Goal: Task Accomplishment & Management: Complete application form

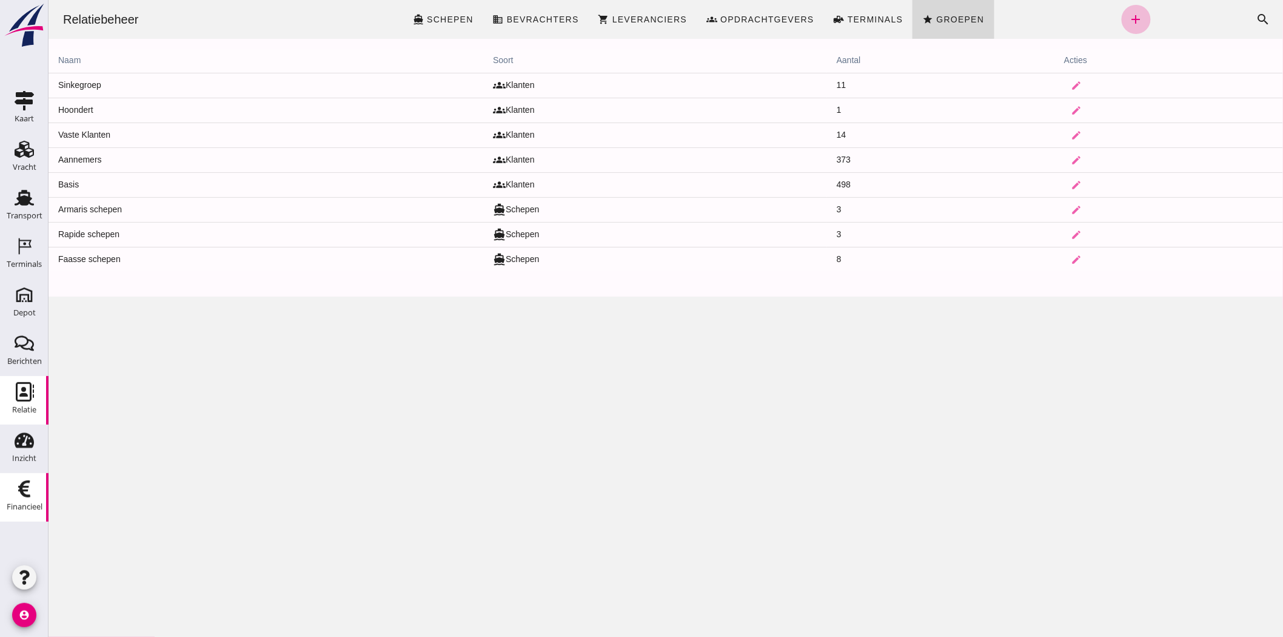
click at [21, 513] on div "Financieel" at bounding box center [25, 506] width 36 height 17
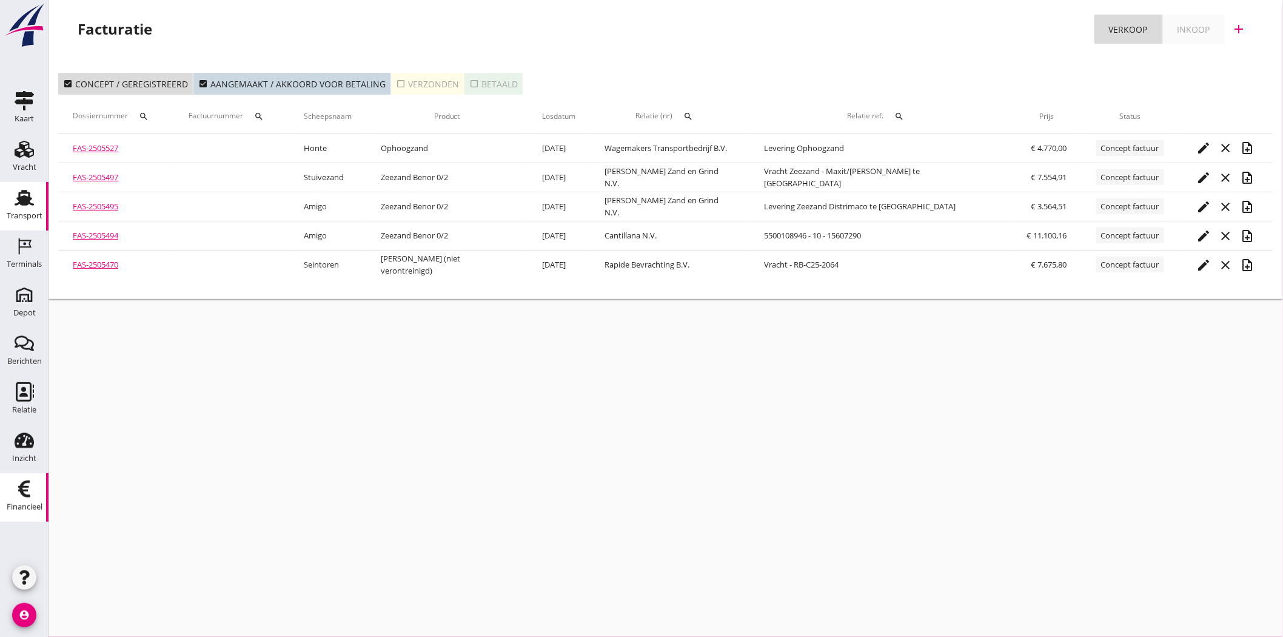
click at [26, 212] on div "Transport" at bounding box center [25, 216] width 36 height 8
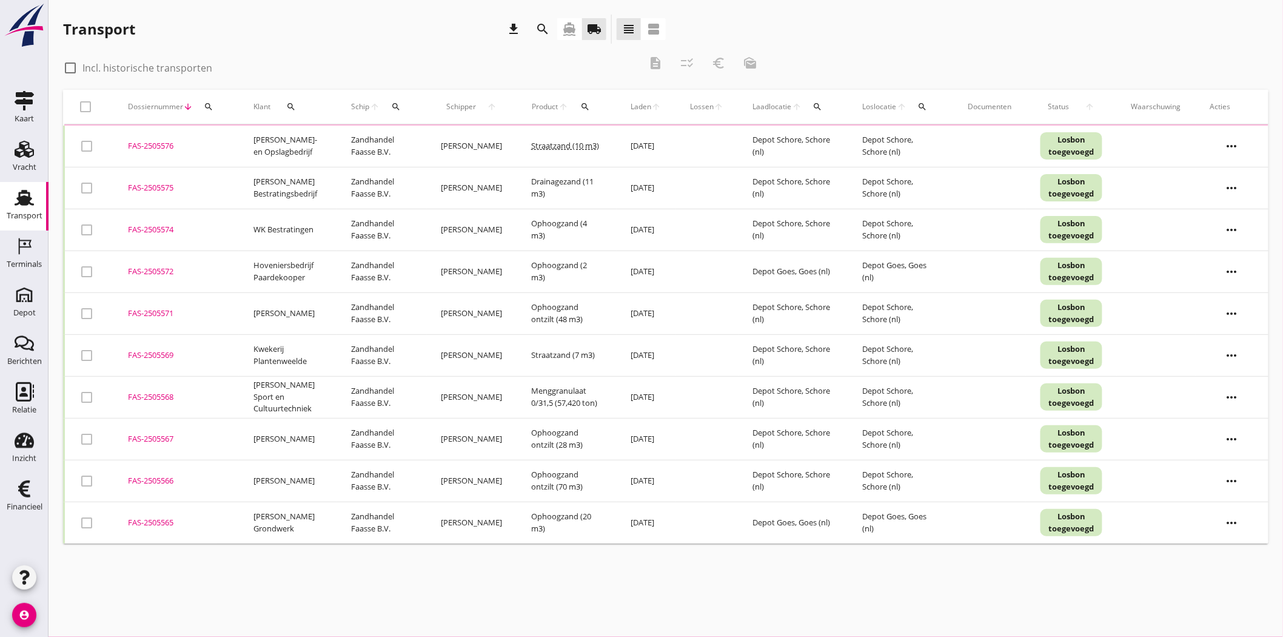
click at [209, 107] on icon "search" at bounding box center [209, 107] width 10 height 10
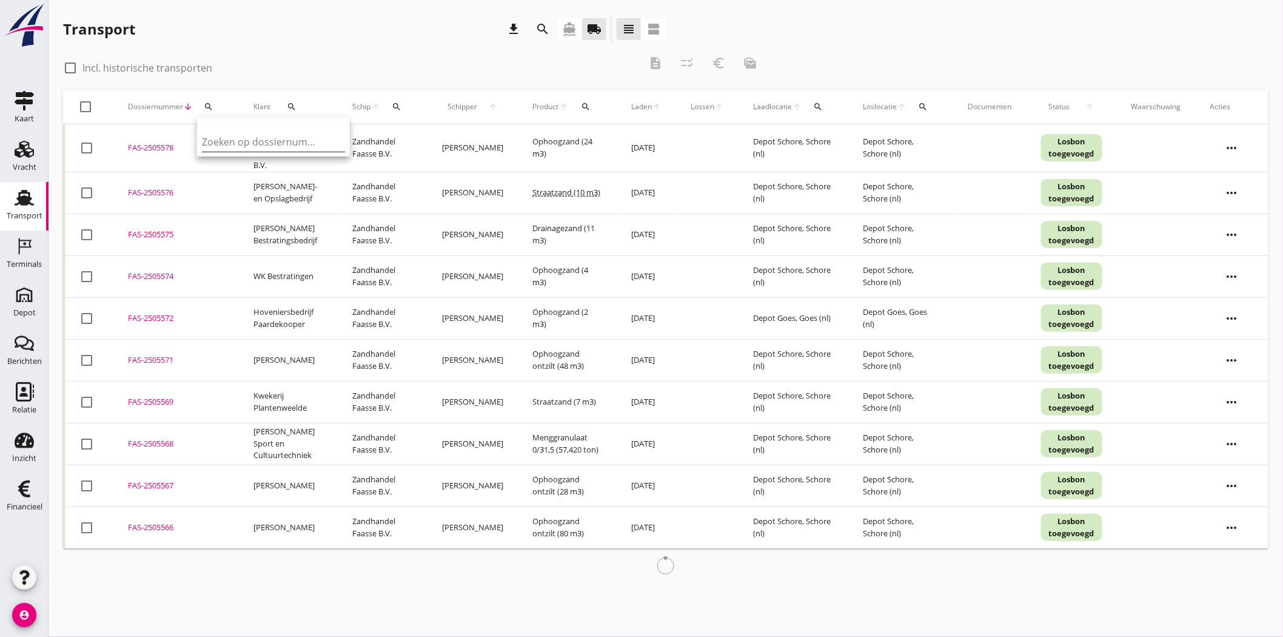
click at [235, 141] on input "Zoeken op dossiernummer..." at bounding box center [265, 141] width 126 height 19
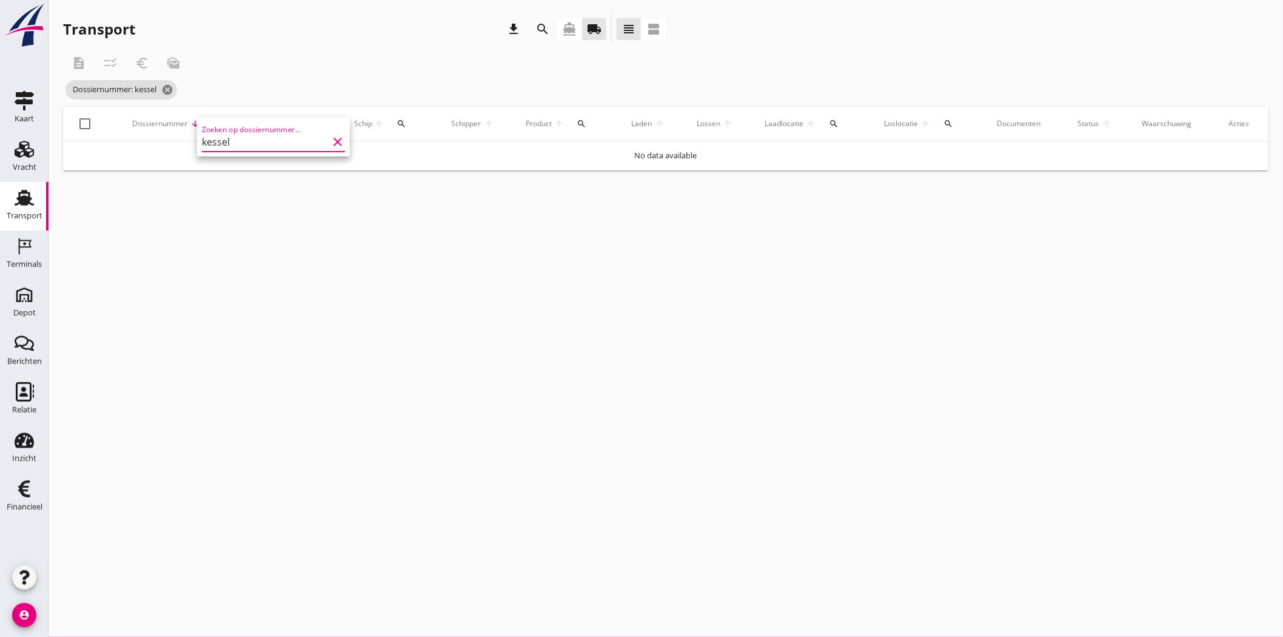
type input "kessel"
click at [344, 57] on div "description checklist_rtl euro_symbol mark_as_unread" at bounding box center [414, 62] width 703 height 29
click at [215, 122] on icon "search" at bounding box center [219, 124] width 10 height 10
click at [341, 160] on icon "clear" at bounding box center [346, 159] width 15 height 15
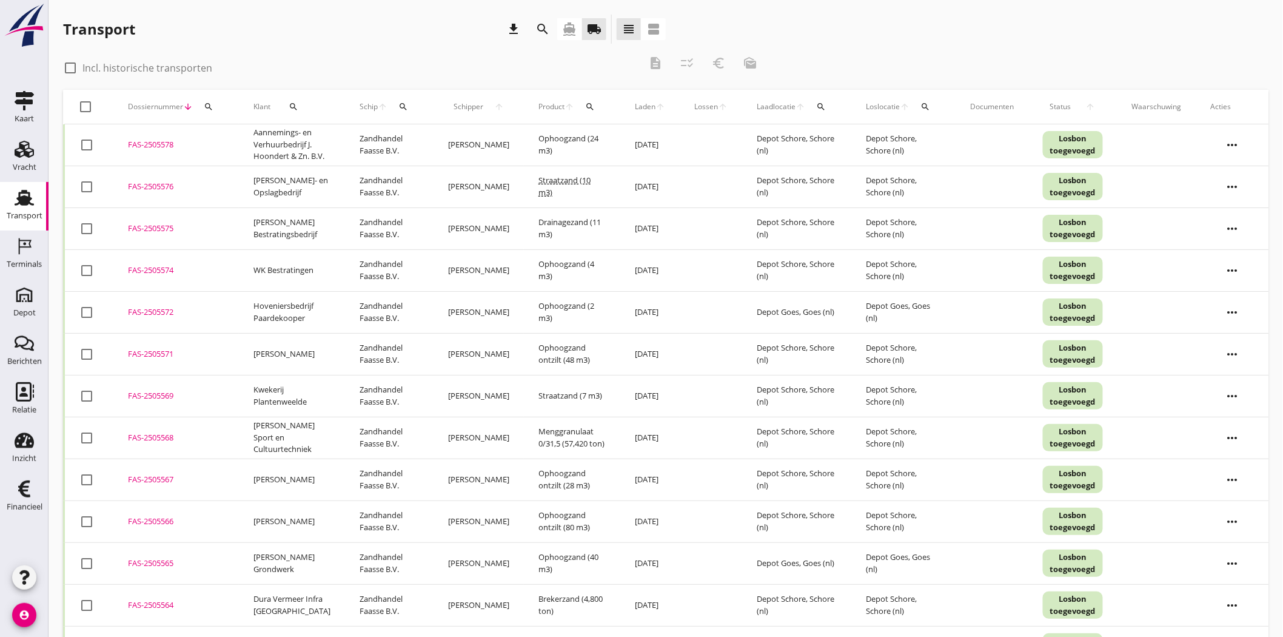
click at [295, 102] on icon "search" at bounding box center [294, 107] width 10 height 10
click at [336, 146] on input "Zoeken op opdrachtgever..." at bounding box center [343, 141] width 126 height 19
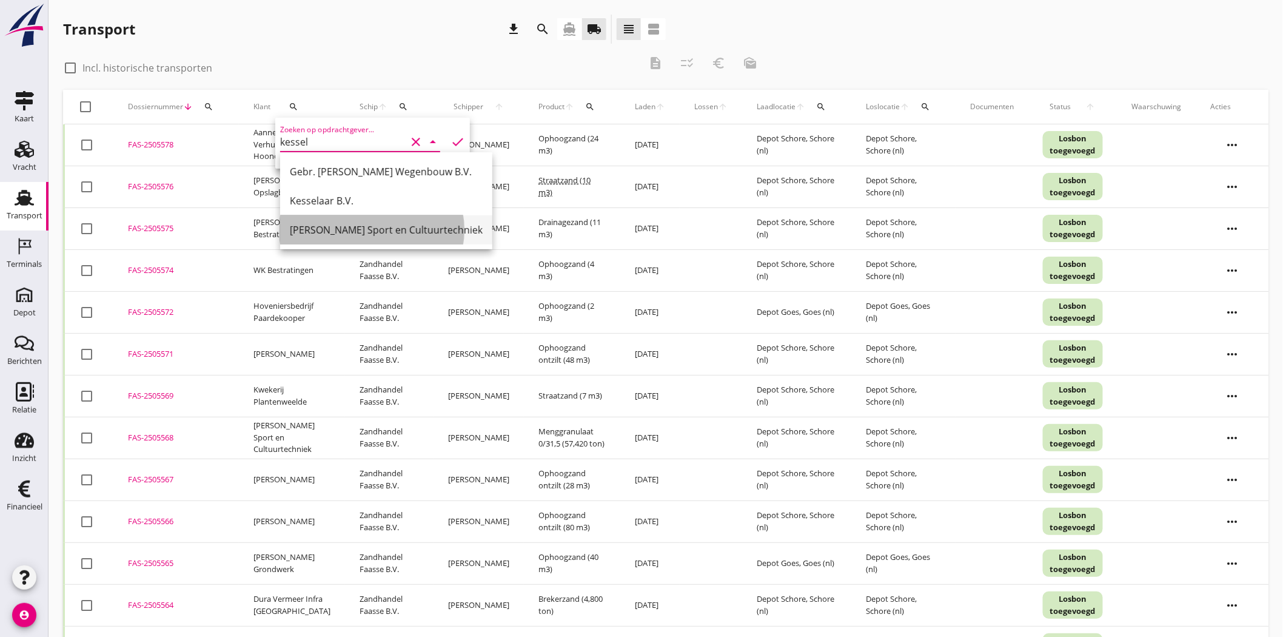
click at [341, 234] on div "[PERSON_NAME] Sport en Cultuurtechniek" at bounding box center [386, 229] width 193 height 15
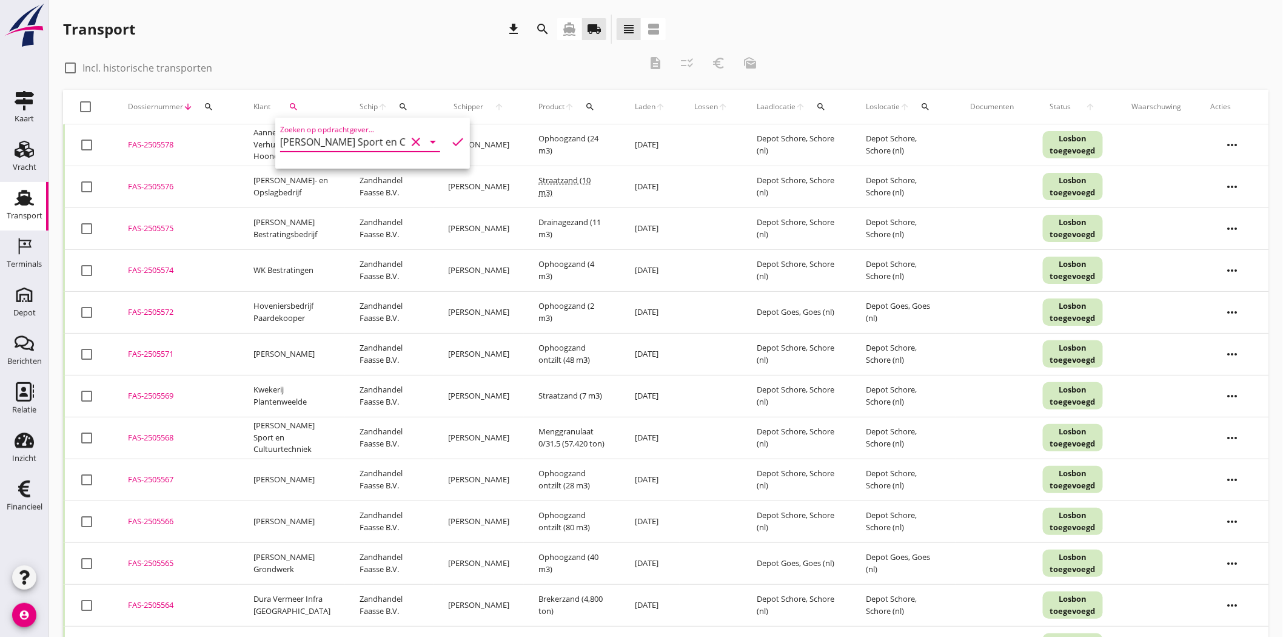
type input "[PERSON_NAME] Sport en Cultuurtechniek"
click at [453, 139] on icon "check" at bounding box center [457, 142] width 15 height 15
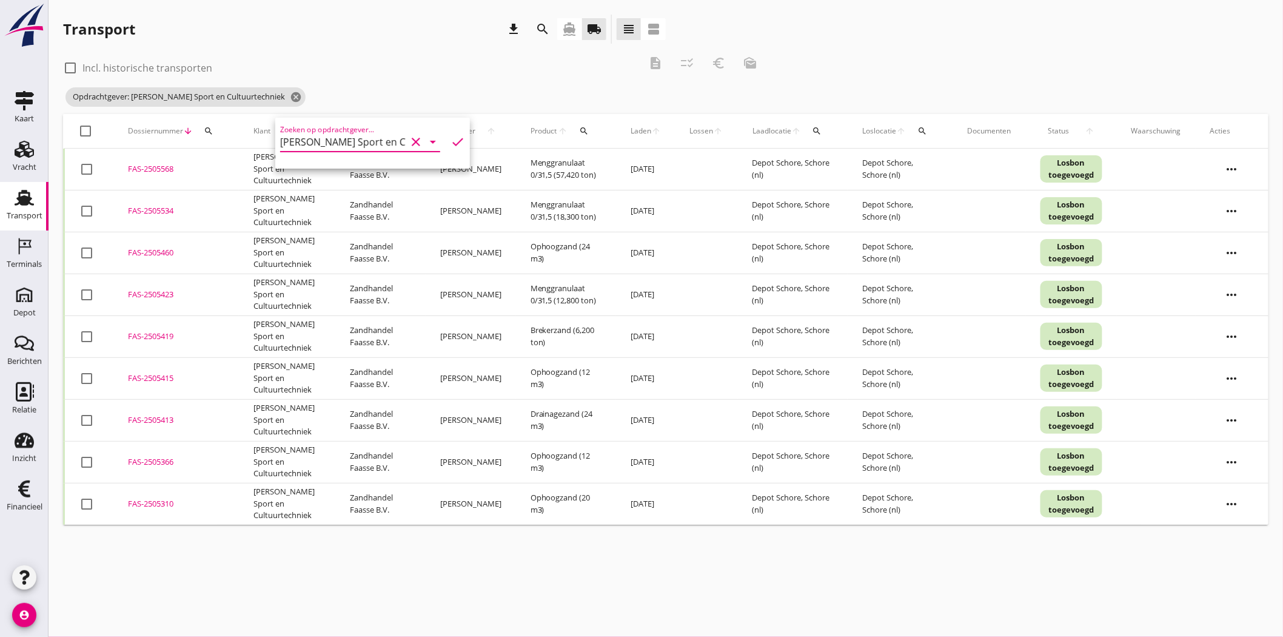
click at [88, 419] on div at bounding box center [86, 420] width 21 height 21
checkbox input "true"
click at [88, 293] on div at bounding box center [86, 294] width 21 height 21
checkbox input "true"
click at [90, 209] on div at bounding box center [86, 211] width 21 height 21
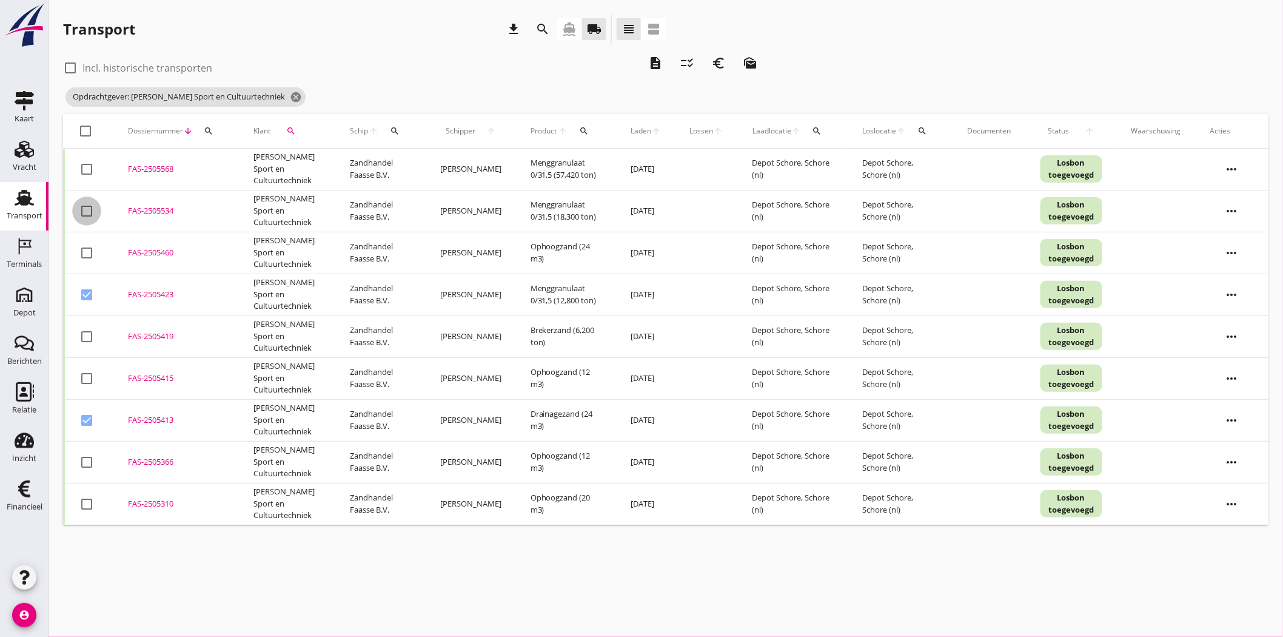
checkbox input "true"
drag, startPoint x: 90, startPoint y: 416, endPoint x: 93, endPoint y: 353, distance: 63.8
click at [89, 415] on div at bounding box center [86, 420] width 21 height 21
checkbox input "false"
click at [88, 287] on div at bounding box center [86, 294] width 21 height 21
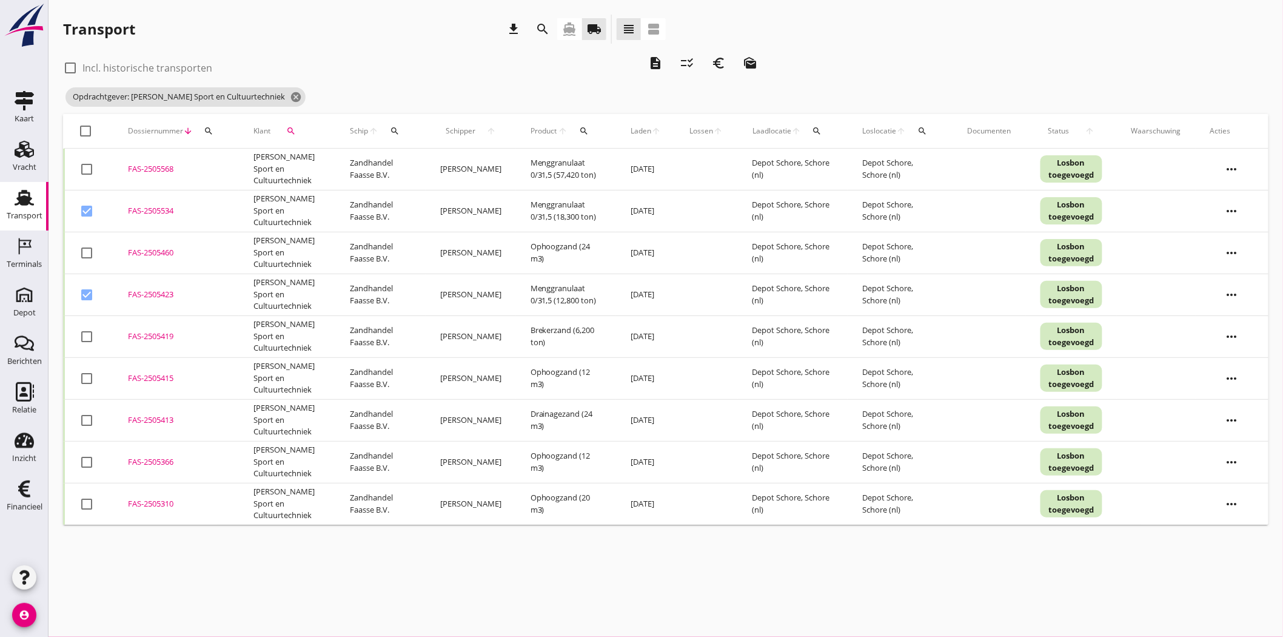
checkbox input "false"
click at [87, 208] on div at bounding box center [86, 211] width 21 height 21
checkbox input "false"
click at [83, 376] on div at bounding box center [86, 378] width 21 height 21
checkbox input "true"
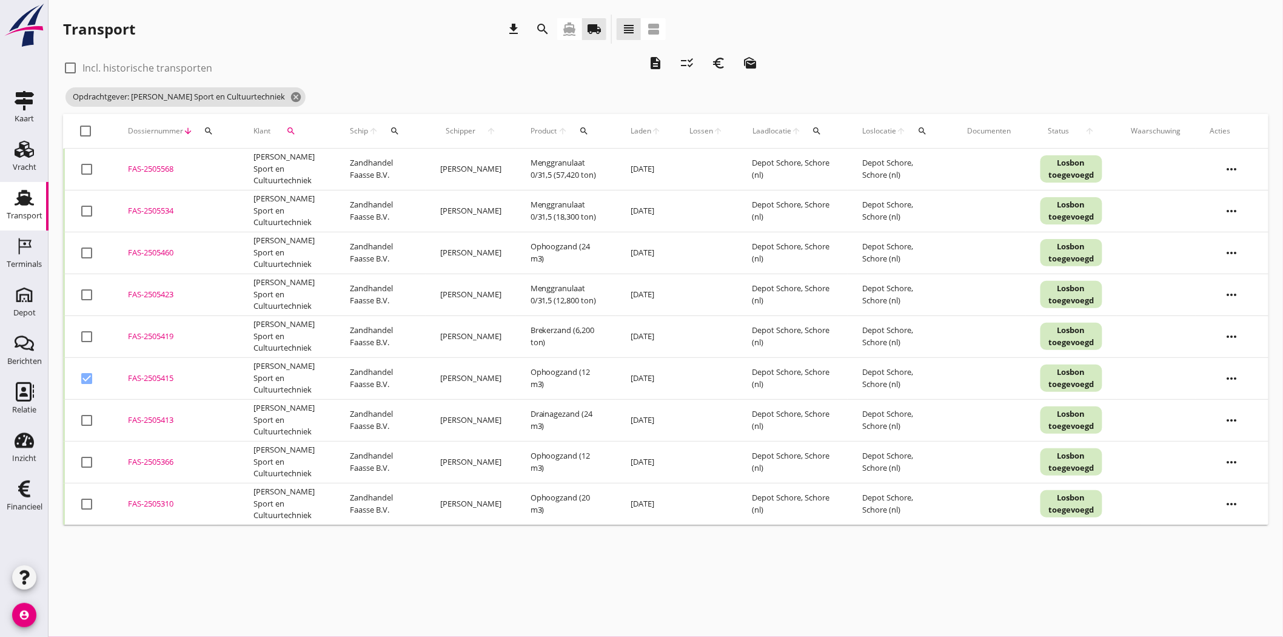
click at [89, 250] on div at bounding box center [86, 252] width 21 height 21
checkbox input "true"
click at [89, 293] on div at bounding box center [86, 294] width 21 height 21
checkbox input "true"
click at [84, 210] on div at bounding box center [86, 211] width 21 height 21
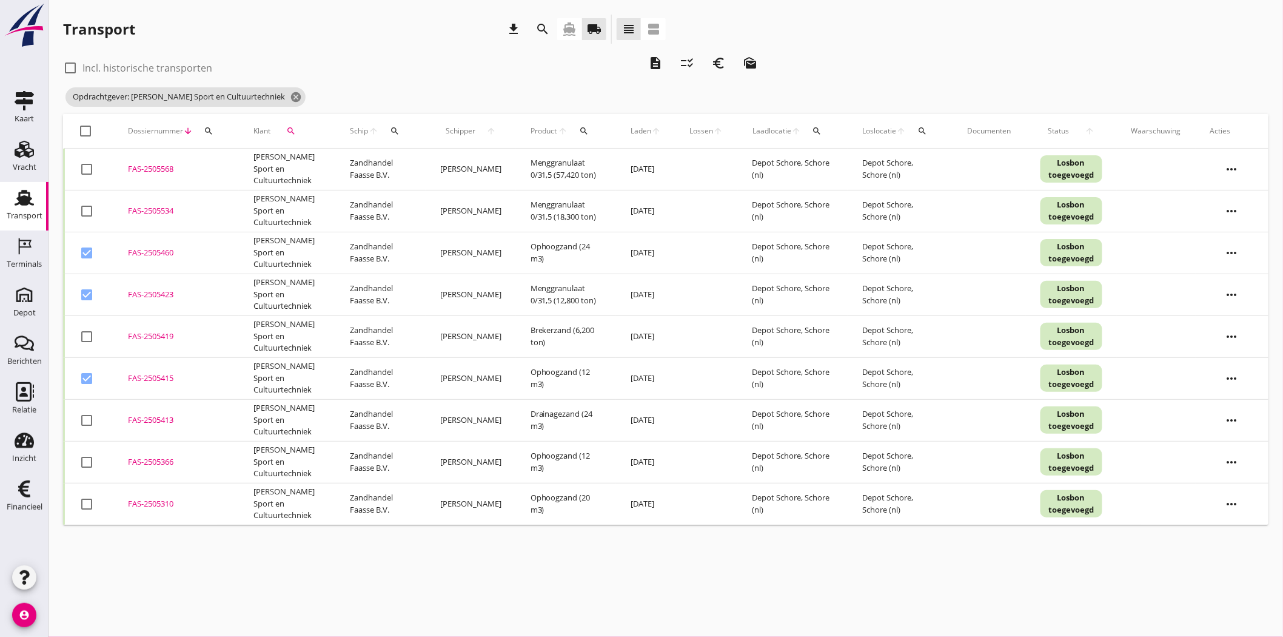
checkbox input "true"
click at [84, 416] on div at bounding box center [86, 420] width 21 height 21
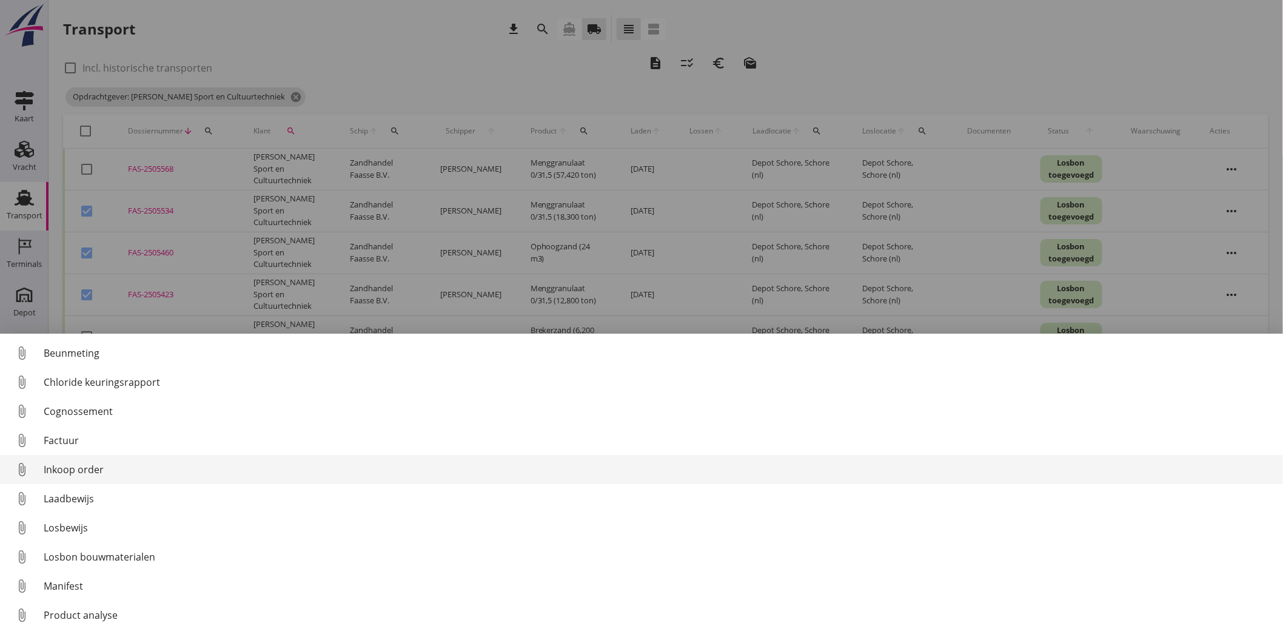
click at [97, 463] on div "Inkoop order" at bounding box center [658, 469] width 1229 height 15
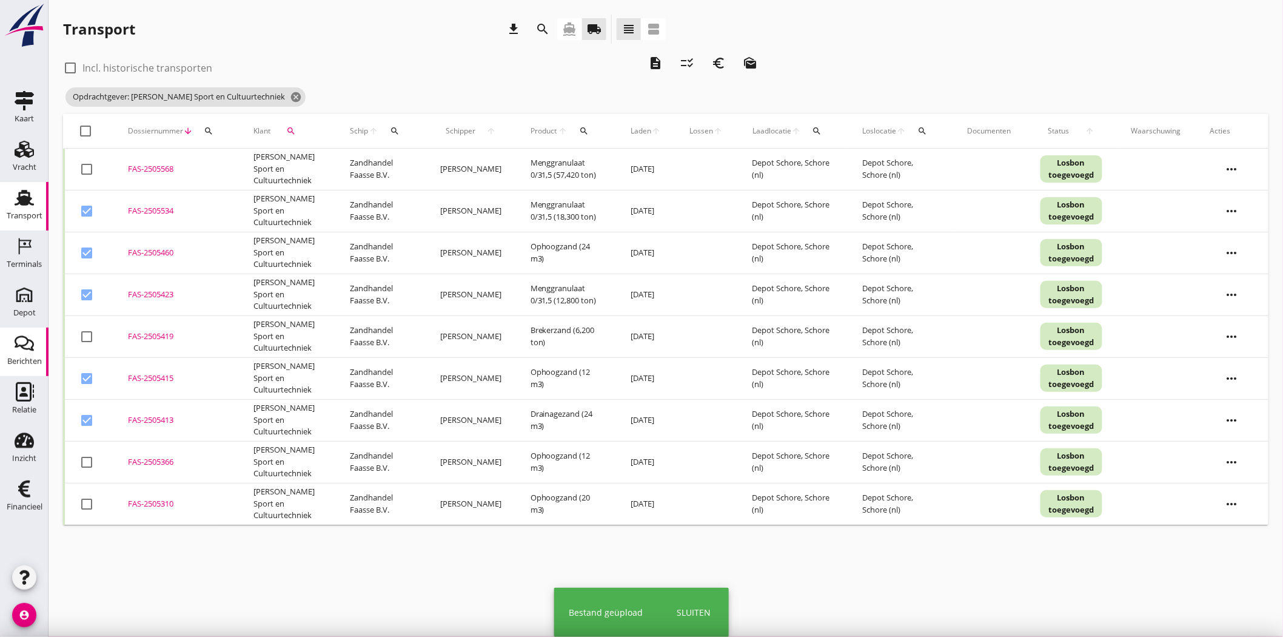
checkbox input "false"
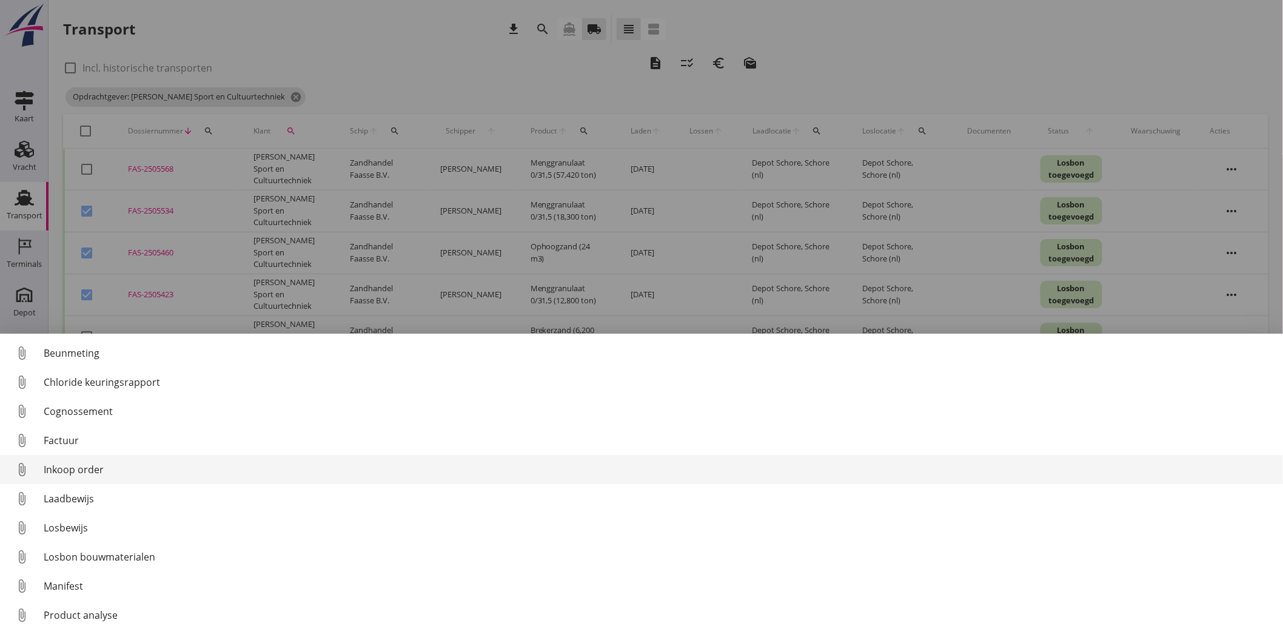
click at [116, 476] on link "attach_file Inkoop order" at bounding box center [641, 469] width 1283 height 29
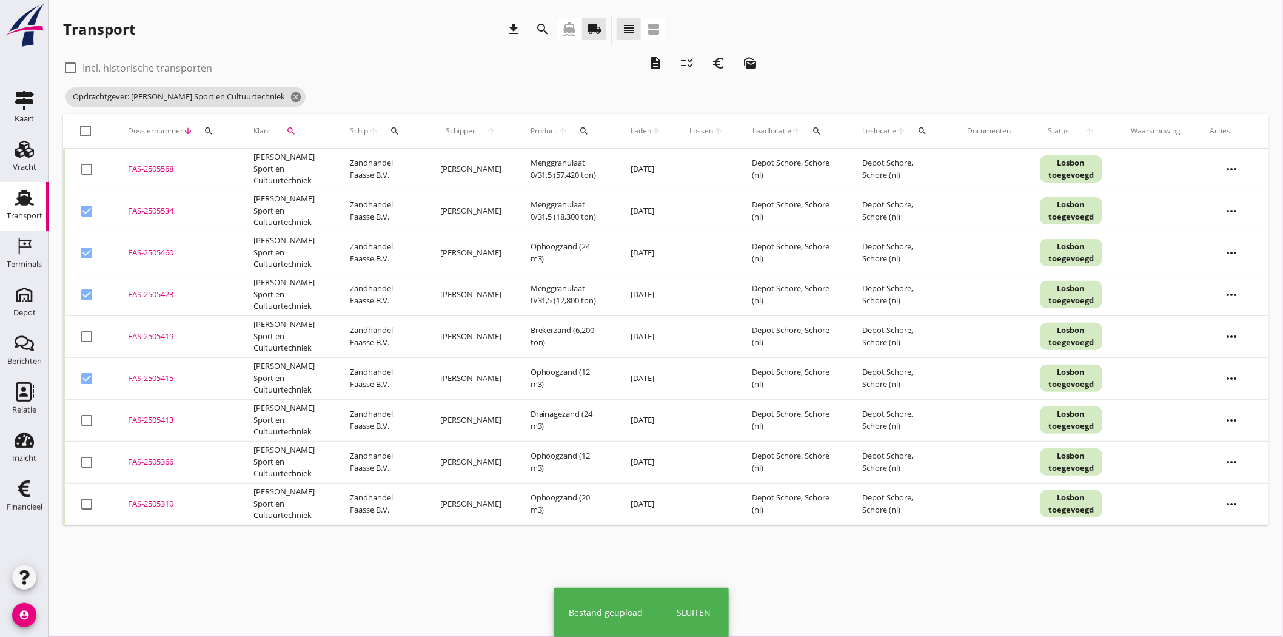
checkbox input "false"
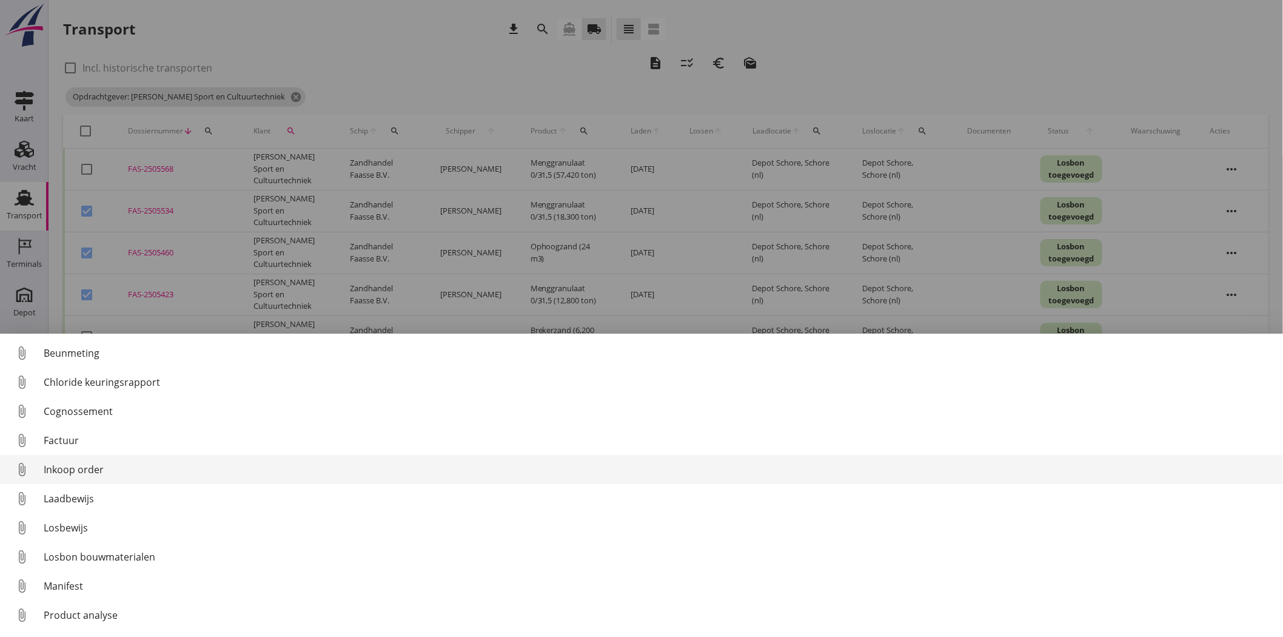
click at [105, 467] on div "Inkoop order" at bounding box center [658, 469] width 1229 height 15
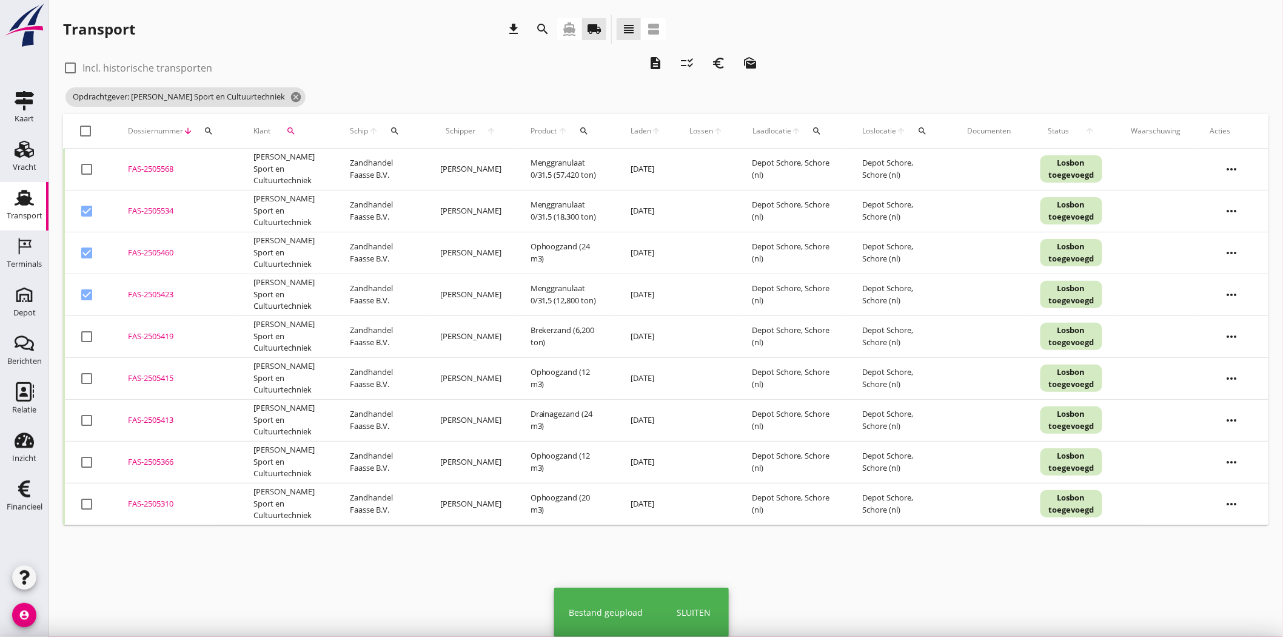
checkbox input "false"
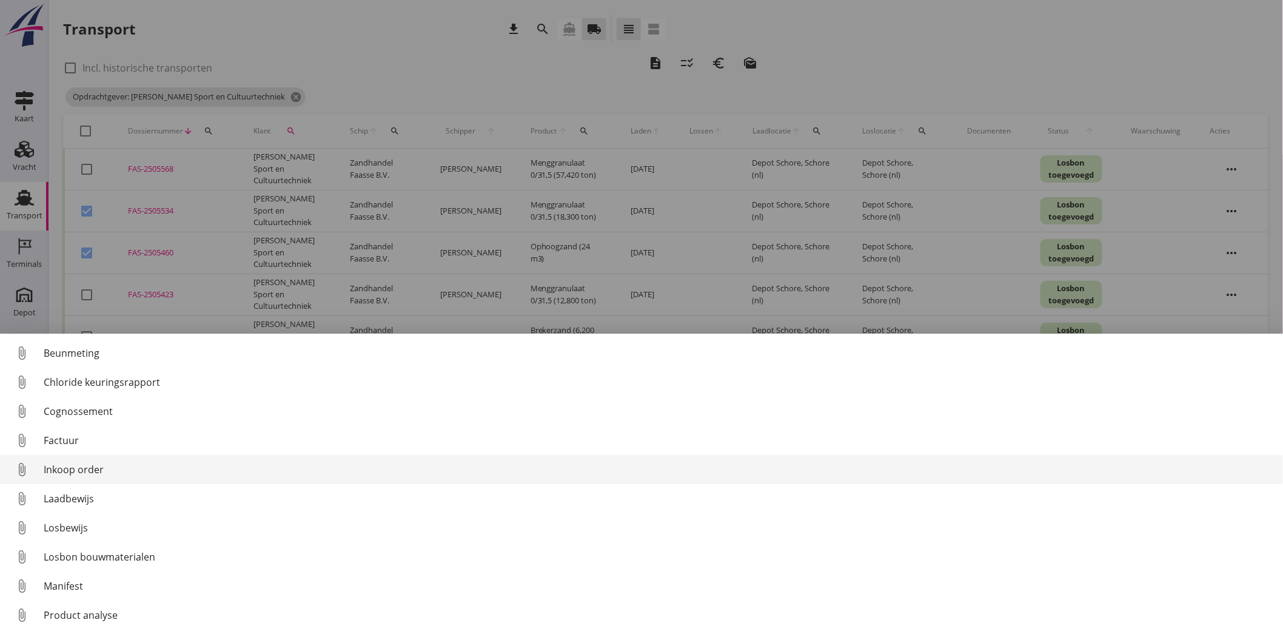
click at [141, 469] on div "Inkoop order" at bounding box center [658, 469] width 1229 height 15
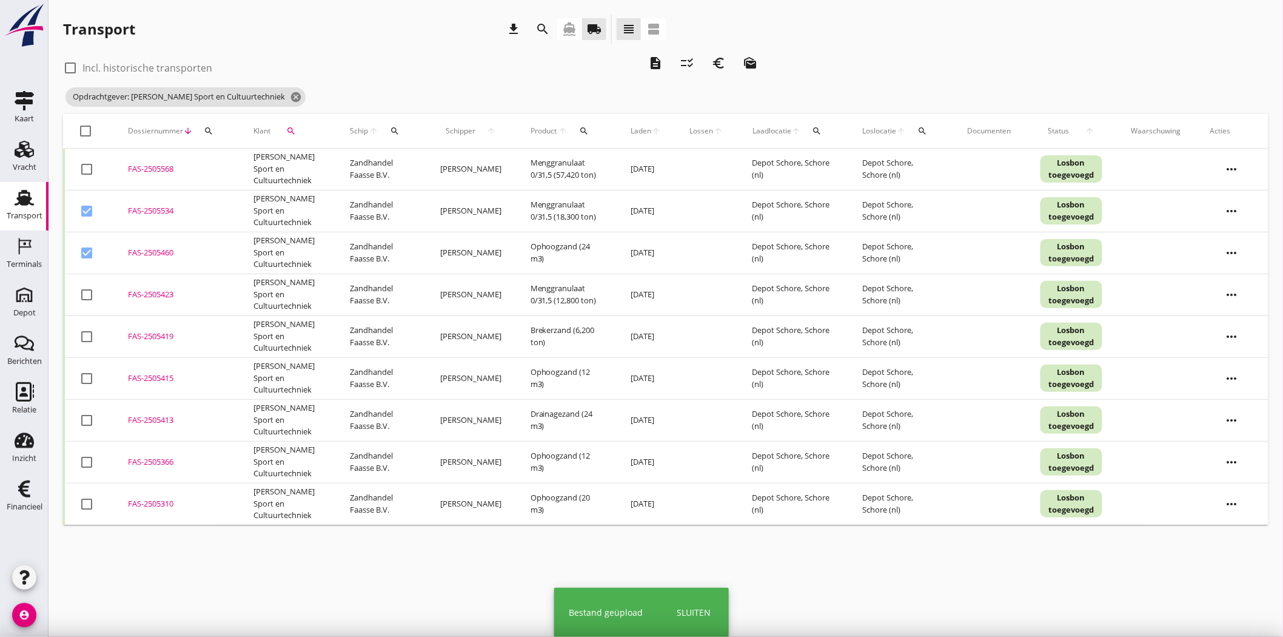
checkbox input "false"
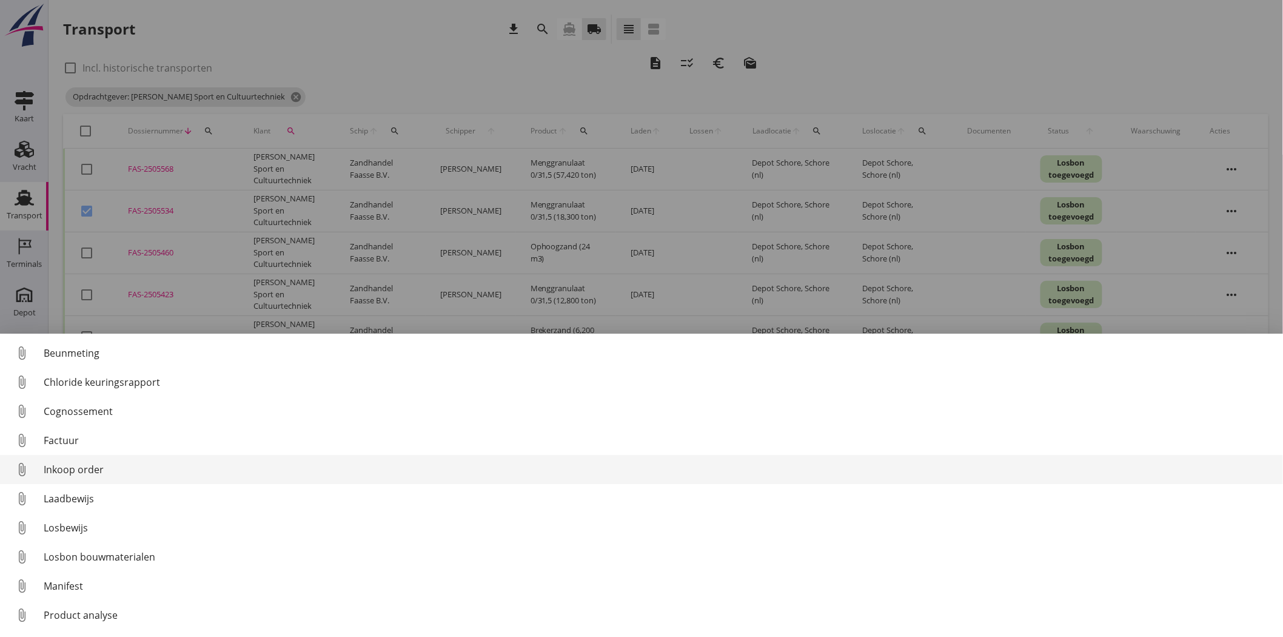
click at [144, 470] on div "Inkoop order" at bounding box center [658, 469] width 1229 height 15
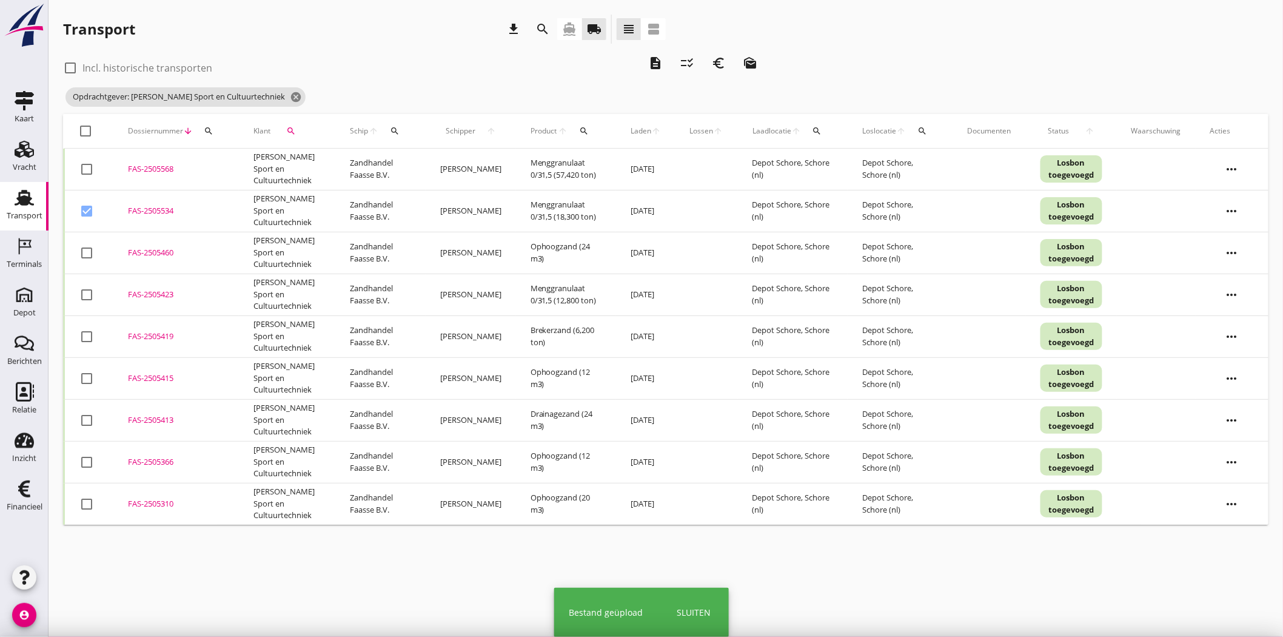
checkbox input "false"
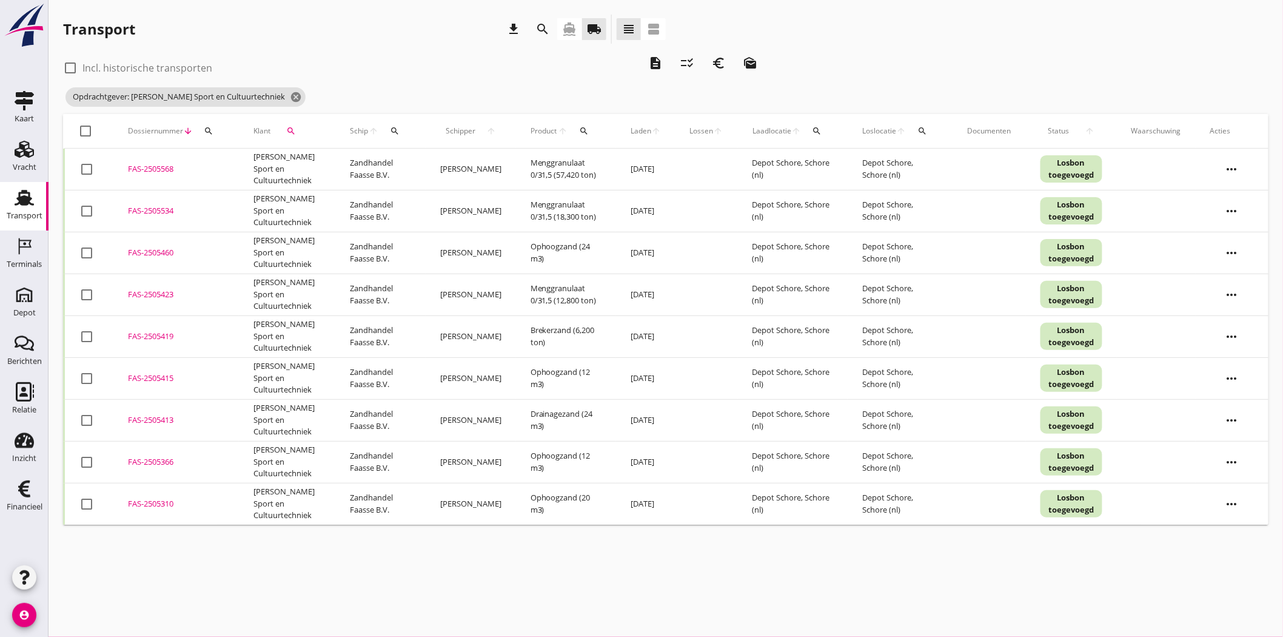
click at [153, 210] on div "FAS-2505534" at bounding box center [176, 211] width 96 height 12
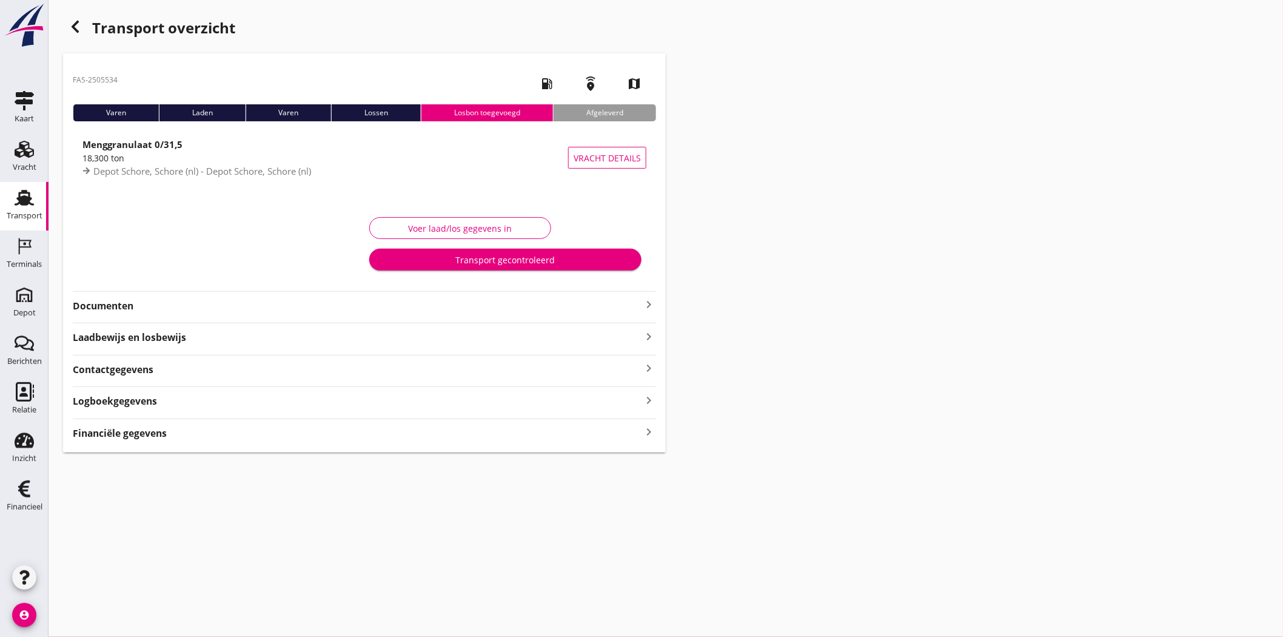
click at [134, 309] on strong "Documenten" at bounding box center [357, 306] width 569 height 14
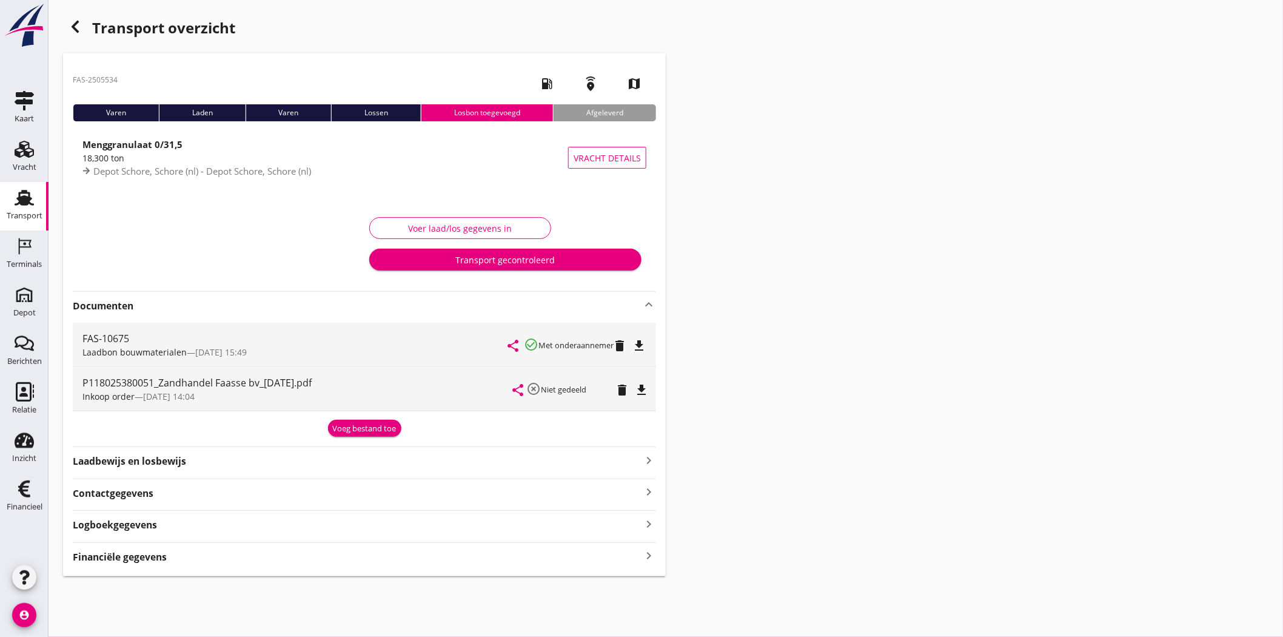
click at [644, 392] on icon "file_download" at bounding box center [641, 390] width 15 height 15
click at [76, 28] on icon "button" at bounding box center [75, 26] width 15 height 15
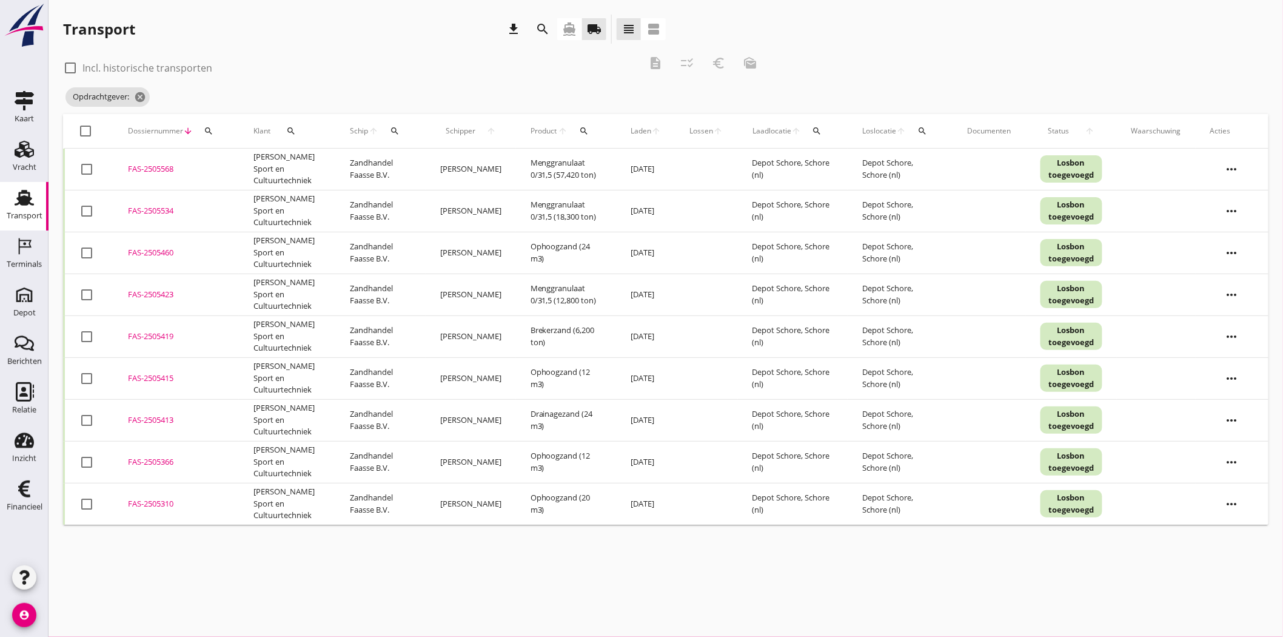
click at [82, 209] on div at bounding box center [86, 211] width 21 height 21
checkbox input "true"
click at [85, 249] on div at bounding box center [86, 252] width 21 height 21
checkbox input "true"
click at [82, 292] on div at bounding box center [86, 294] width 21 height 21
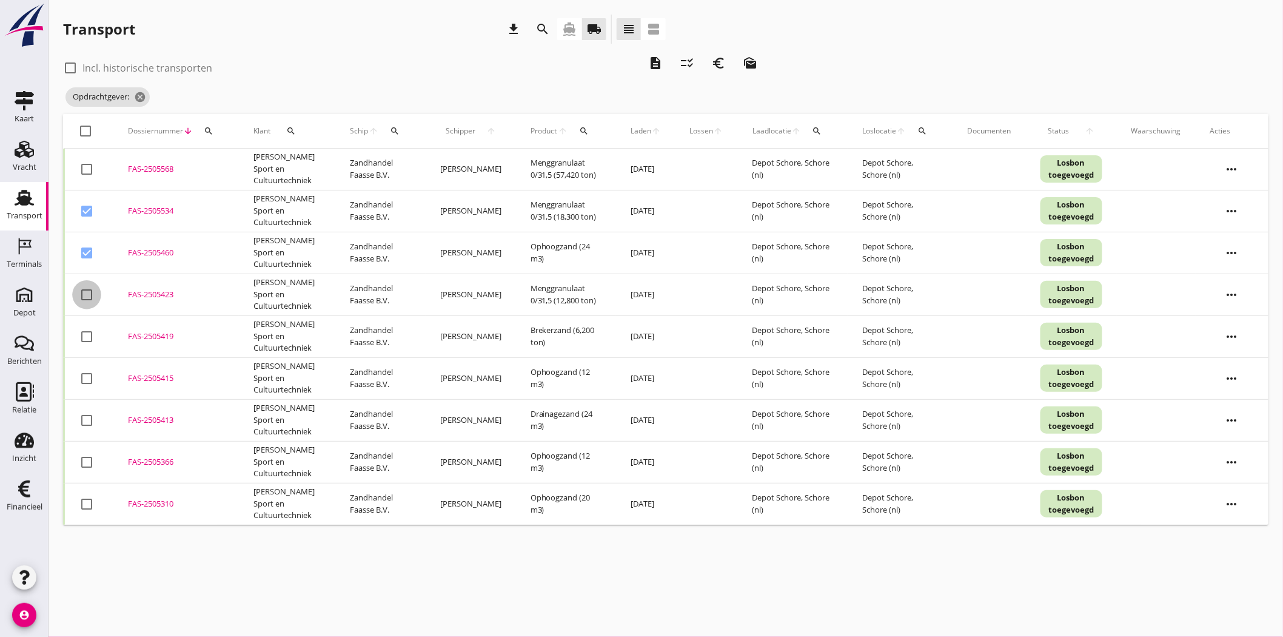
checkbox input "true"
click at [81, 378] on div at bounding box center [86, 378] width 21 height 21
checkbox input "true"
click at [85, 414] on div at bounding box center [86, 420] width 21 height 21
checkbox input "true"
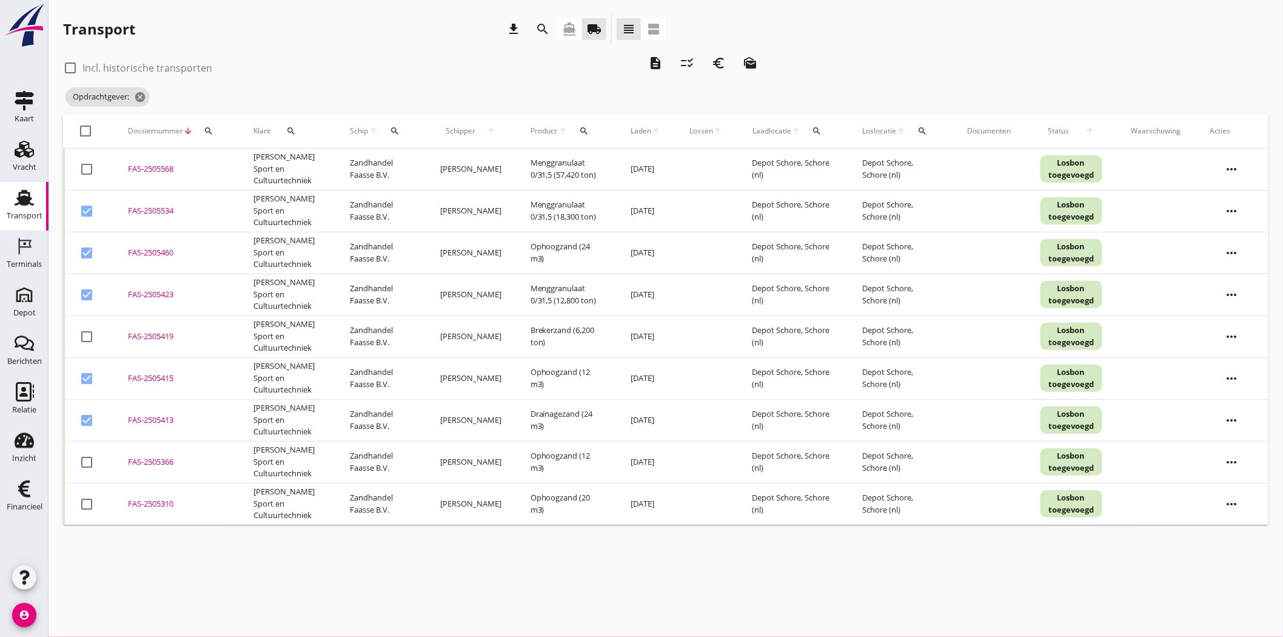
click at [723, 61] on icon "euro_symbol" at bounding box center [719, 63] width 15 height 15
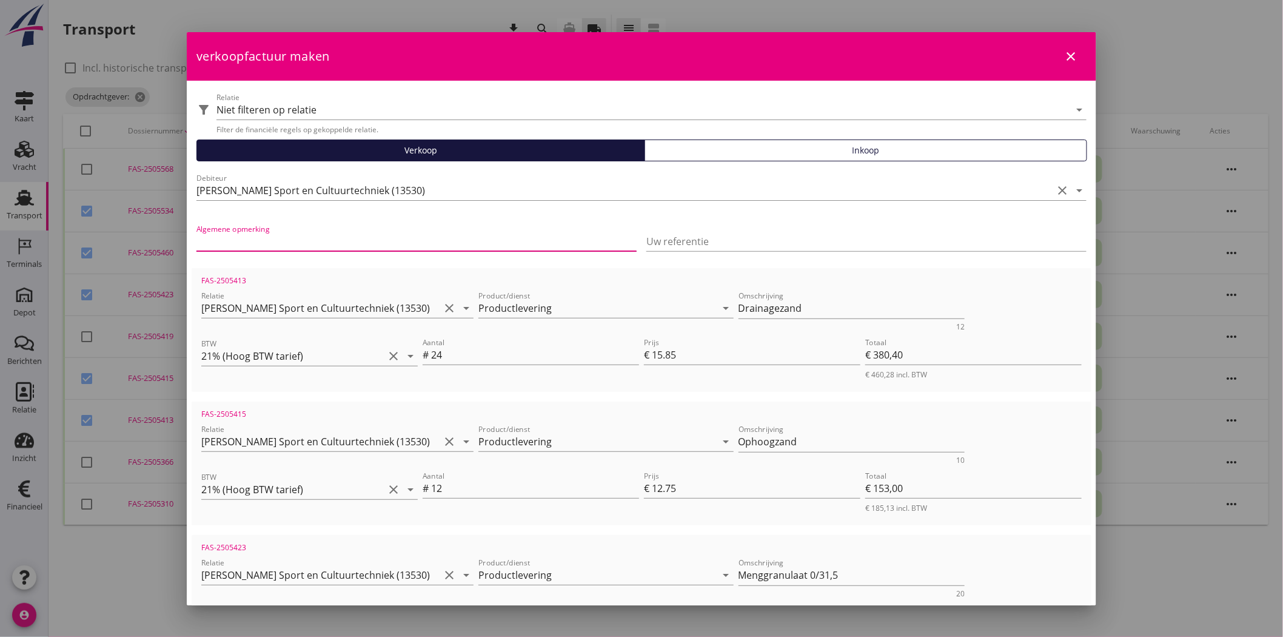
click at [378, 235] on input "Algemene opmerking" at bounding box center [416, 241] width 440 height 19
type input "802219 - [GEOGRAPHIC_DATA]"
click at [705, 239] on input "Uw referentie" at bounding box center [866, 241] width 440 height 19
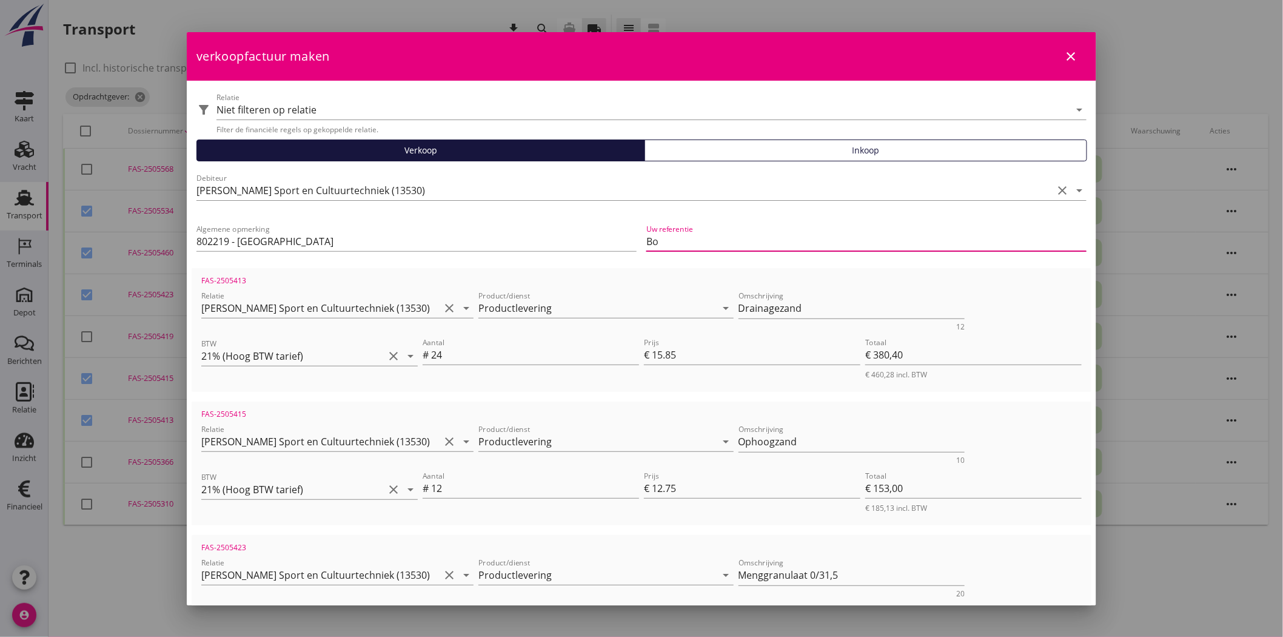
type input "B"
drag, startPoint x: 726, startPoint y: 237, endPoint x: 626, endPoint y: 244, distance: 100.2
click at [626, 244] on div "Algemene opmerking 802219 - Hansweert Parkzone Uw referentie P118025380051" at bounding box center [642, 242] width 900 height 51
type input "P118025380051"
click at [765, 262] on div at bounding box center [866, 259] width 440 height 7
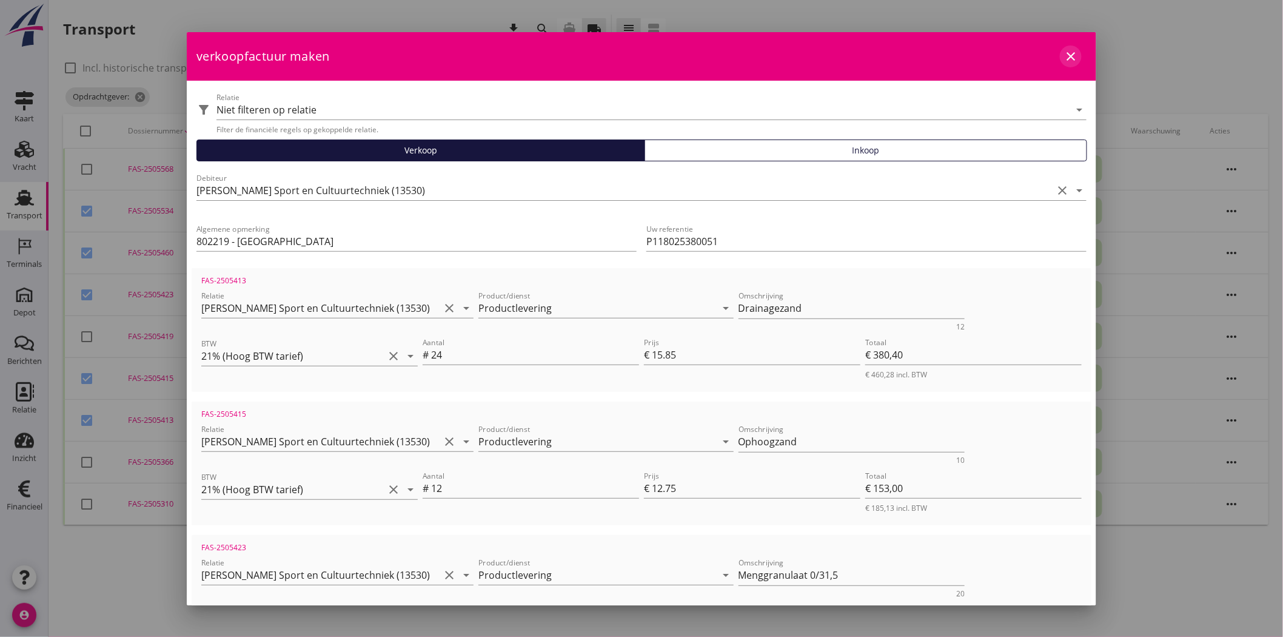
click at [1065, 52] on icon "close" at bounding box center [1070, 56] width 15 height 15
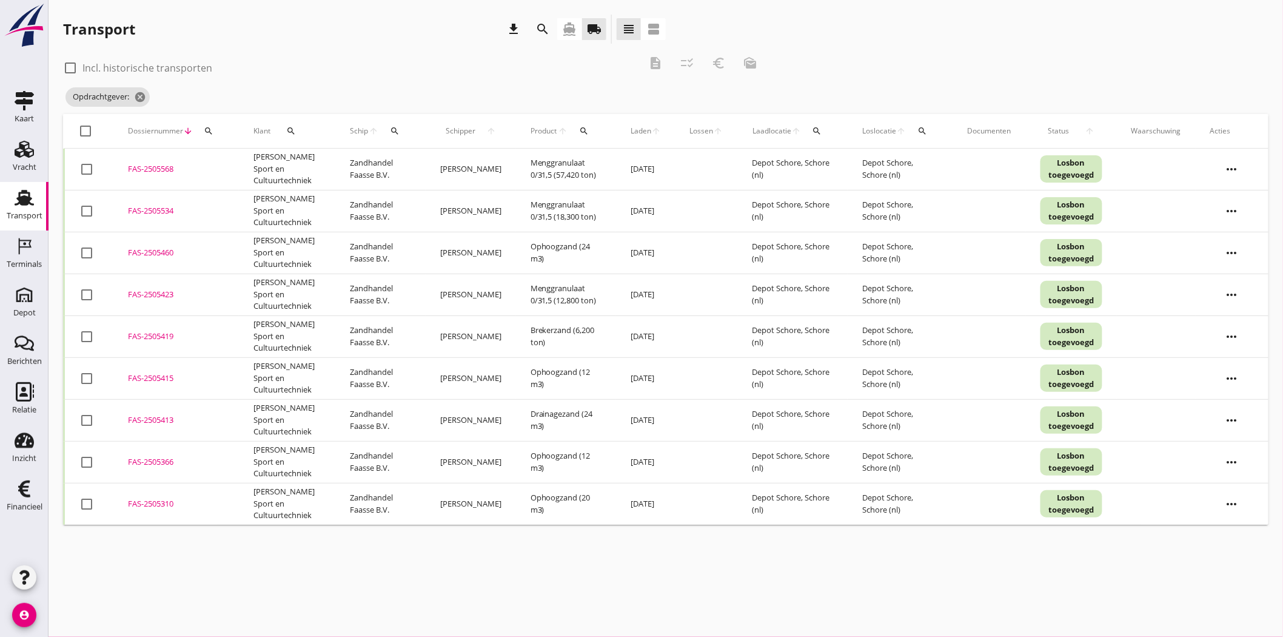
checkbox input "false"
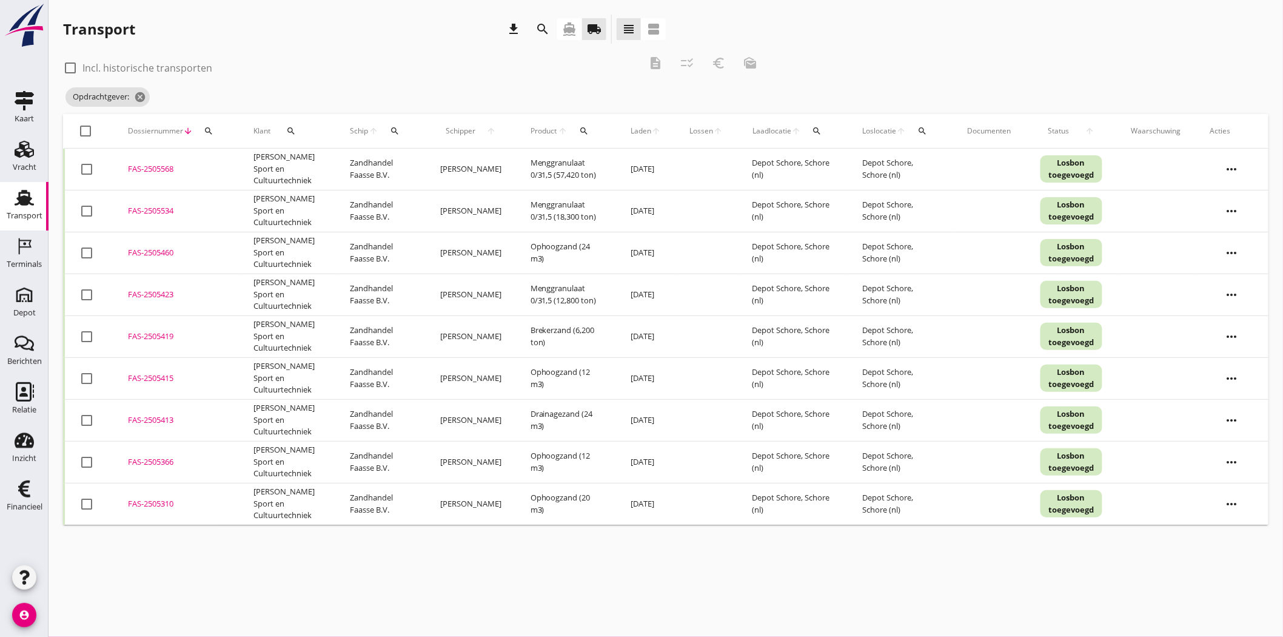
click at [82, 207] on div at bounding box center [86, 211] width 21 height 21
checkbox input "true"
click at [83, 259] on div at bounding box center [86, 252] width 21 height 21
checkbox input "true"
click at [85, 293] on div at bounding box center [86, 294] width 21 height 21
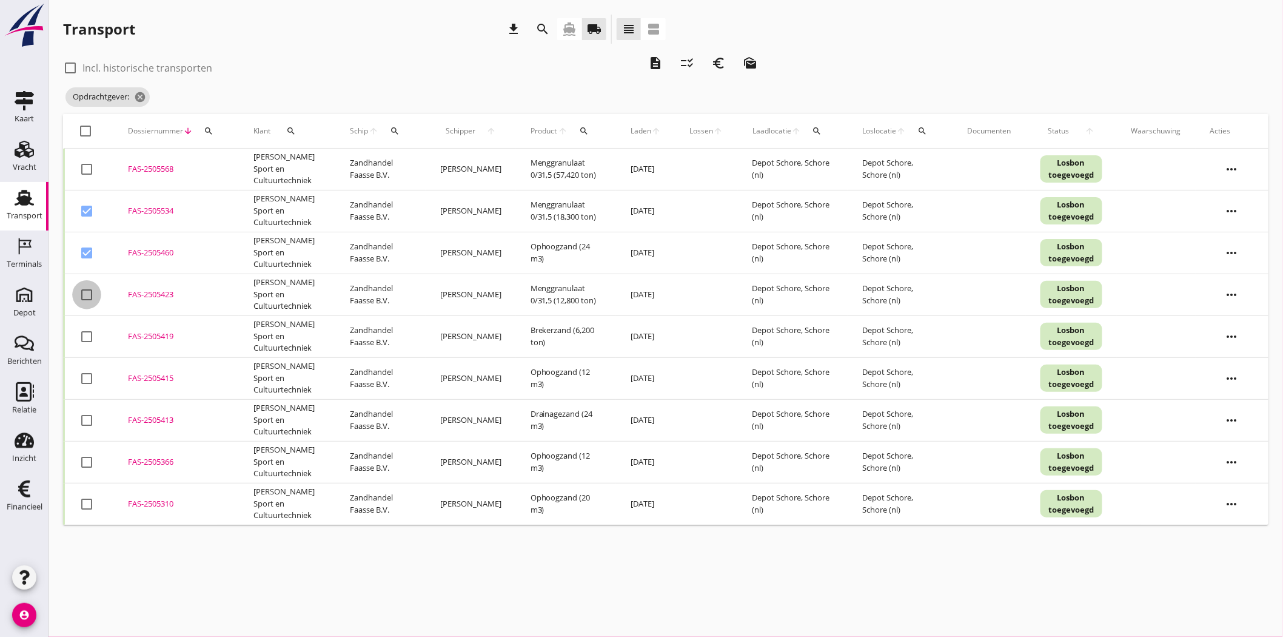
checkbox input "true"
click at [86, 380] on div at bounding box center [86, 378] width 21 height 21
checkbox input "true"
click at [87, 337] on div at bounding box center [86, 336] width 21 height 21
checkbox input "true"
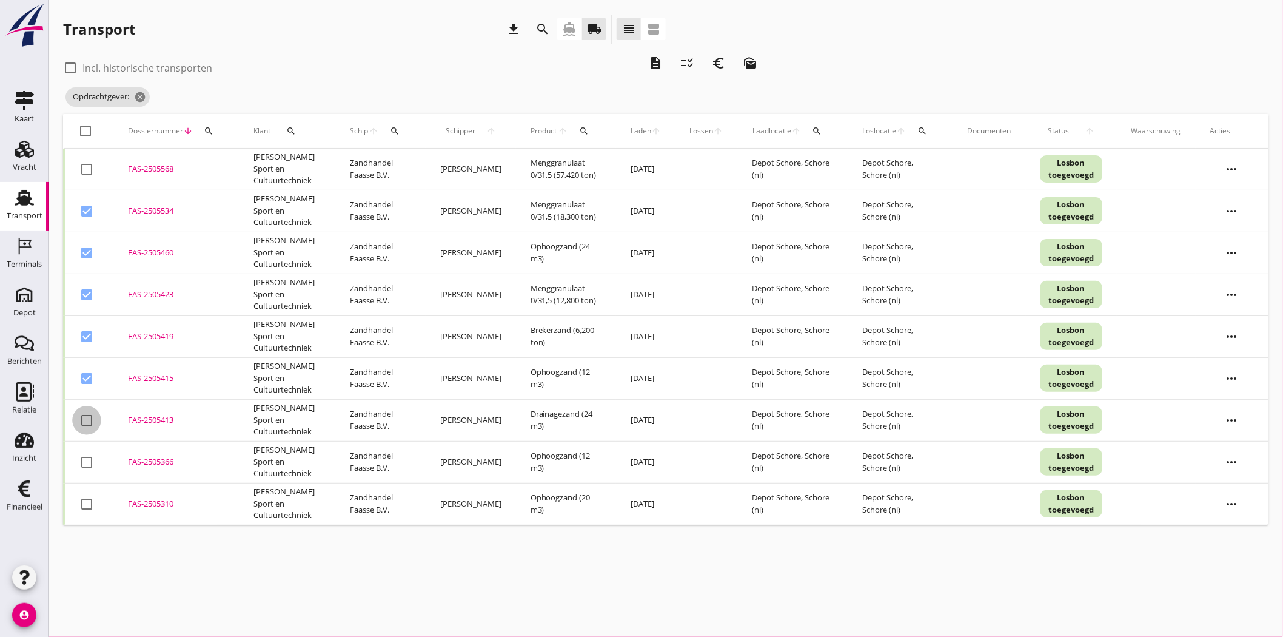
click at [84, 420] on div at bounding box center [86, 420] width 21 height 21
checkbox input "true"
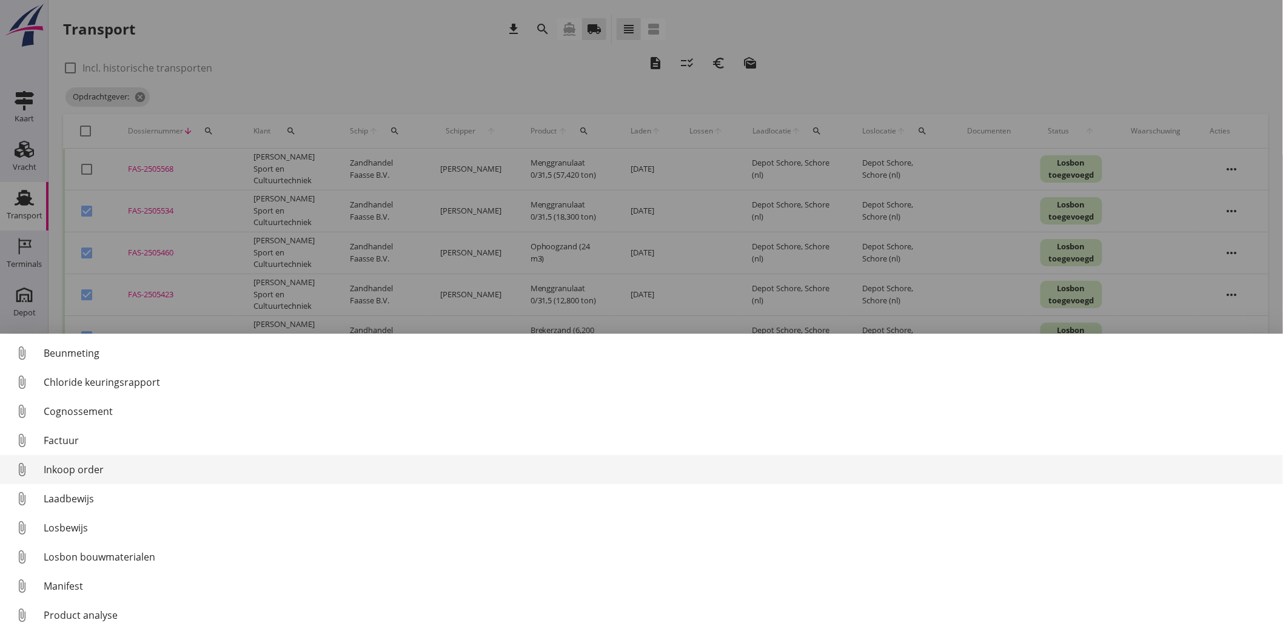
click at [93, 470] on div "Inkoop order" at bounding box center [658, 469] width 1229 height 15
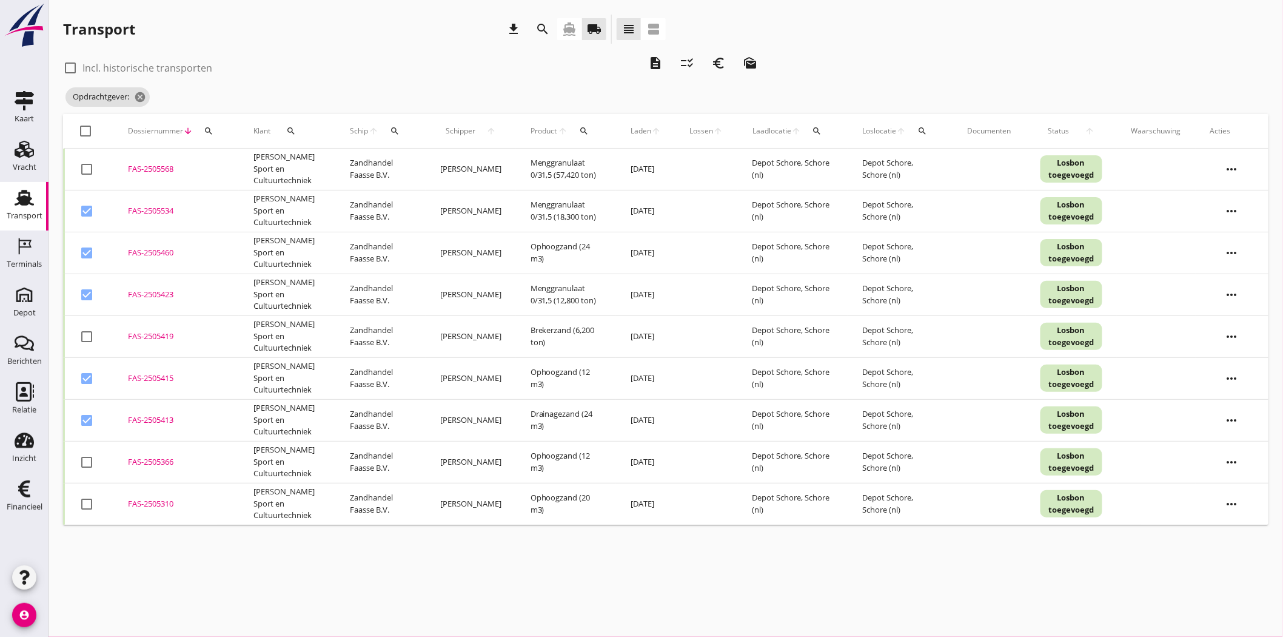
click at [152, 335] on div "FAS-2505419" at bounding box center [176, 336] width 96 height 12
click at [83, 333] on div at bounding box center [86, 336] width 21 height 21
checkbox input "true"
click at [724, 59] on icon "euro_symbol" at bounding box center [719, 63] width 15 height 15
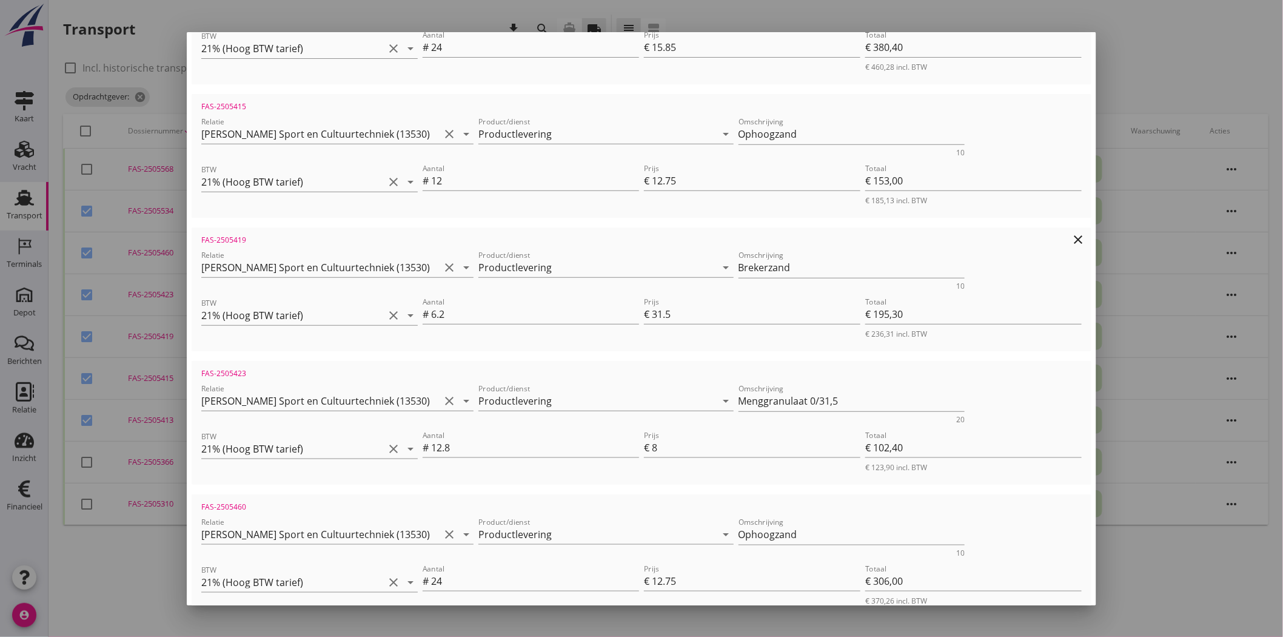
scroll to position [375, 0]
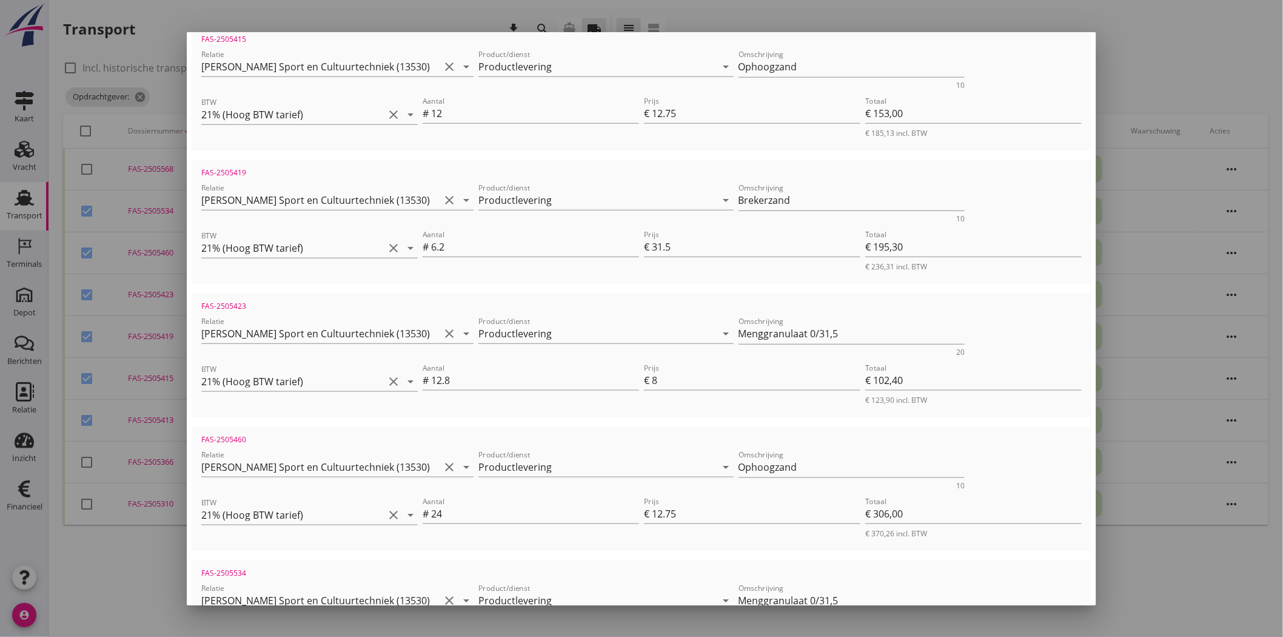
click at [1106, 38] on div at bounding box center [641, 318] width 1283 height 637
click at [1112, 89] on div at bounding box center [641, 318] width 1283 height 637
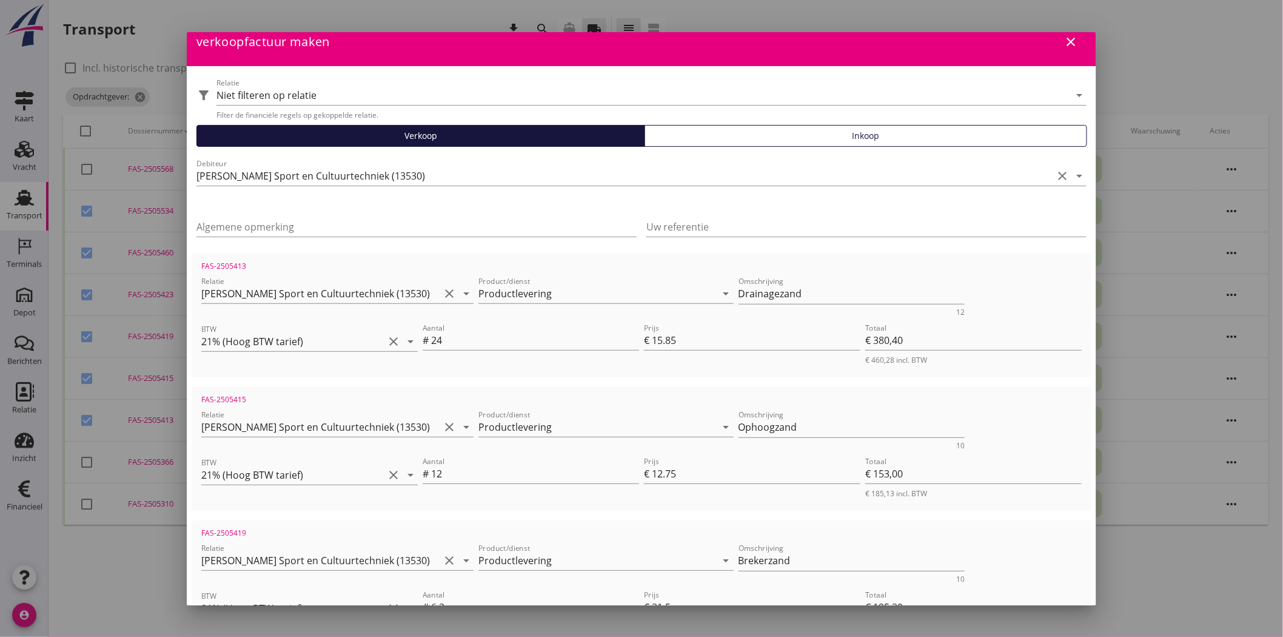
scroll to position [0, 0]
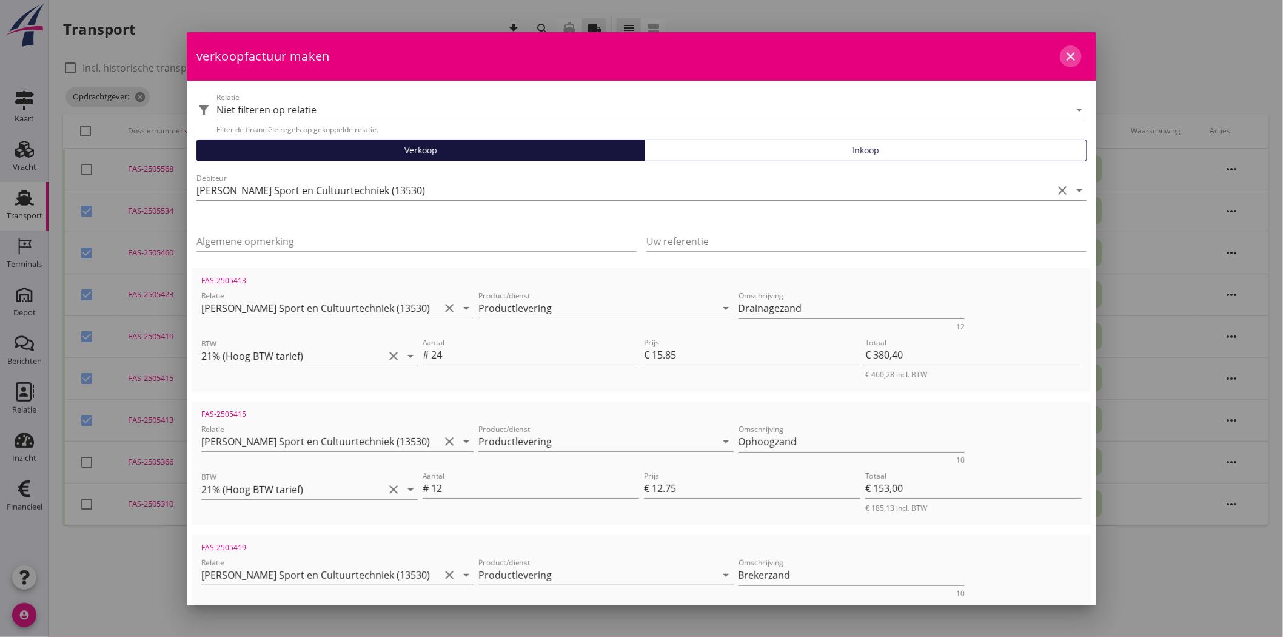
click at [1063, 55] on icon "close" at bounding box center [1070, 56] width 15 height 15
checkbox input "false"
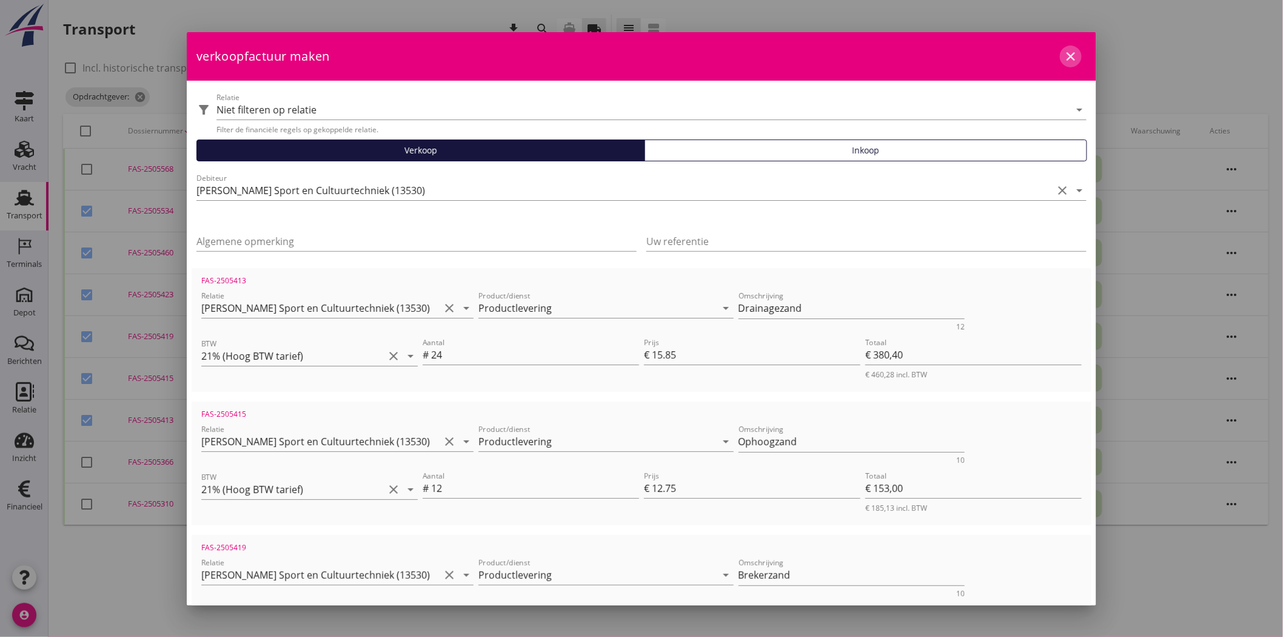
checkbox input "false"
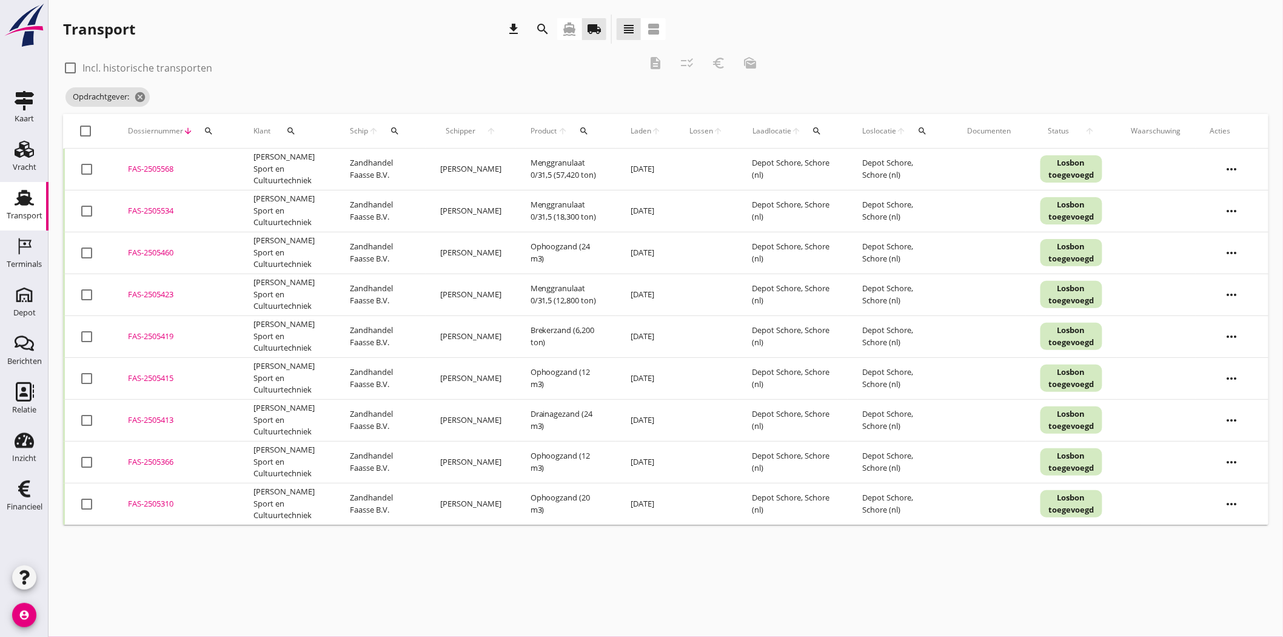
click at [167, 166] on div "FAS-2505568" at bounding box center [176, 169] width 96 height 12
click at [161, 206] on div "FAS-2505534" at bounding box center [176, 211] width 96 height 12
click at [153, 251] on div "FAS-2505460" at bounding box center [176, 253] width 96 height 12
click at [140, 293] on div "FAS-2505423" at bounding box center [176, 295] width 96 height 12
click at [136, 332] on div "FAS-2505419" at bounding box center [176, 336] width 96 height 12
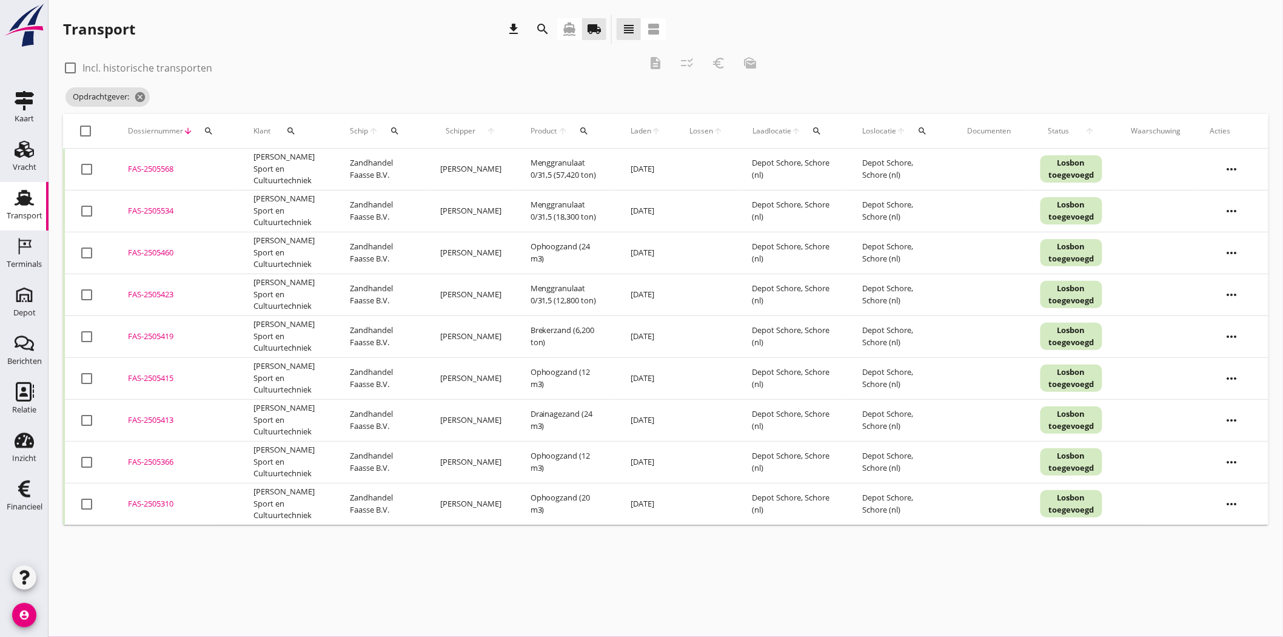
click at [135, 378] on div "FAS-2505415" at bounding box center [176, 378] width 96 height 12
click at [135, 415] on div "FAS-2505413" at bounding box center [176, 420] width 96 height 12
click at [138, 461] on div "FAS-2505366" at bounding box center [176, 462] width 96 height 12
click at [141, 507] on div "FAS-2505310" at bounding box center [176, 504] width 96 height 12
click at [159, 335] on div "FAS-2505419" at bounding box center [176, 336] width 96 height 12
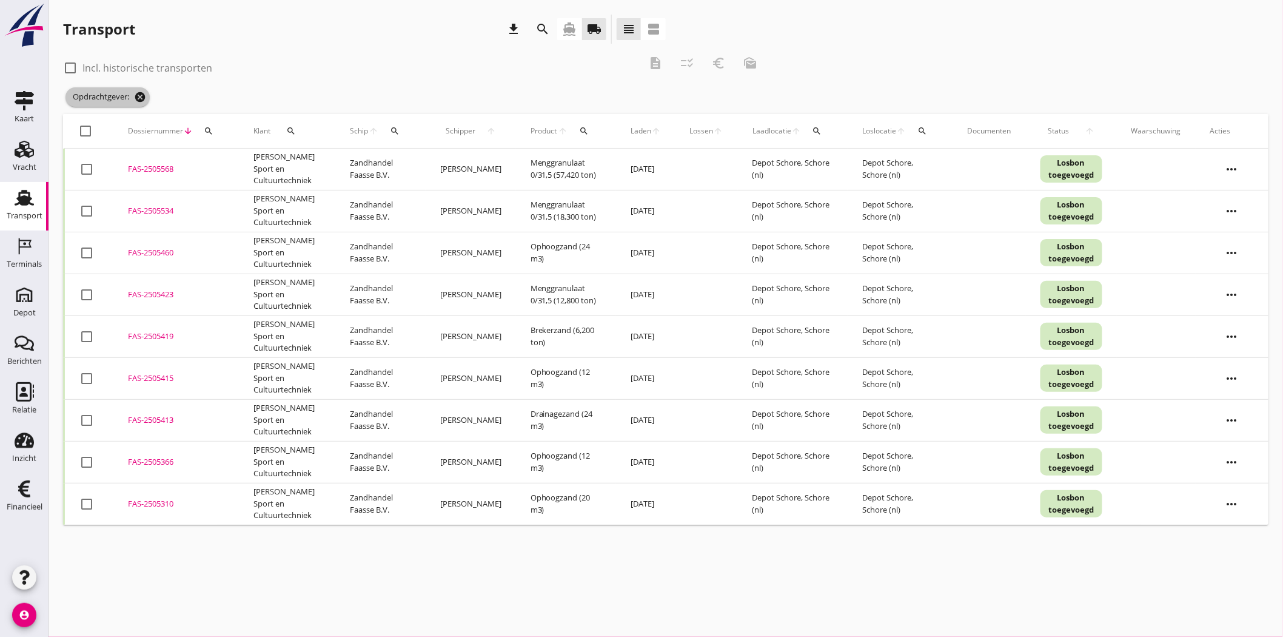
click at [141, 97] on icon "cancel" at bounding box center [140, 97] width 12 height 12
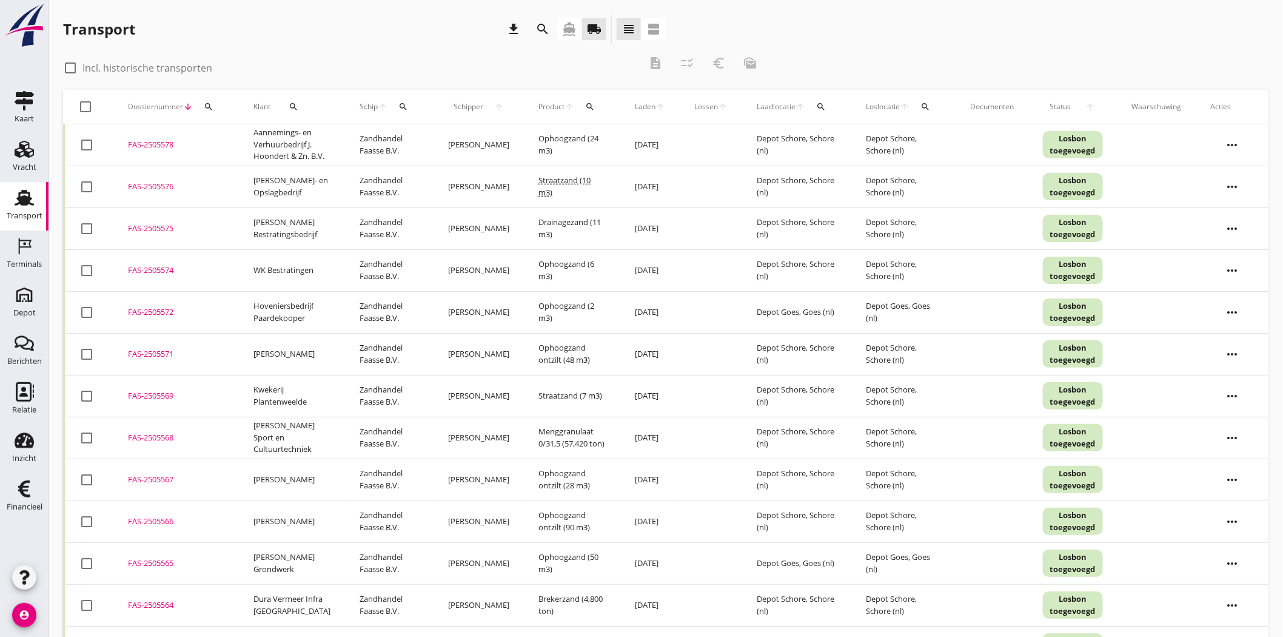
click at [544, 18] on button "search" at bounding box center [543, 29] width 22 height 22
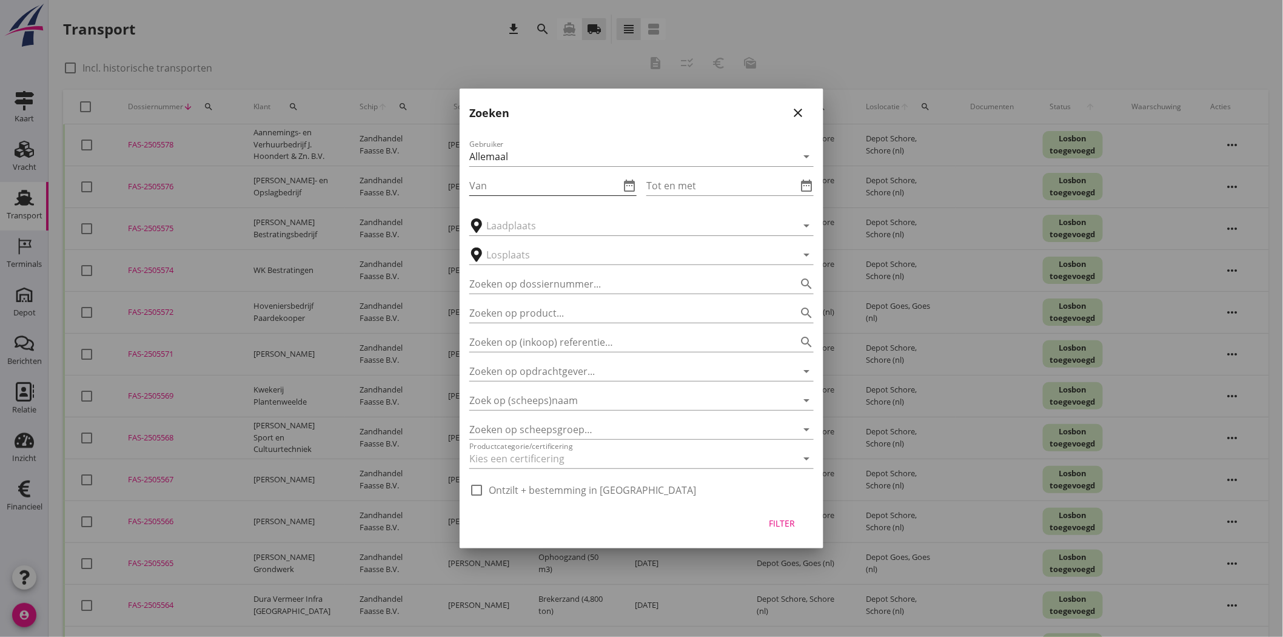
click at [631, 184] on icon "date_range" at bounding box center [629, 185] width 15 height 15
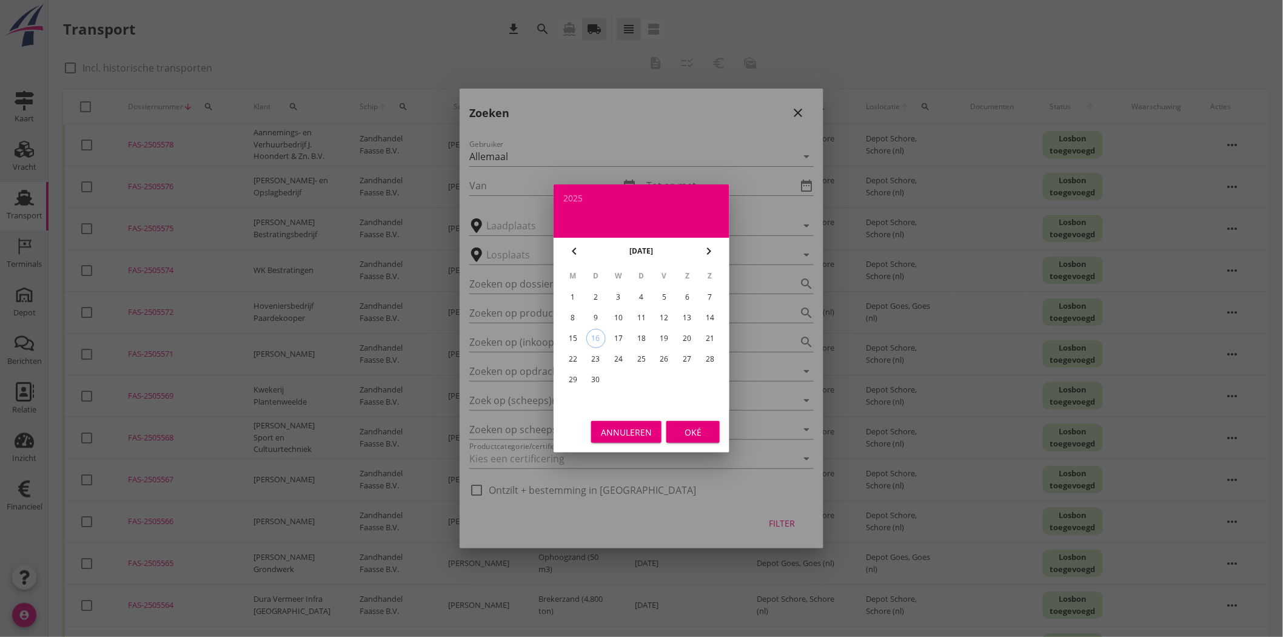
click at [570, 322] on div "8" at bounding box center [572, 317] width 19 height 19
type input "[DATE]"
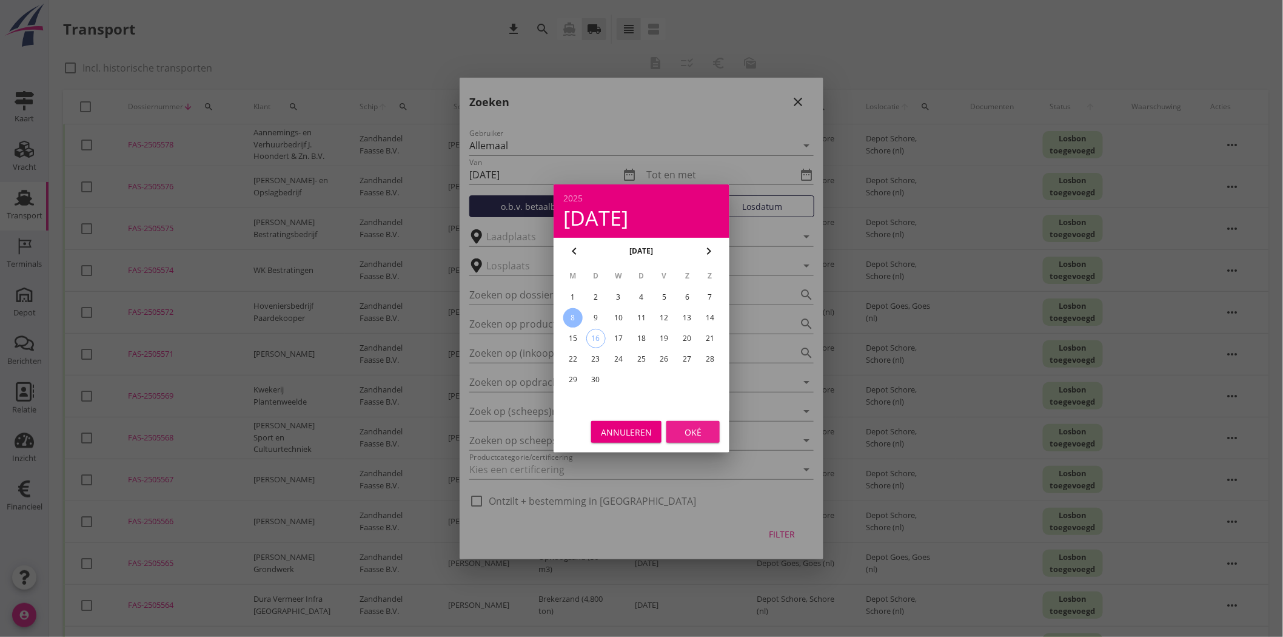
click at [683, 427] on div "Oké" at bounding box center [693, 432] width 34 height 13
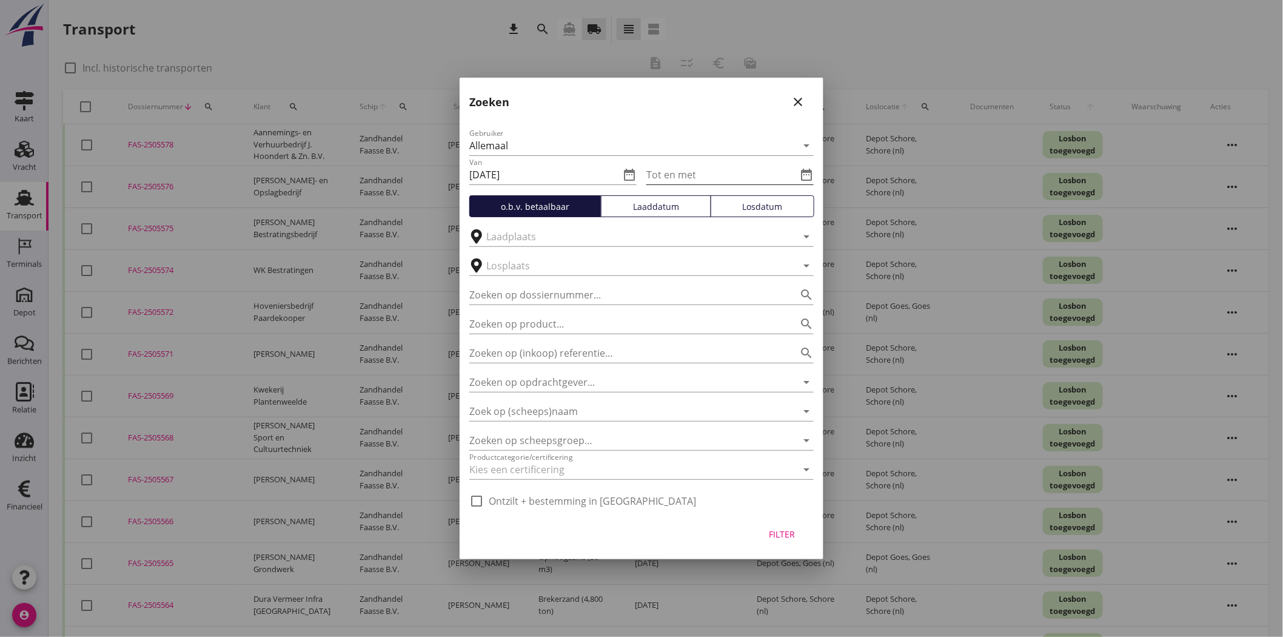
click at [810, 172] on icon "date_range" at bounding box center [806, 174] width 15 height 15
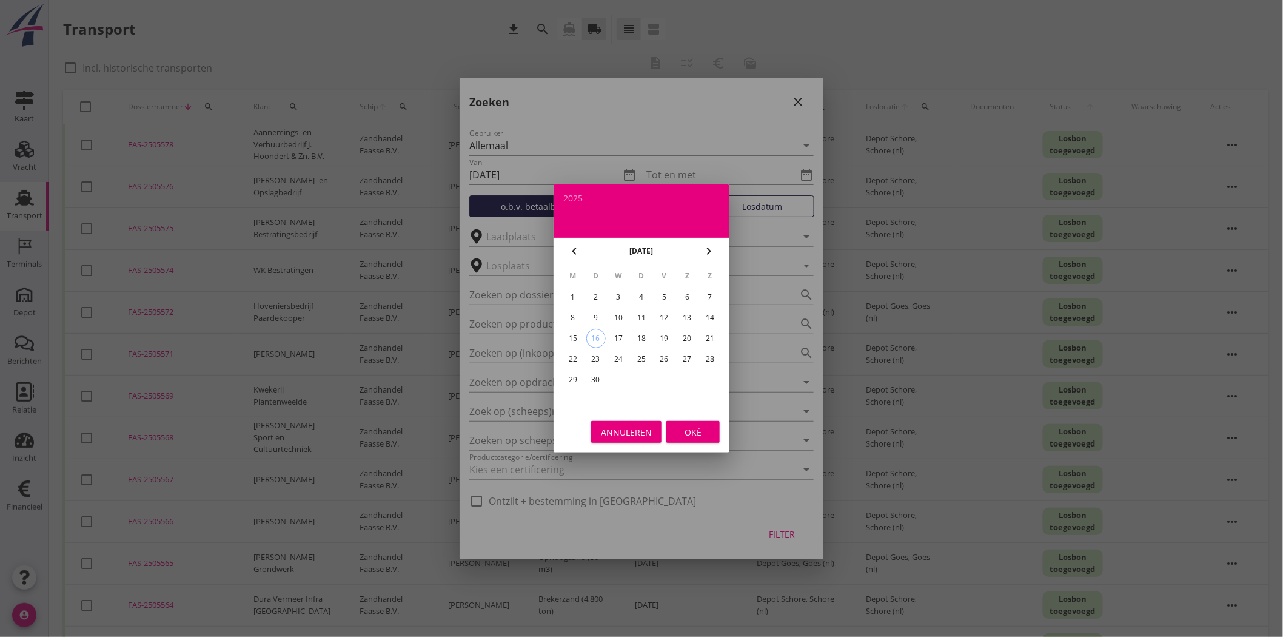
click at [685, 312] on div "13" at bounding box center [686, 317] width 19 height 19
drag, startPoint x: 649, startPoint y: 313, endPoint x: 658, endPoint y: 312, distance: 9.2
click at [650, 313] on div "11" at bounding box center [641, 317] width 19 height 19
click at [664, 312] on div "12" at bounding box center [664, 317] width 19 height 19
type input "[DATE]"
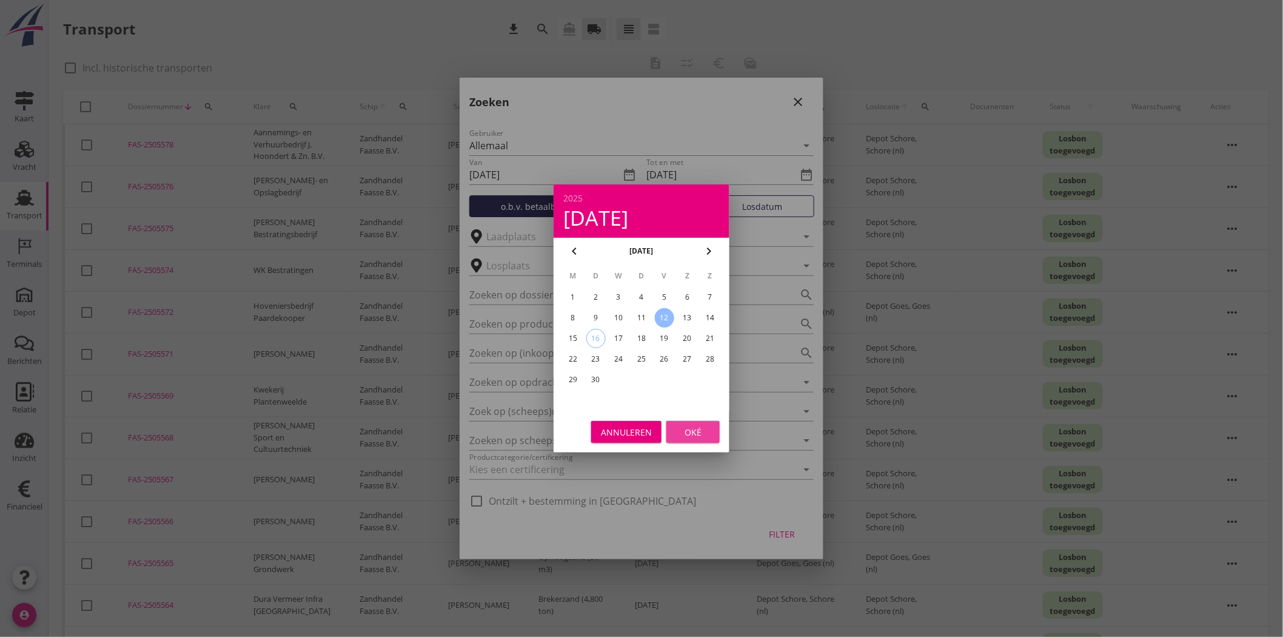
click at [694, 437] on div "Oké" at bounding box center [693, 432] width 34 height 13
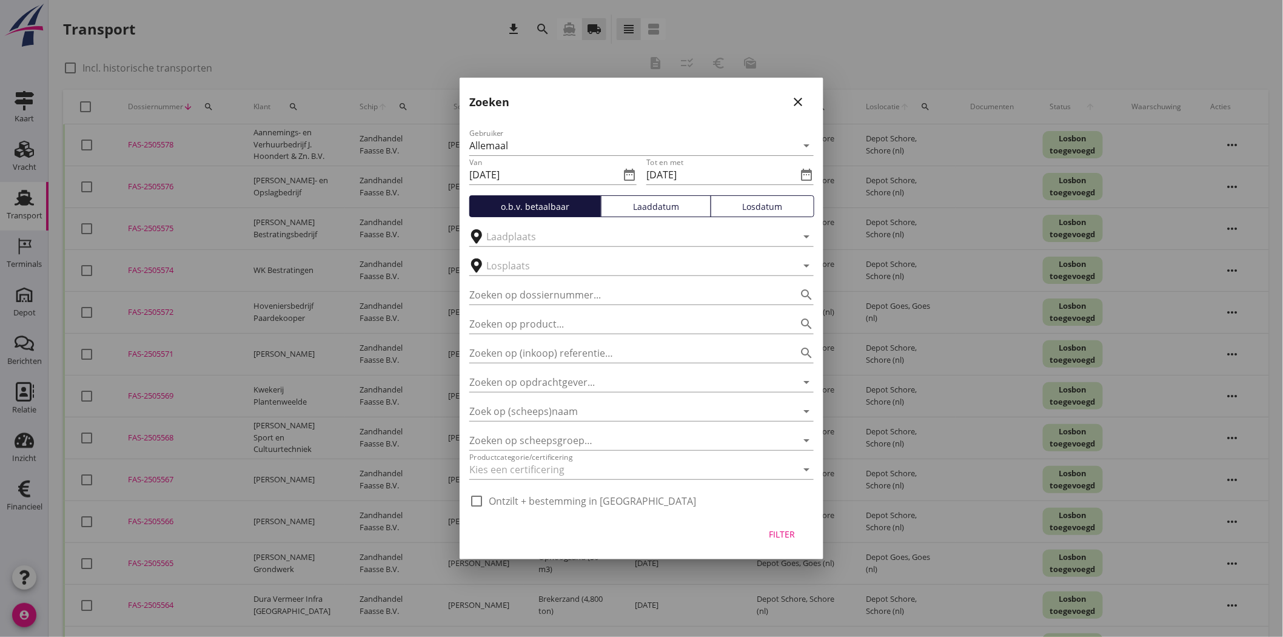
click at [778, 530] on div "Filter" at bounding box center [782, 533] width 34 height 13
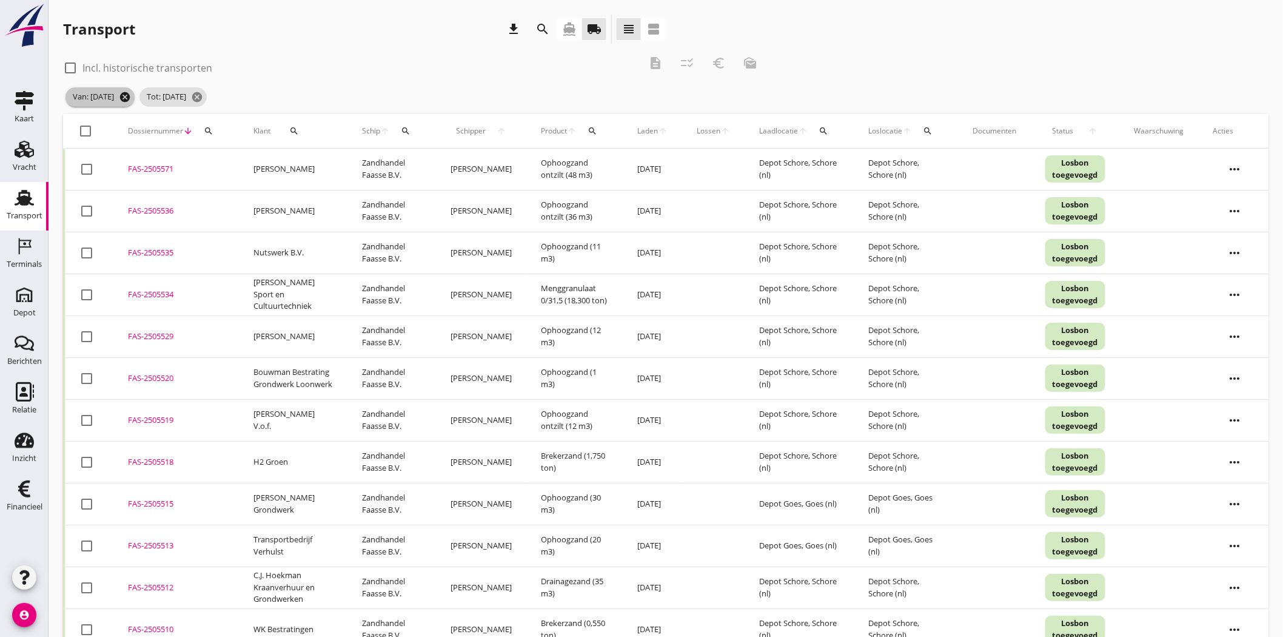
click at [131, 93] on icon "cancel" at bounding box center [125, 97] width 12 height 12
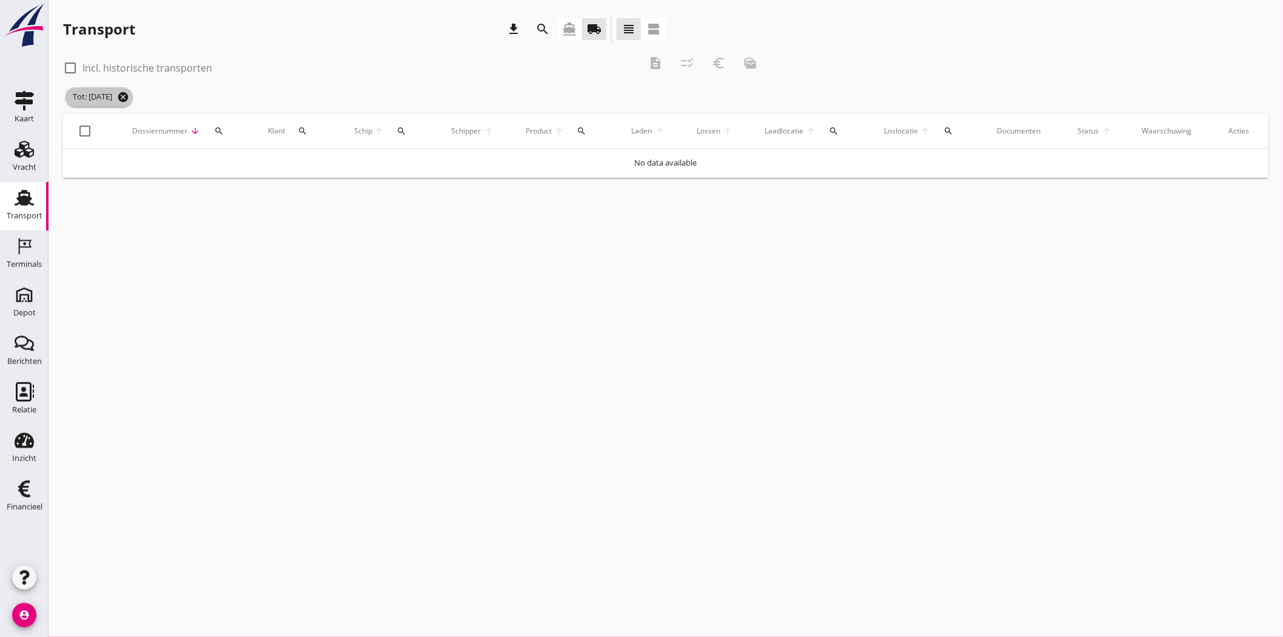
click at [129, 93] on icon "cancel" at bounding box center [123, 97] width 12 height 12
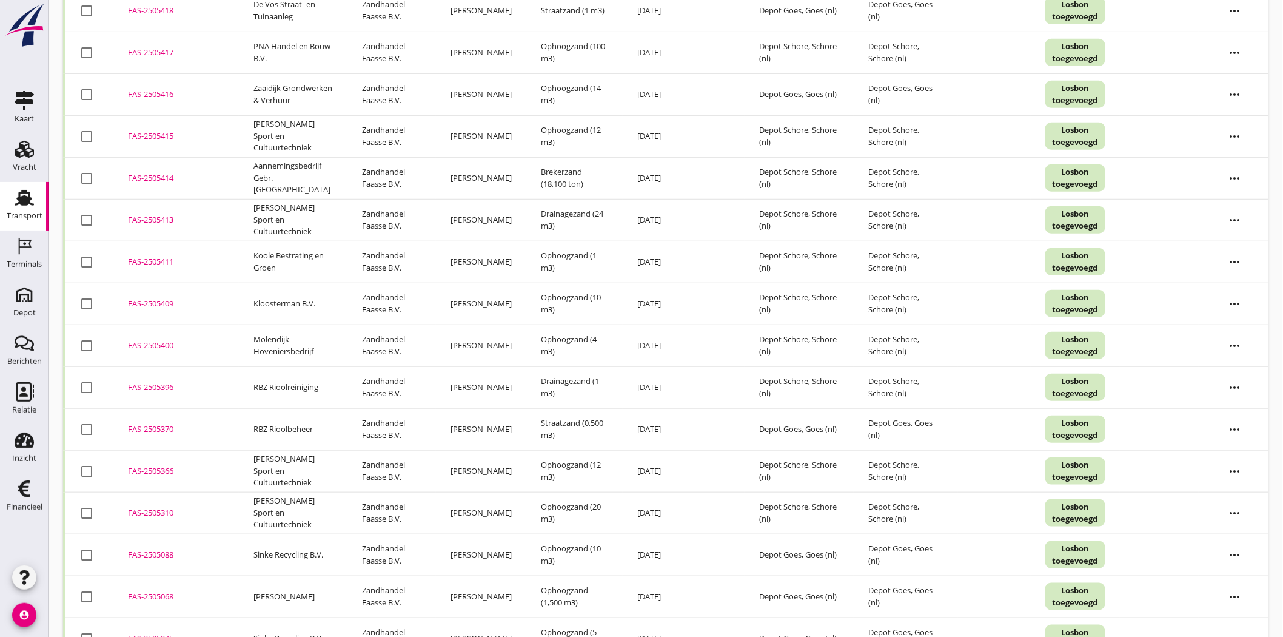
scroll to position [4233, 0]
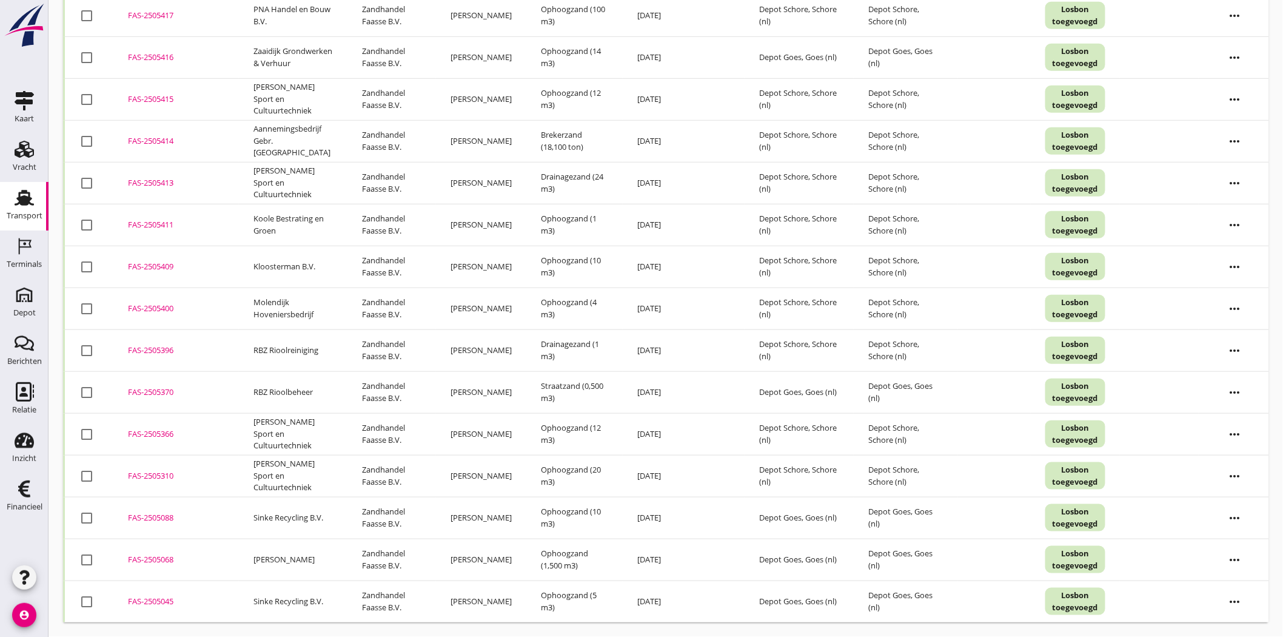
click at [153, 389] on div "FAS-2505370" at bounding box center [176, 392] width 96 height 12
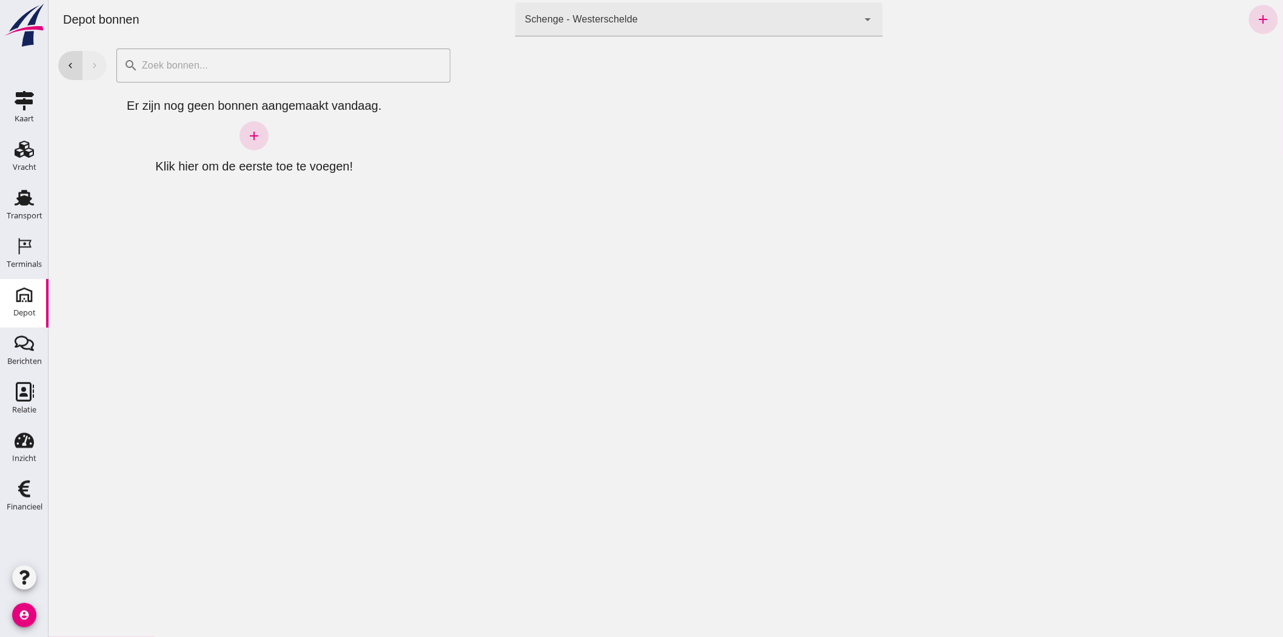
click at [595, 20] on div "Schenge - Westerschelde" at bounding box center [580, 19] width 113 height 15
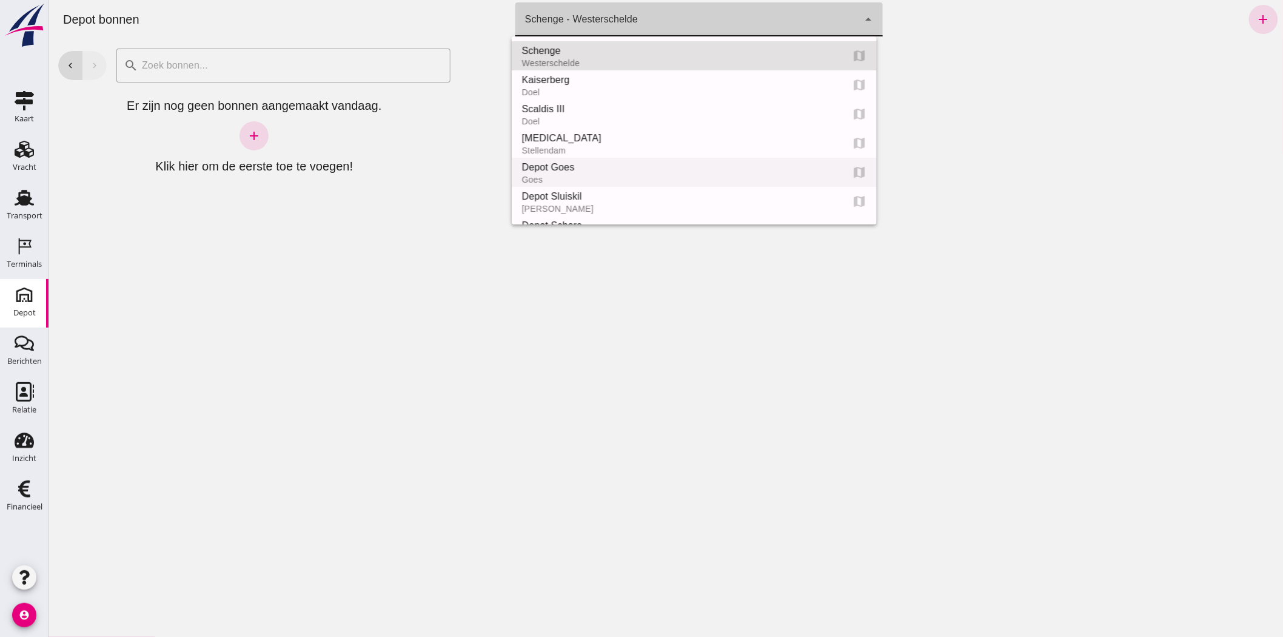
click at [642, 167] on div "Depot Goes" at bounding box center [676, 167] width 311 height 15
type input "8d49d884-38cb-411c-a66c-fafb858bb749"
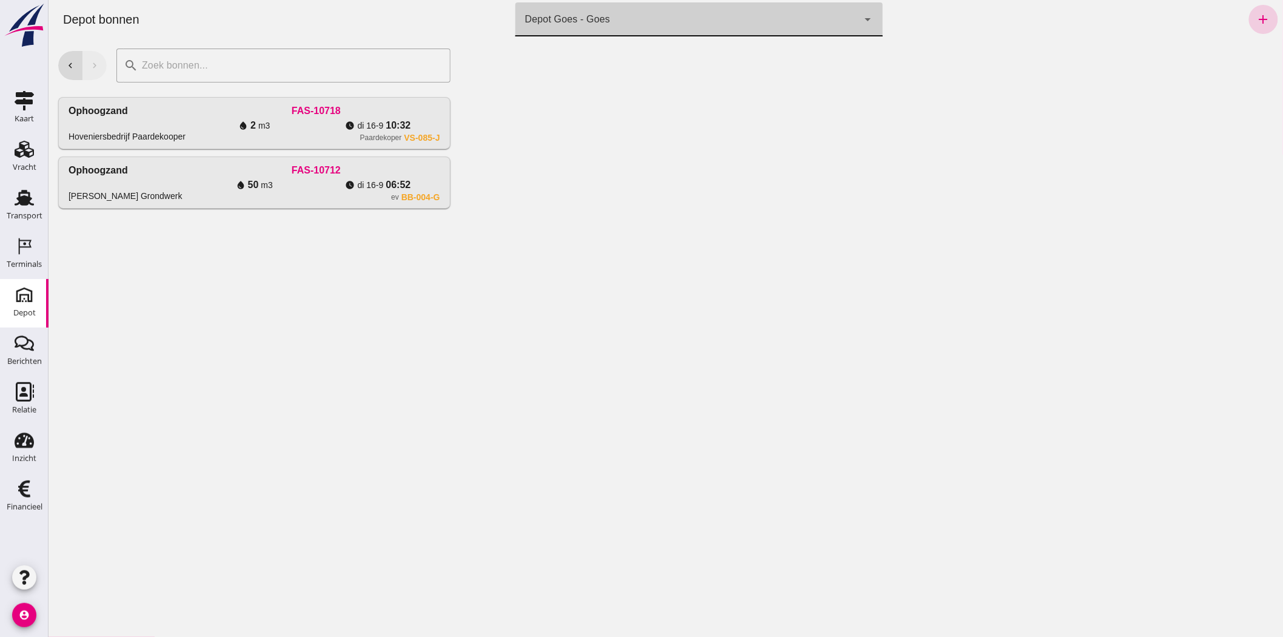
click at [1257, 19] on icon "add" at bounding box center [1262, 19] width 15 height 15
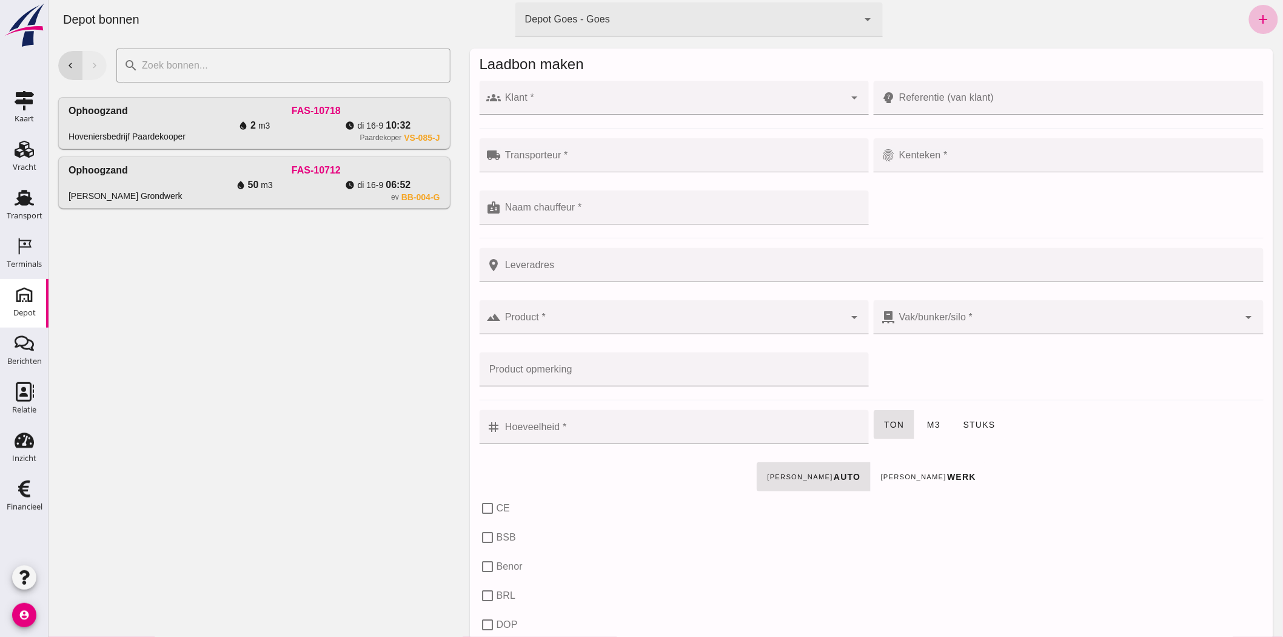
click at [630, 91] on div at bounding box center [673, 98] width 344 height 34
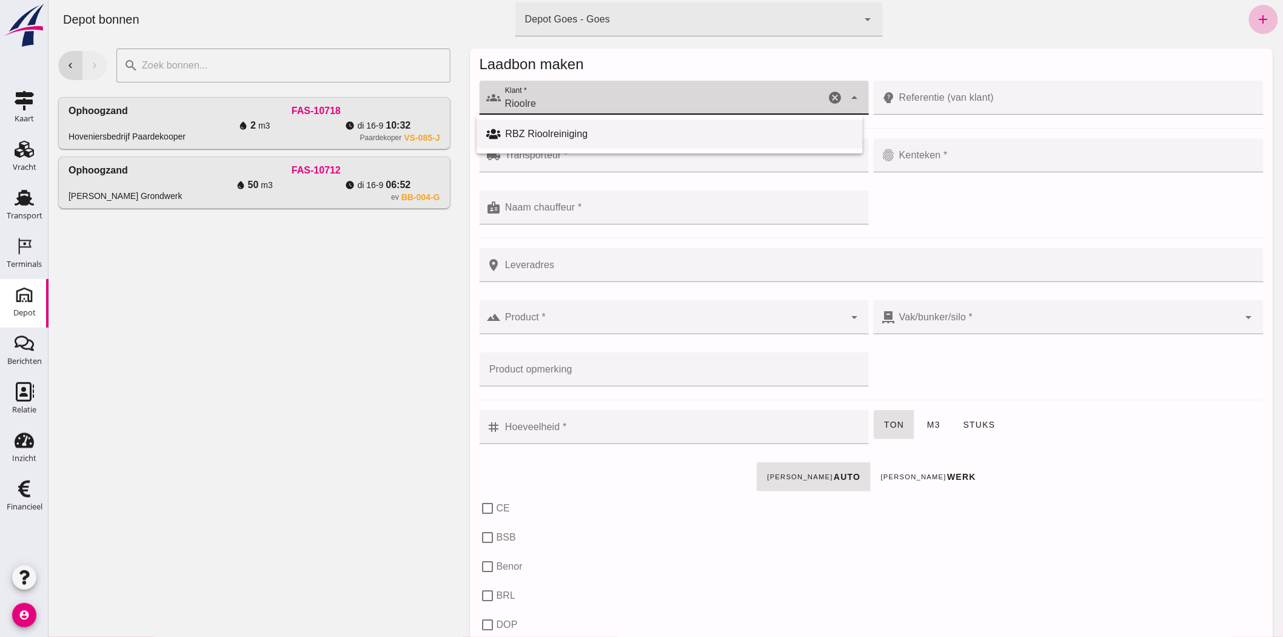
click at [558, 130] on div "RBZ Rioolreiniging" at bounding box center [678, 134] width 347 height 15
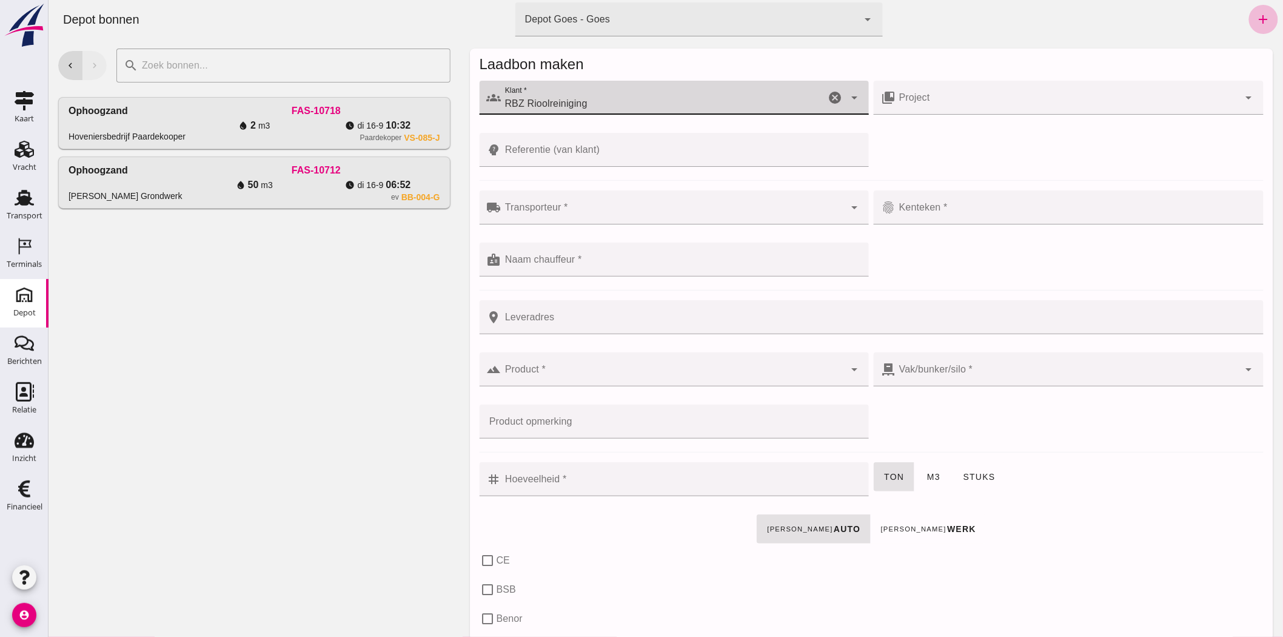
type input "RBZ Rioolreiniging"
click at [546, 209] on input "Transporteur *" at bounding box center [673, 213] width 344 height 15
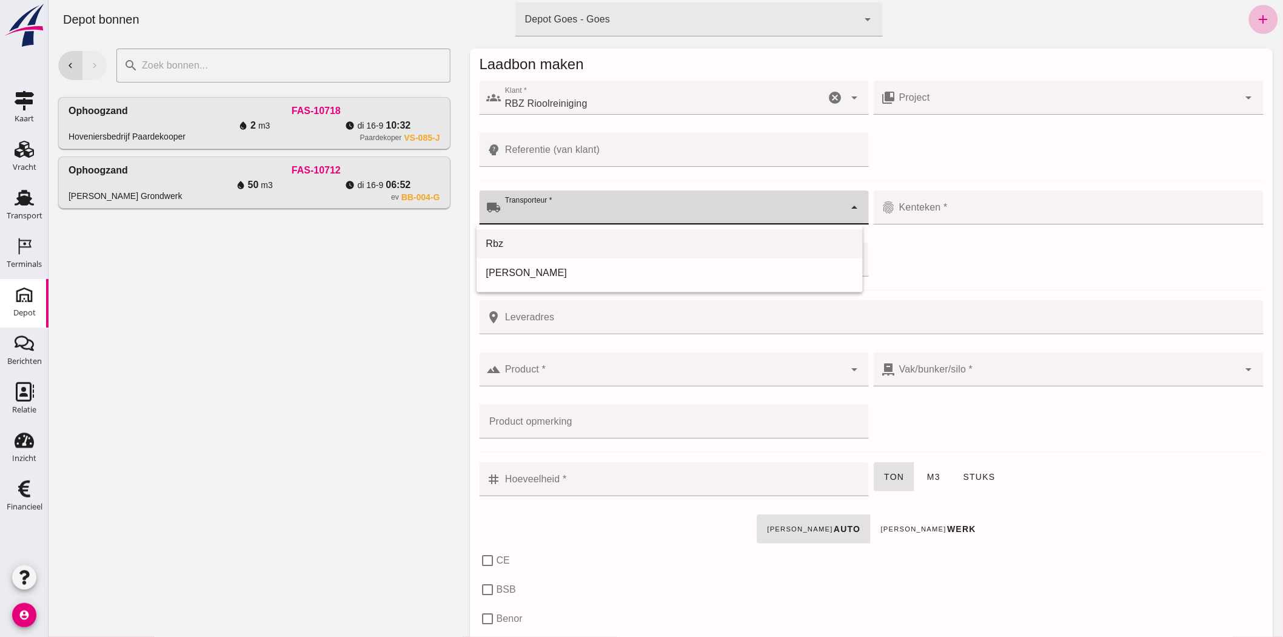
click at [503, 238] on div "Rbz" at bounding box center [669, 243] width 367 height 15
type input "Rbz"
click at [940, 211] on input "Kenteken *" at bounding box center [1067, 213] width 344 height 15
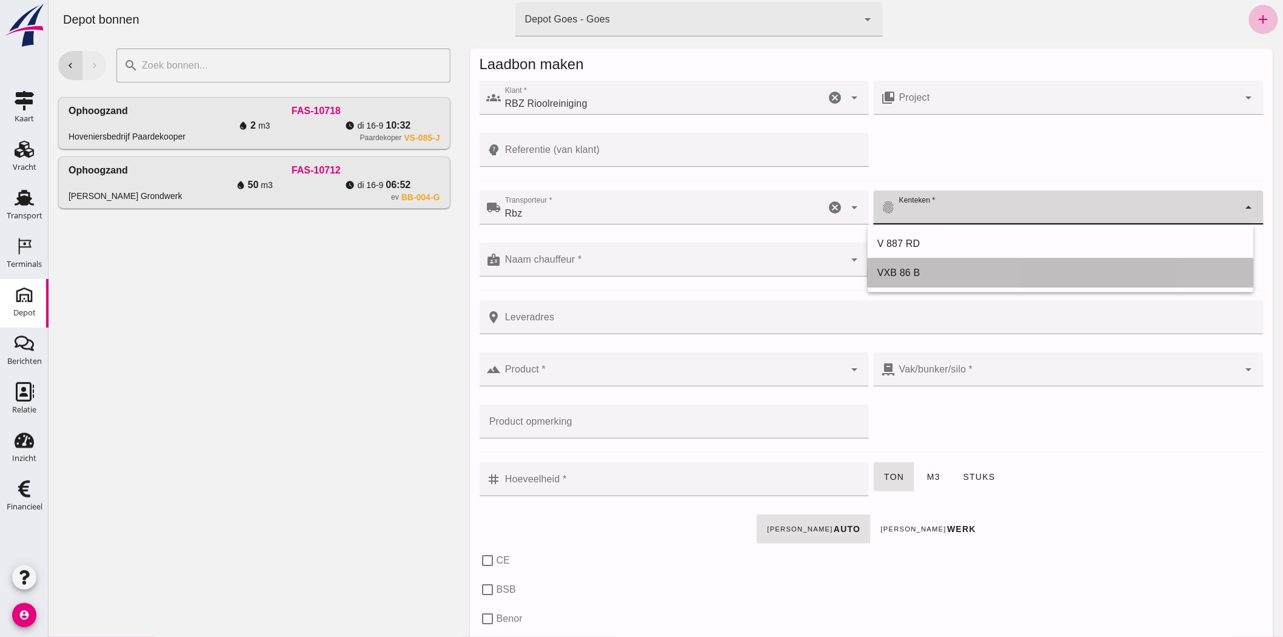
click at [941, 275] on div "VXB 86 B" at bounding box center [1060, 273] width 367 height 15
type input "VXB 86 B"
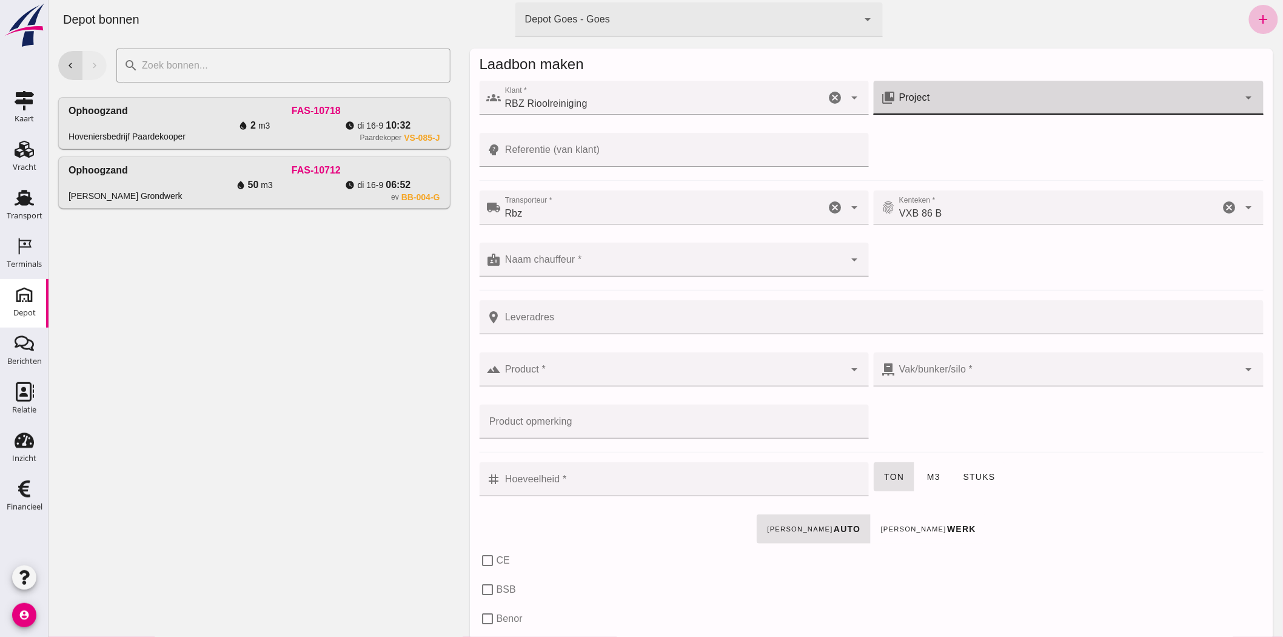
click at [963, 95] on div at bounding box center [1067, 98] width 344 height 34
click at [626, 261] on input "Naam chauffeur *" at bounding box center [673, 265] width 344 height 15
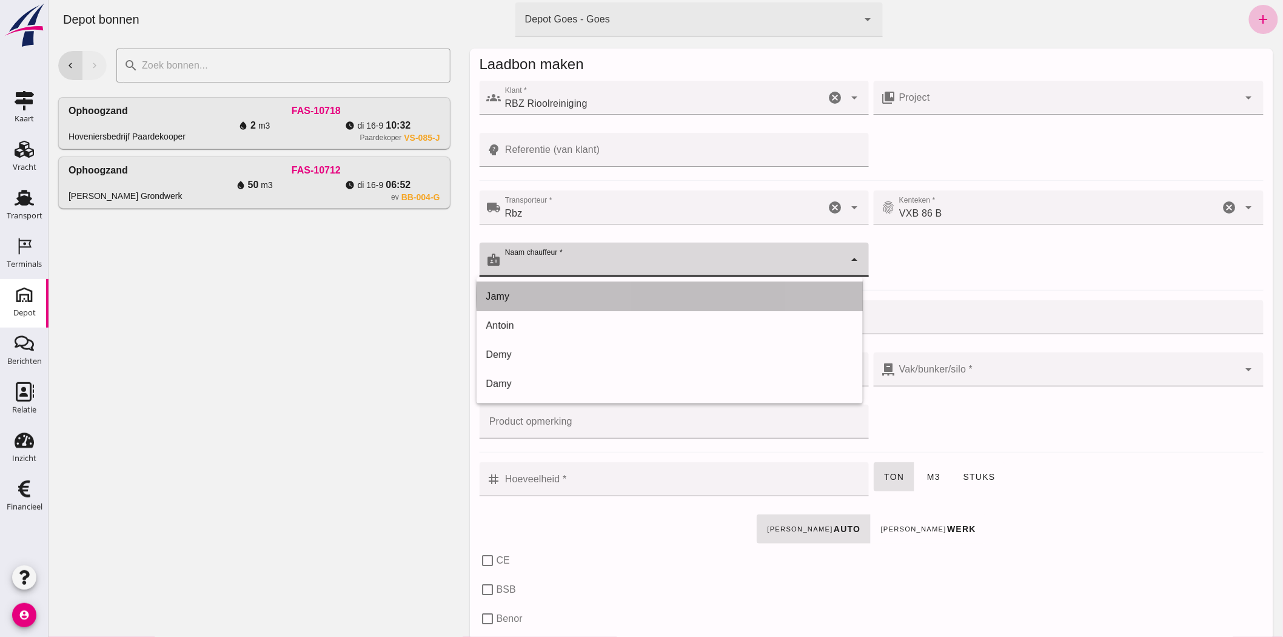
click at [590, 302] on div "Jamy" at bounding box center [669, 296] width 367 height 15
type input "Jamy"
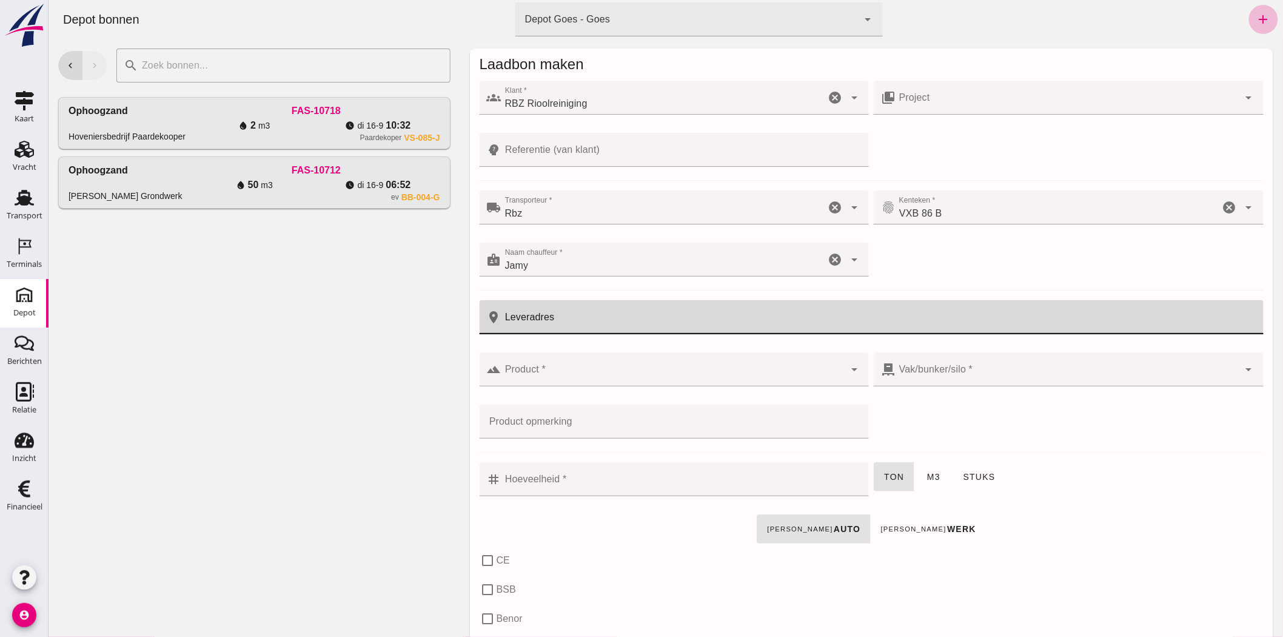
click at [595, 327] on input "Leveradres" at bounding box center [878, 317] width 755 height 34
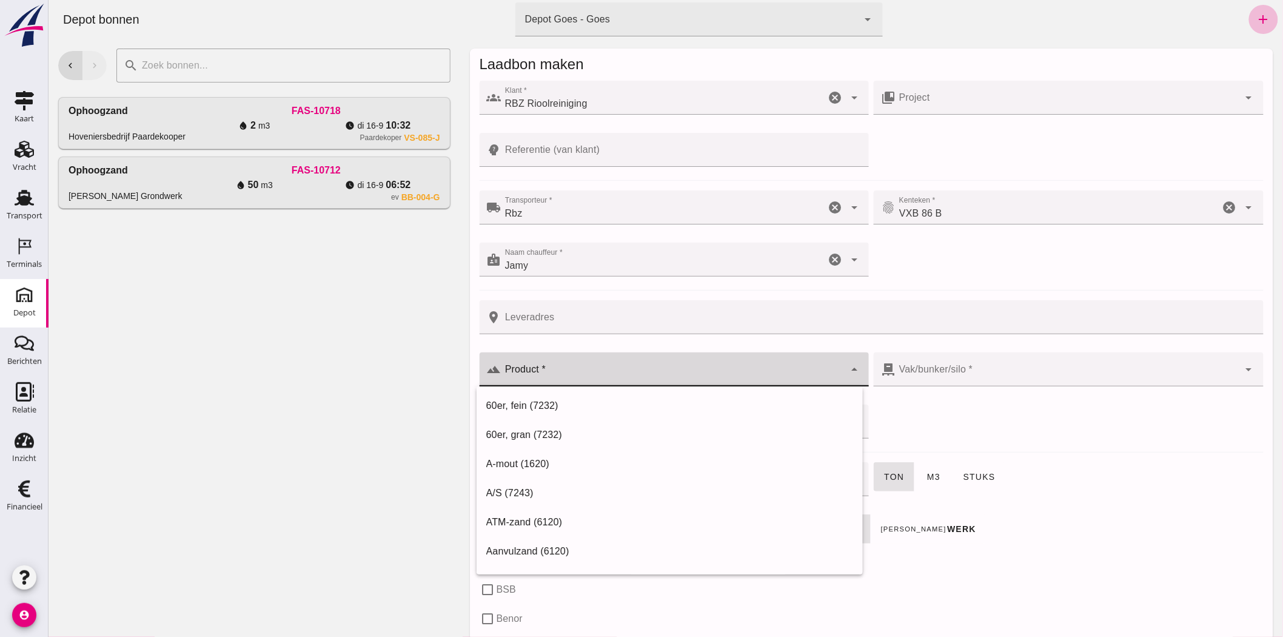
click at [616, 368] on input "Product *" at bounding box center [673, 375] width 344 height 15
click at [604, 464] on div "Straatzand (6120)" at bounding box center [669, 463] width 367 height 15
type input "Straatzand (6120)"
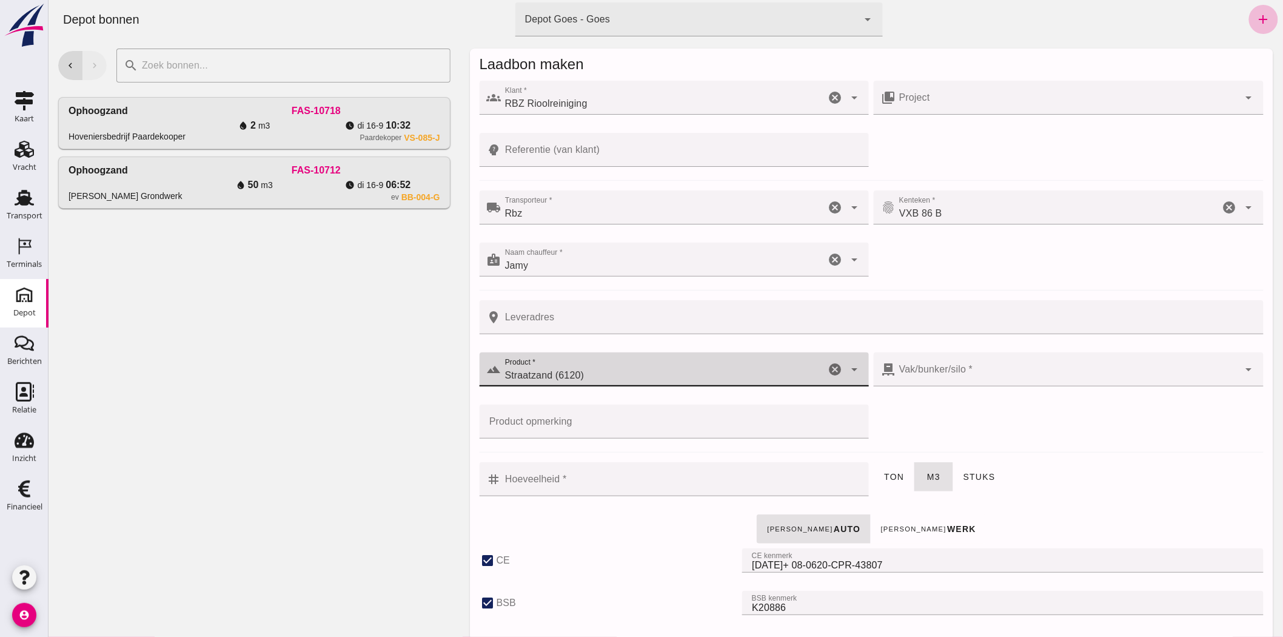
checkbox input "true"
type input "40"
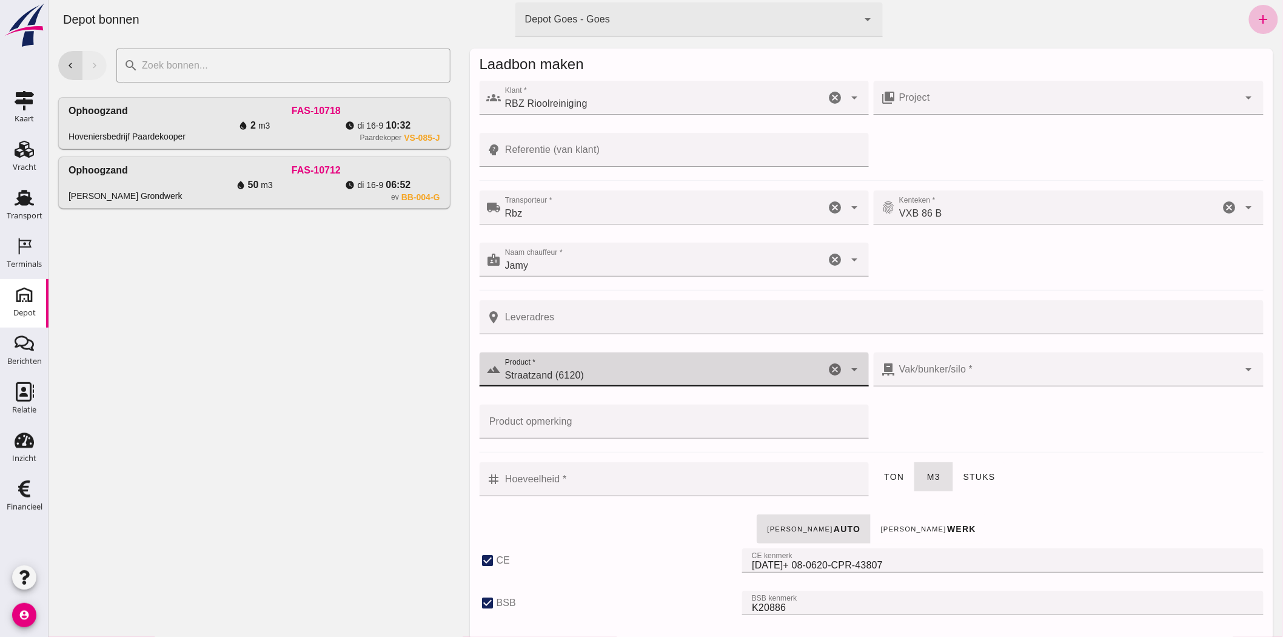
checkbox input "true"
type input "303"
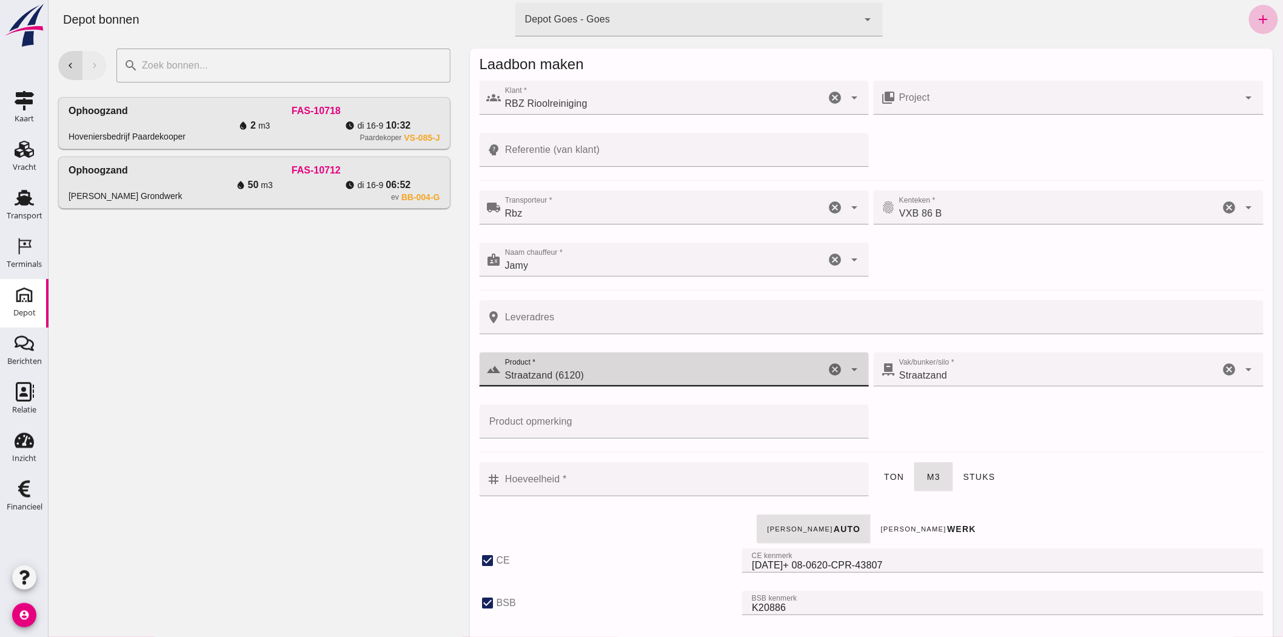
type input "Straatzand (6120)"
click at [547, 487] on input "Hoeveelheid *" at bounding box center [681, 479] width 361 height 34
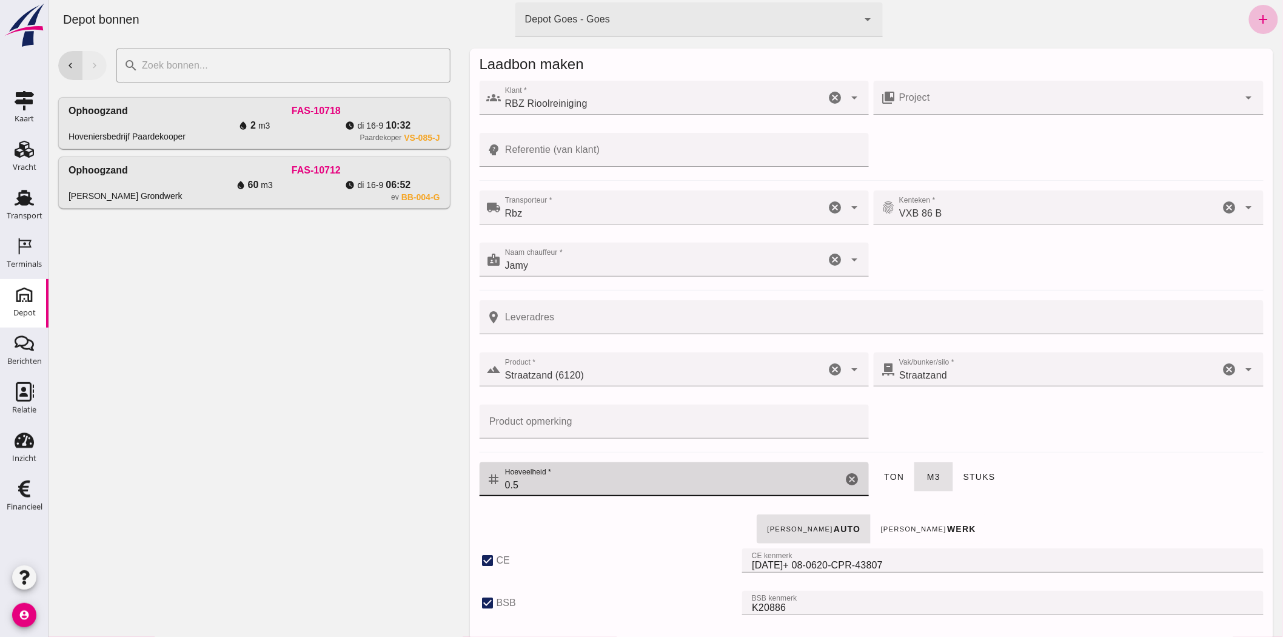
type input "0.5"
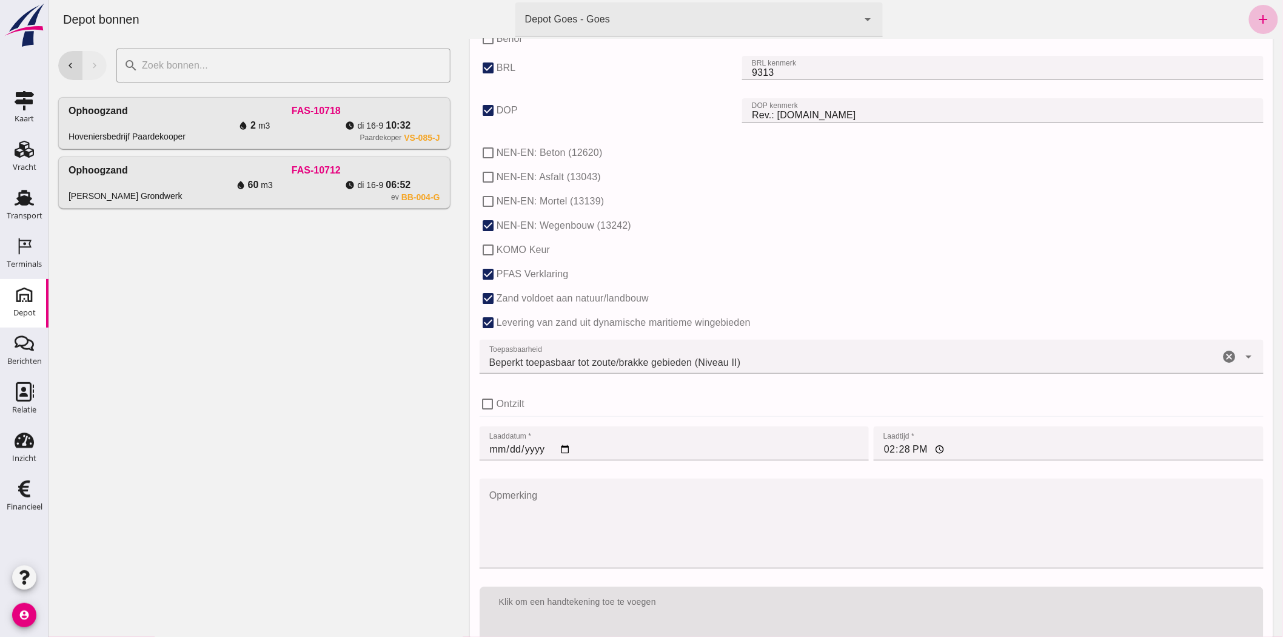
scroll to position [674, 0]
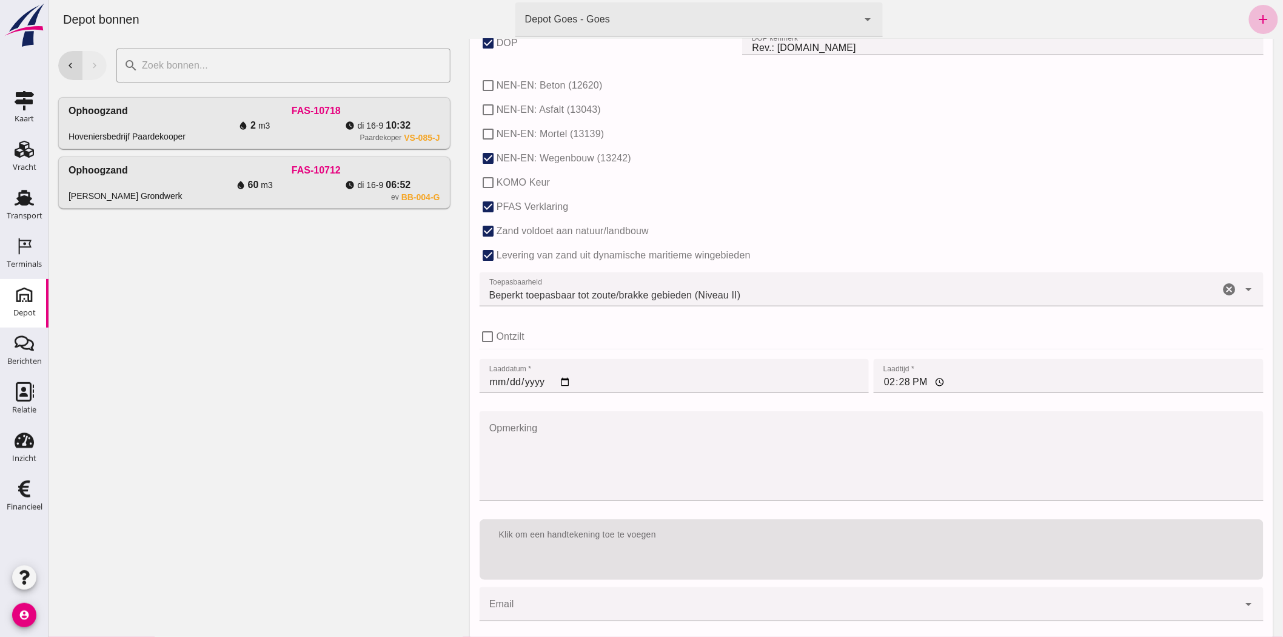
click at [489, 374] on input "2025-09-16" at bounding box center [674, 376] width 390 height 34
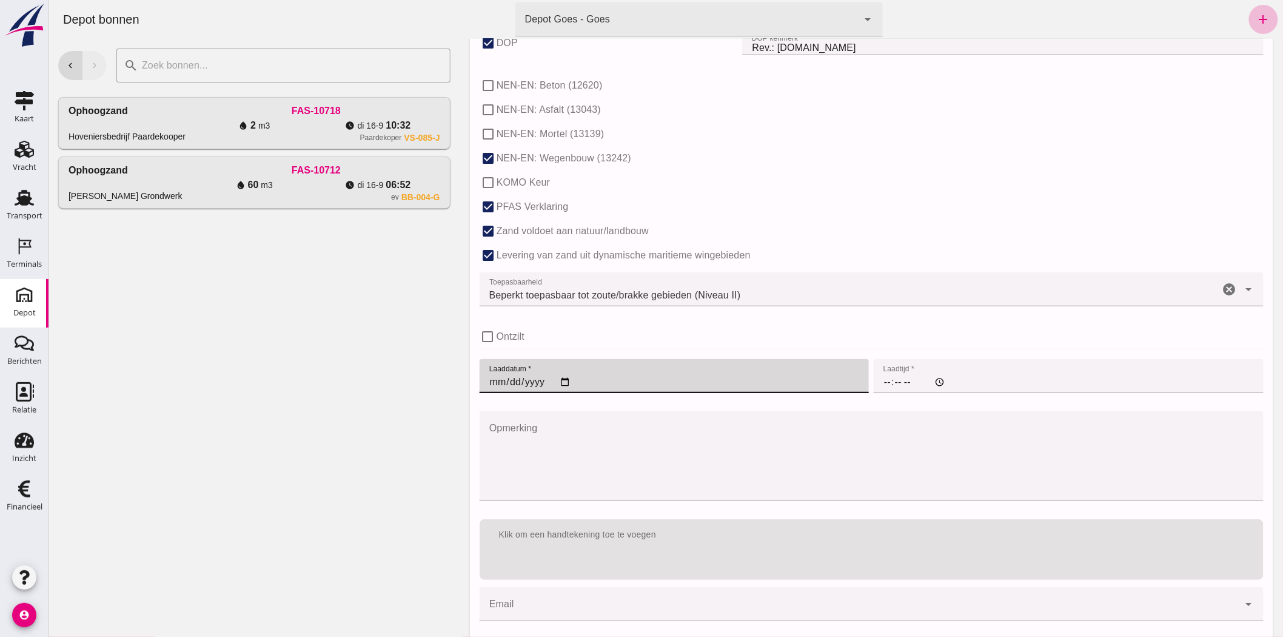
type input "2025-09-05"
type input "00:00"
type input "2025-09-05"
type input "00:00"
type input "2024-09-05"
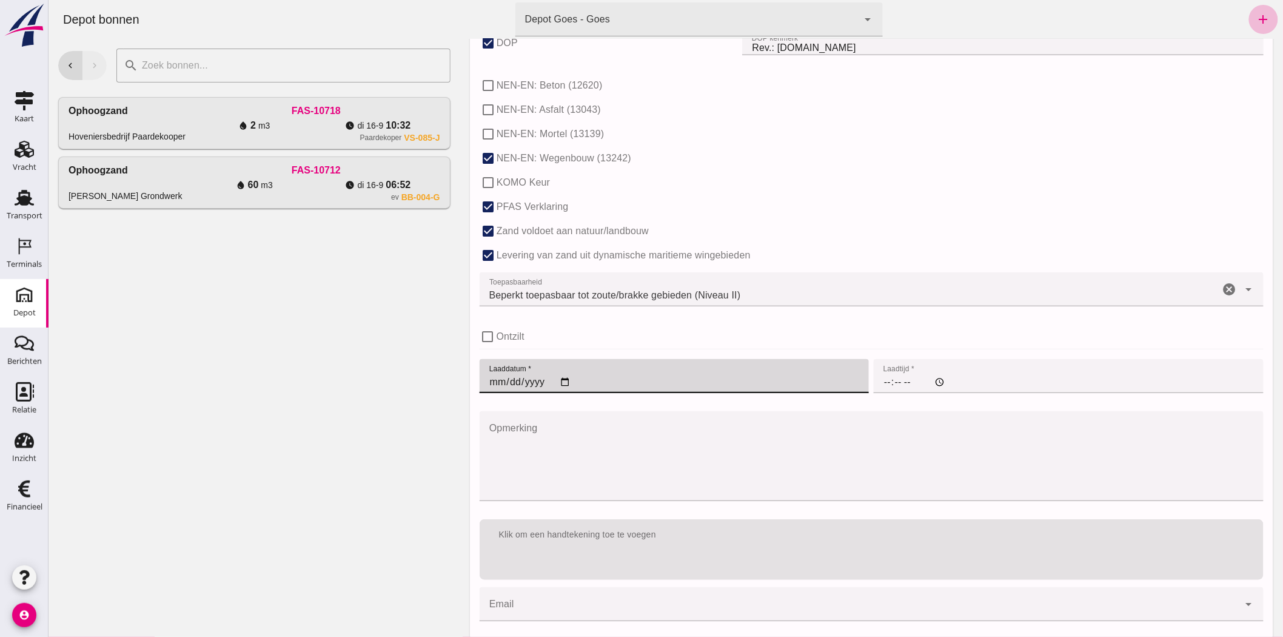
type input "0002-09-05"
type input "00:00"
type input "2025-09-05"
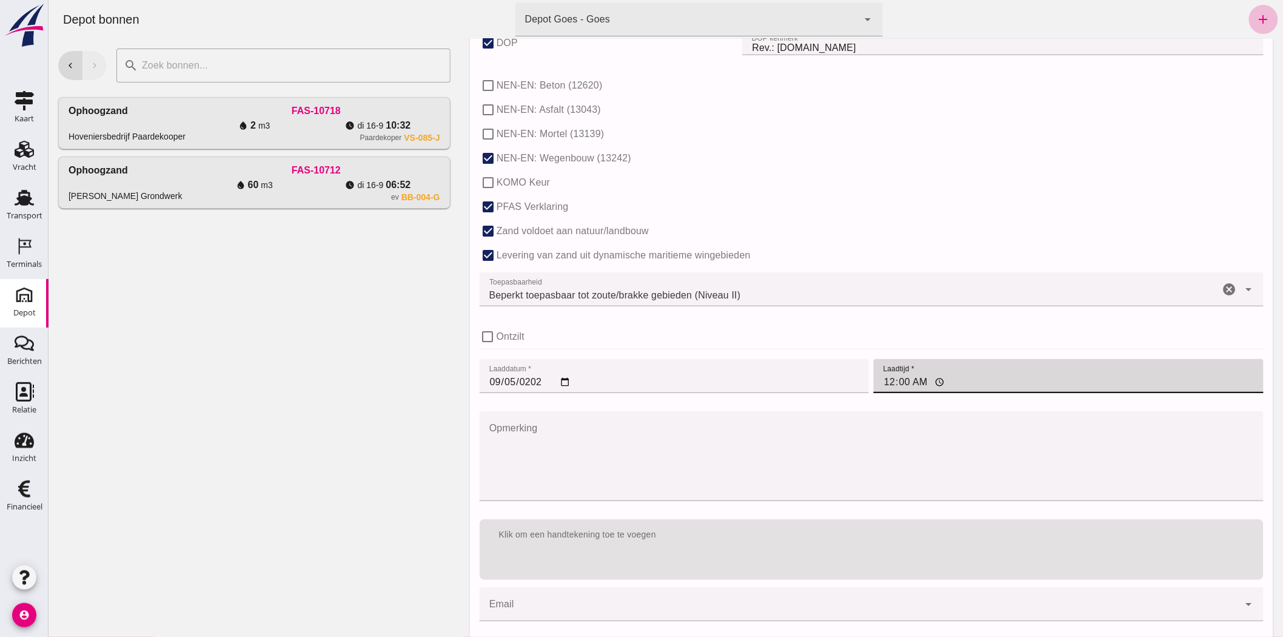
click at [883, 379] on input "00:00" at bounding box center [1068, 376] width 390 height 34
type input "07:45"
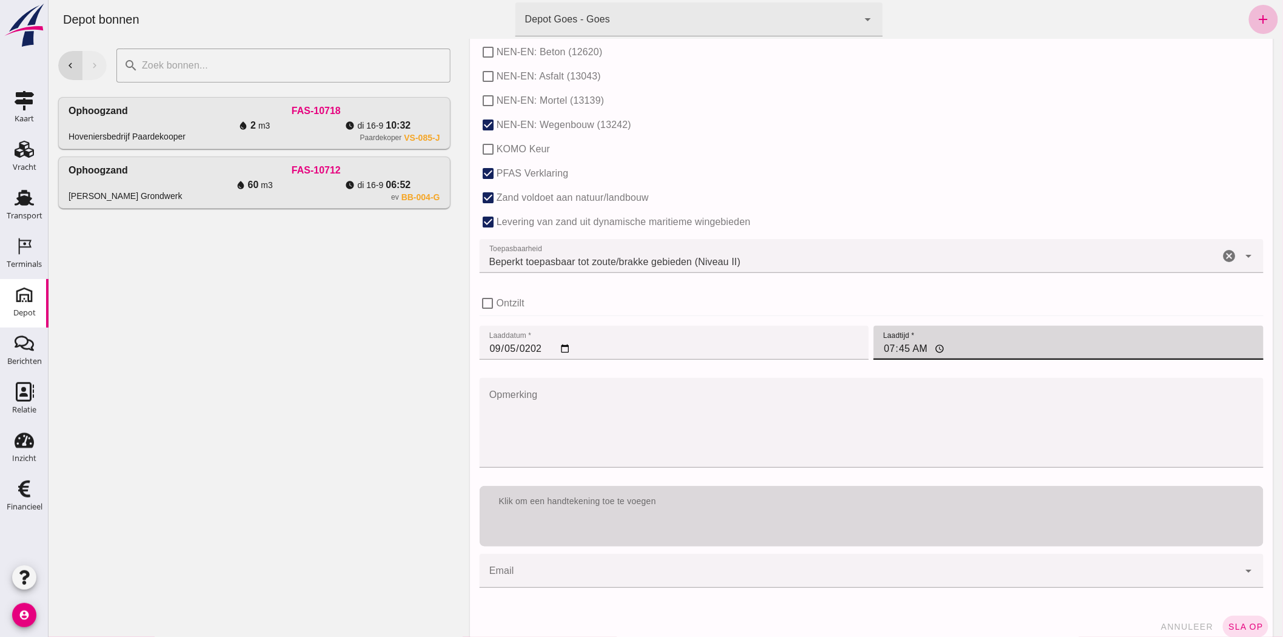
scroll to position [722, 0]
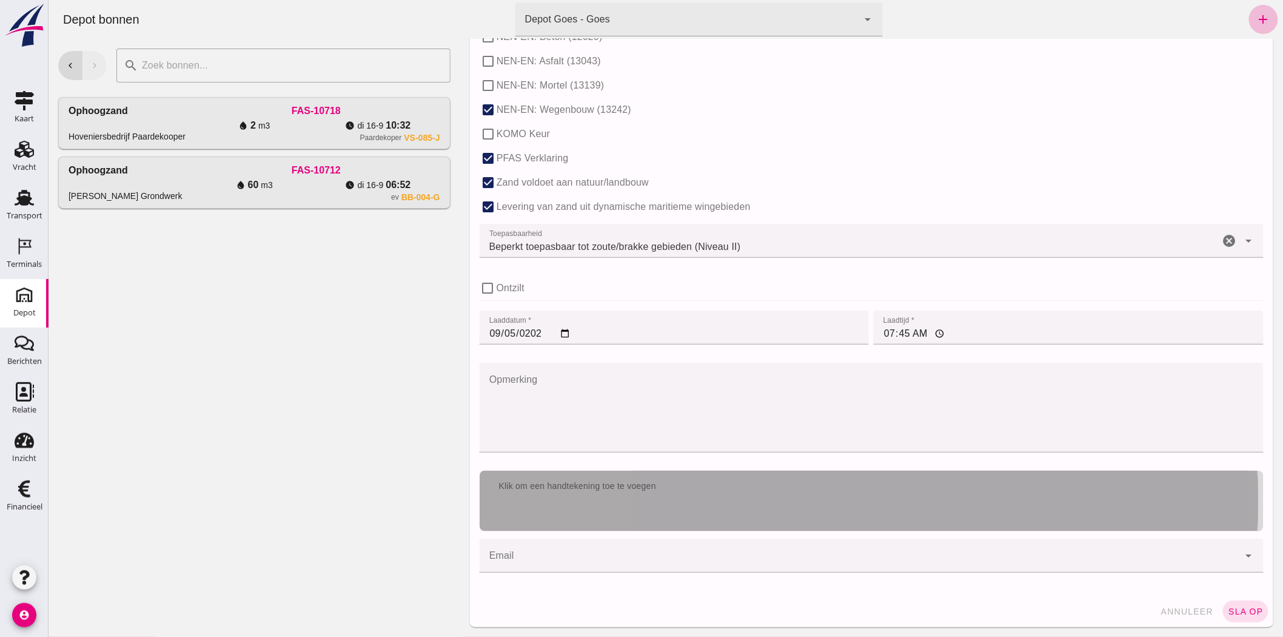
click at [686, 515] on div "Klik om een handtekening toe te voegen" at bounding box center [871, 500] width 784 height 61
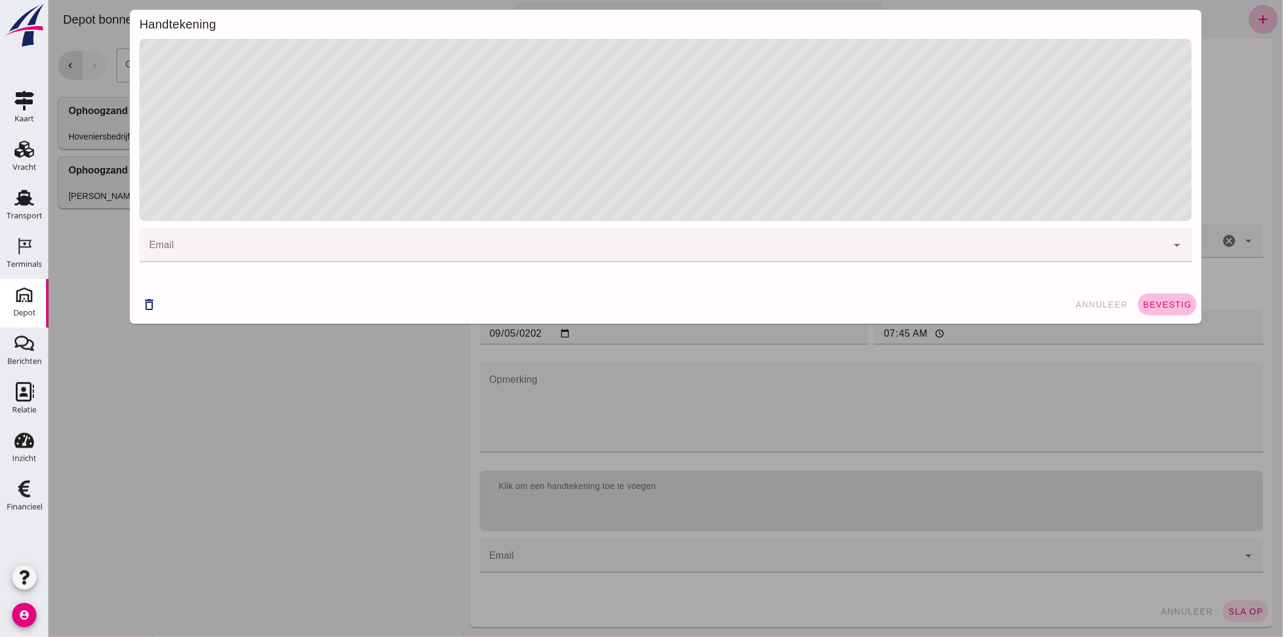
click at [1159, 303] on span "bevestig" at bounding box center [1166, 304] width 49 height 10
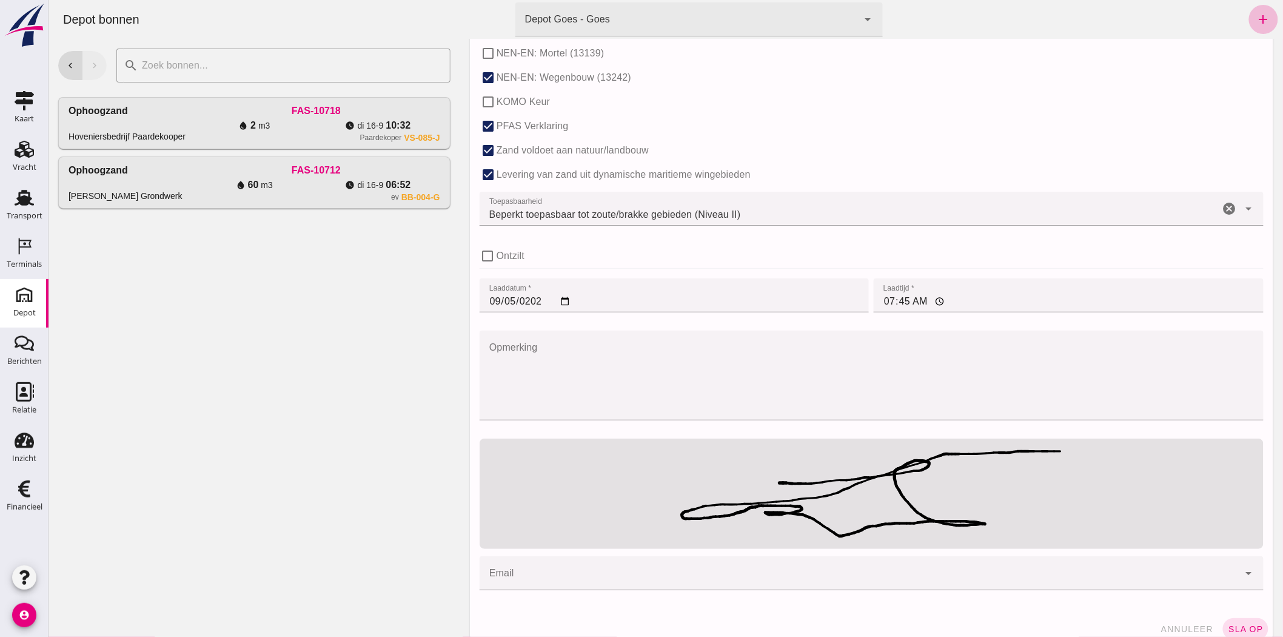
scroll to position [772, 0]
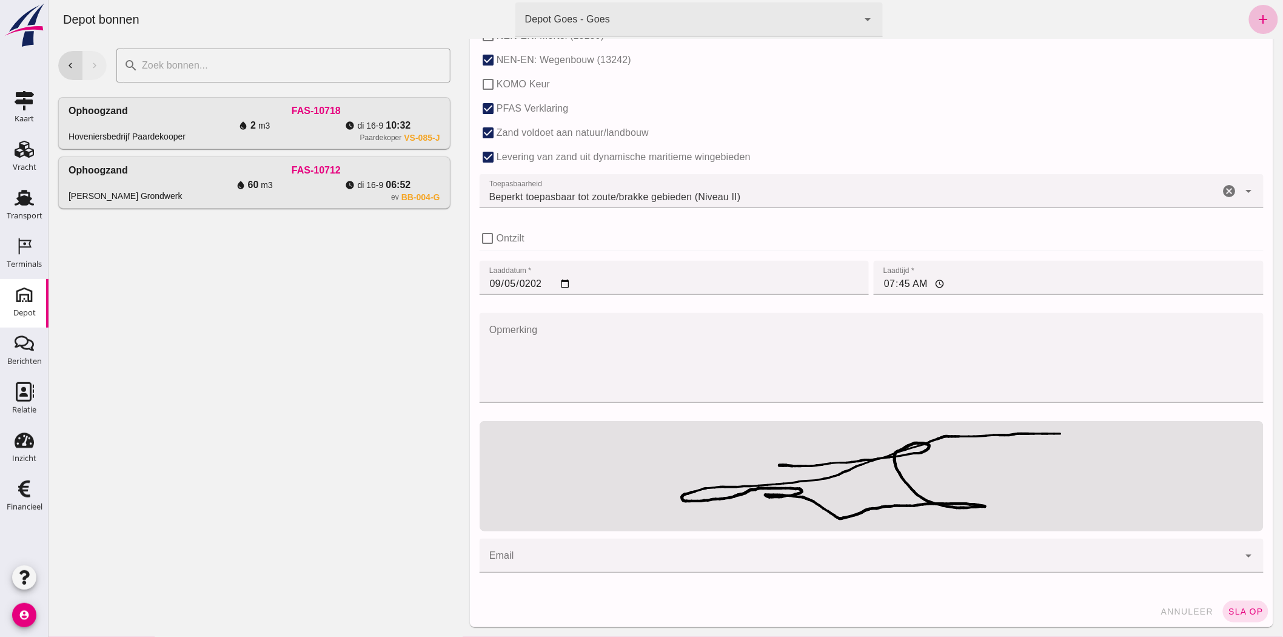
click at [1239, 609] on span "sla op" at bounding box center [1245, 611] width 36 height 10
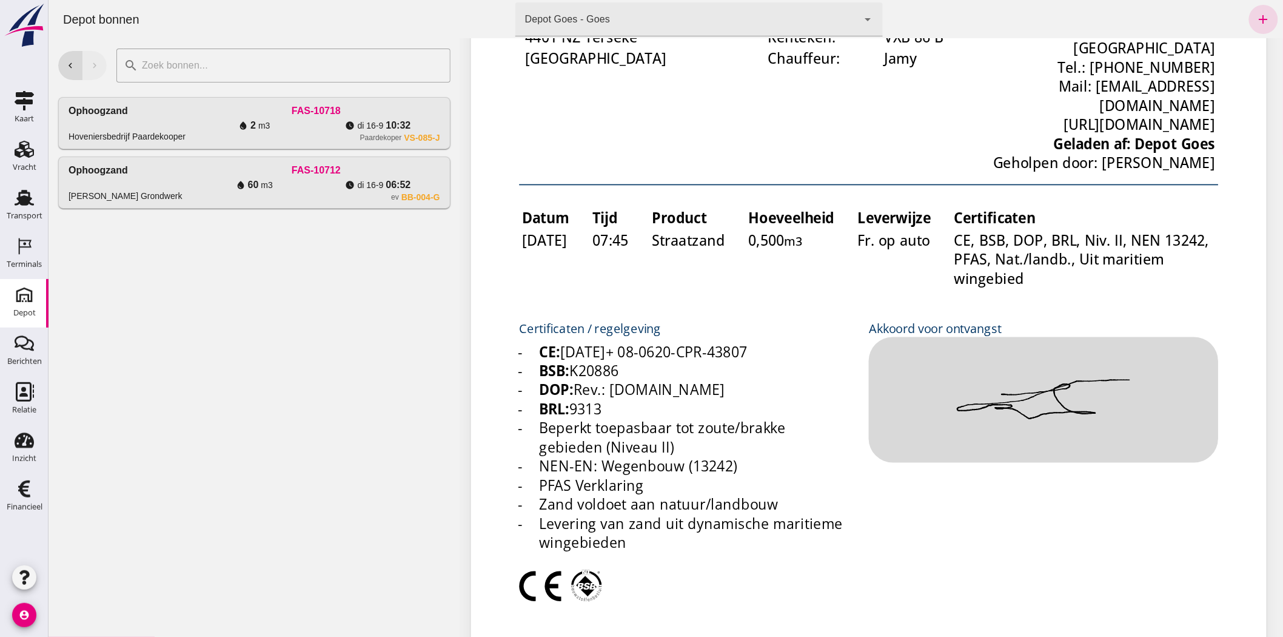
scroll to position [0, 0]
